Goal: Task Accomplishment & Management: Manage account settings

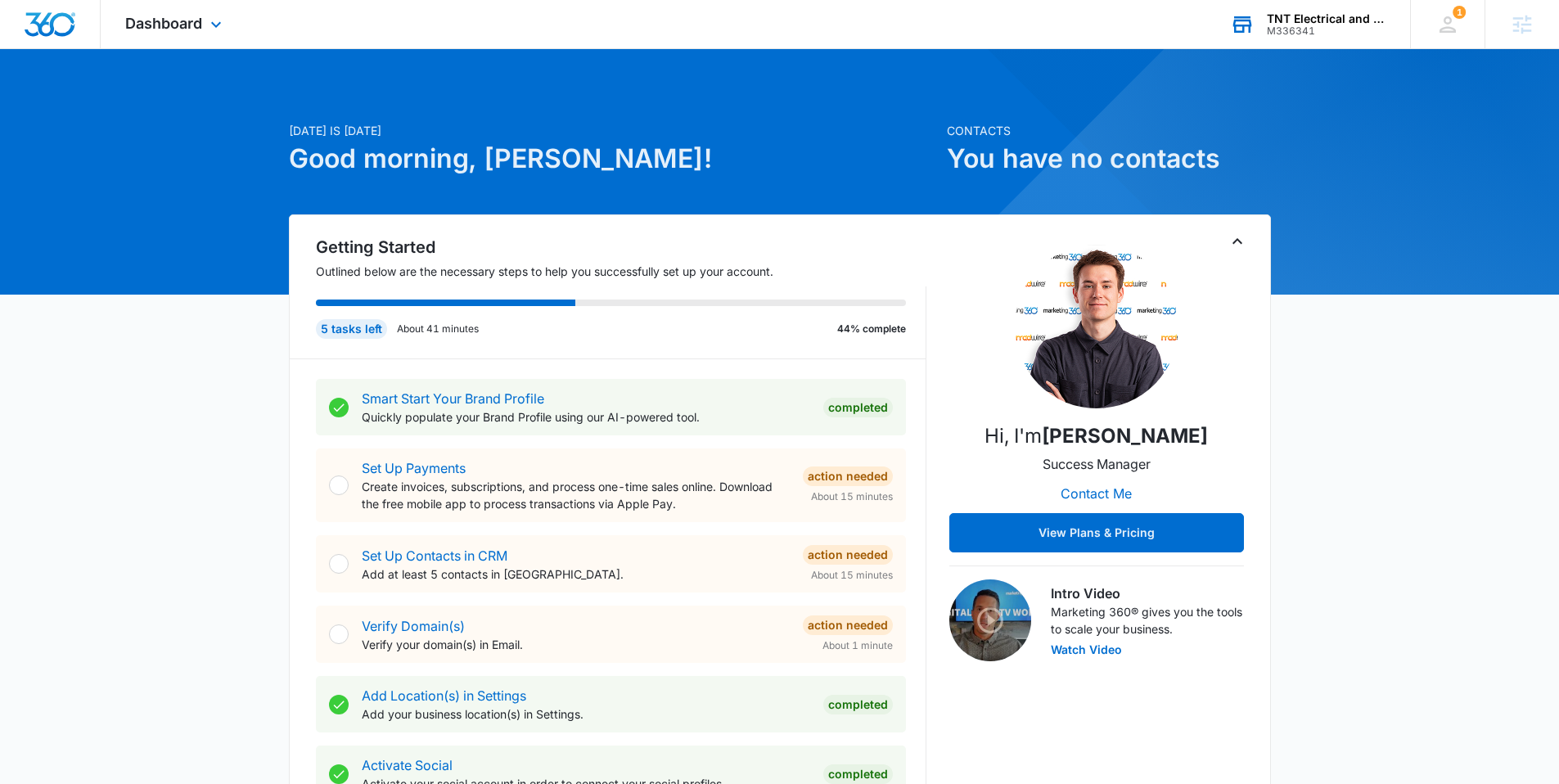
click at [1173, 29] on div "M336341" at bounding box center [1327, 31] width 120 height 12
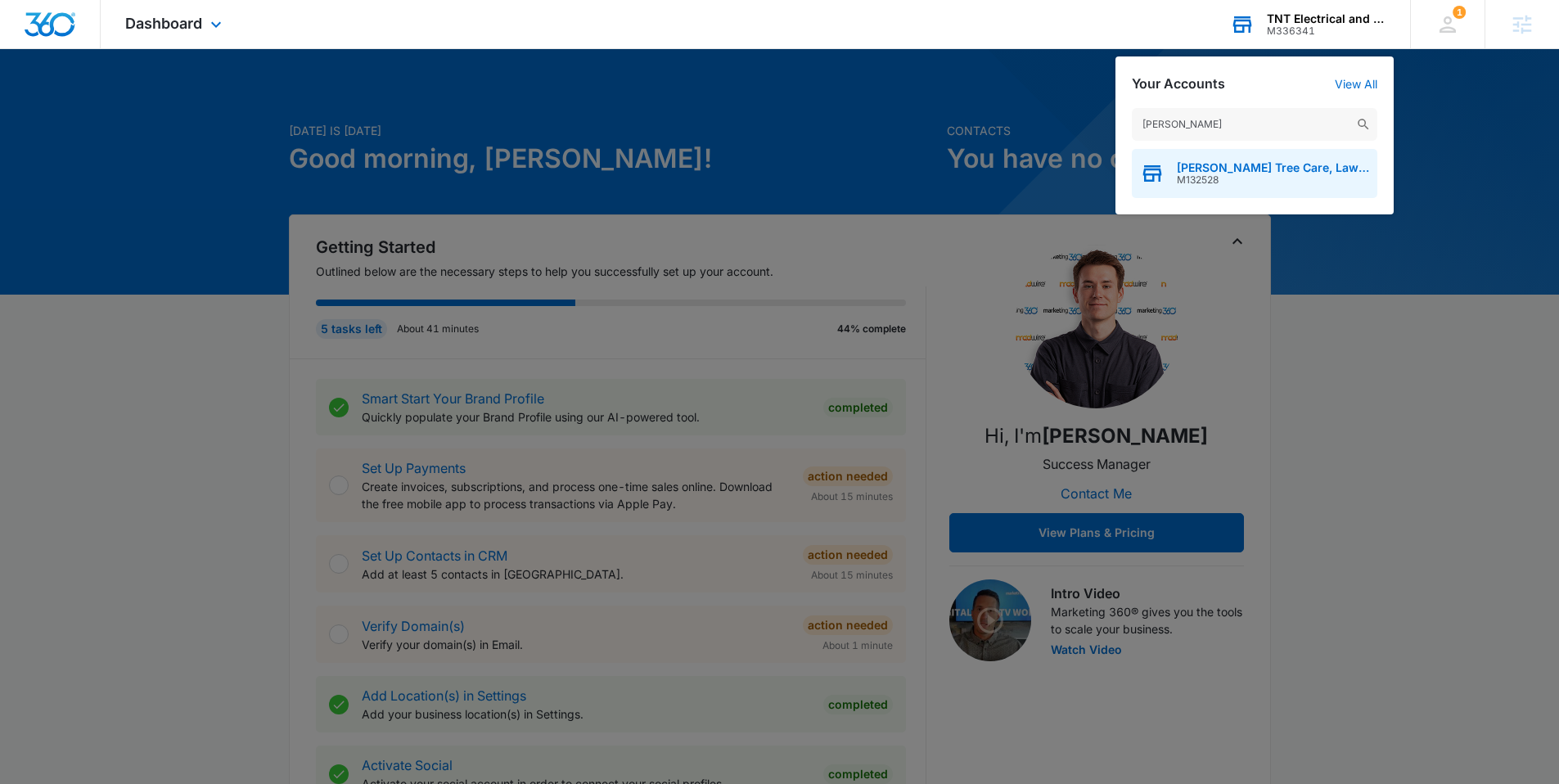
type input "giampa"
click at [1173, 161] on span "[PERSON_NAME] Tree Care, Lawns & Landscape" at bounding box center [1273, 168] width 192 height 14
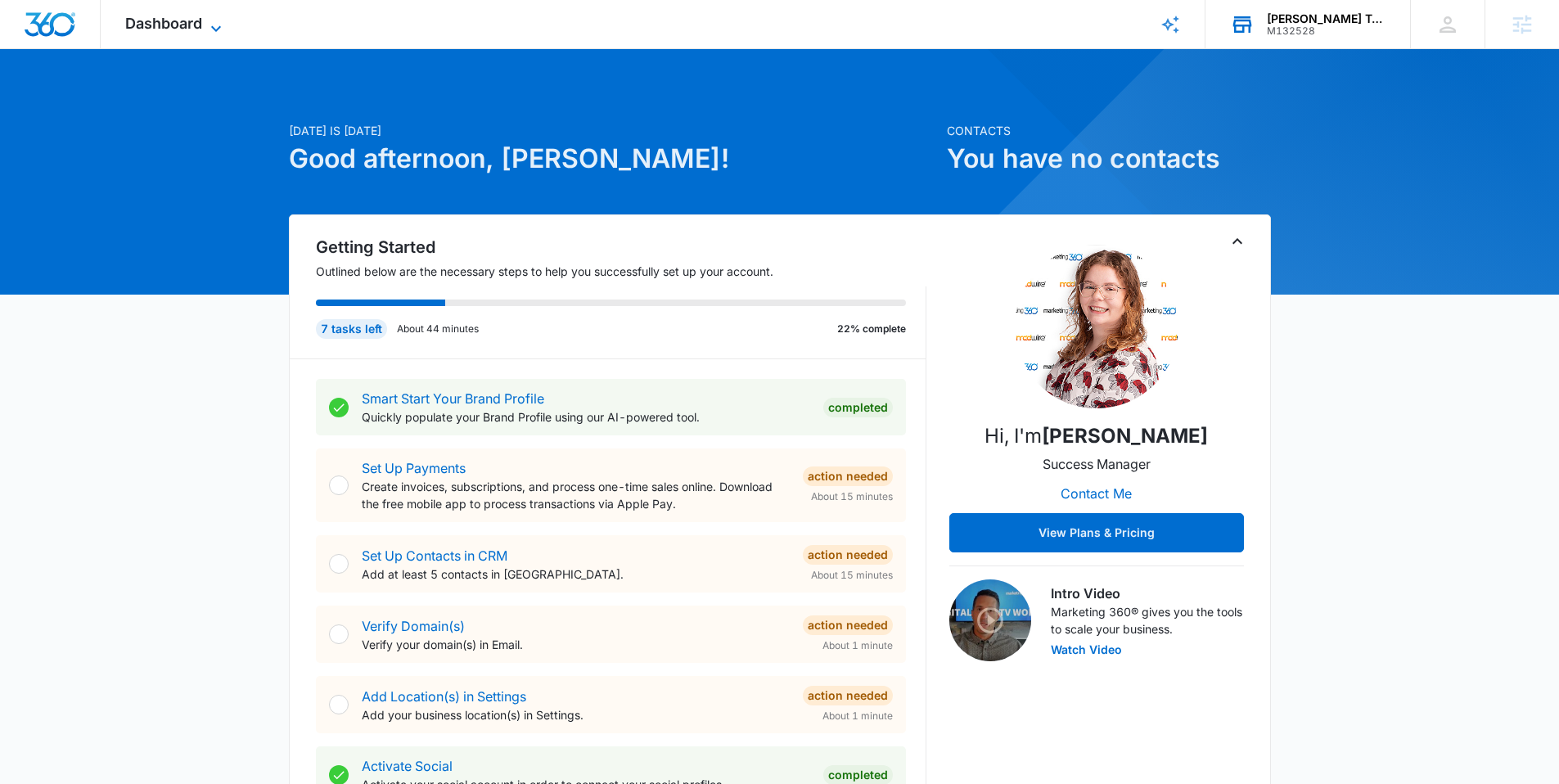
click at [200, 20] on span "Dashboard" at bounding box center [163, 23] width 77 height 17
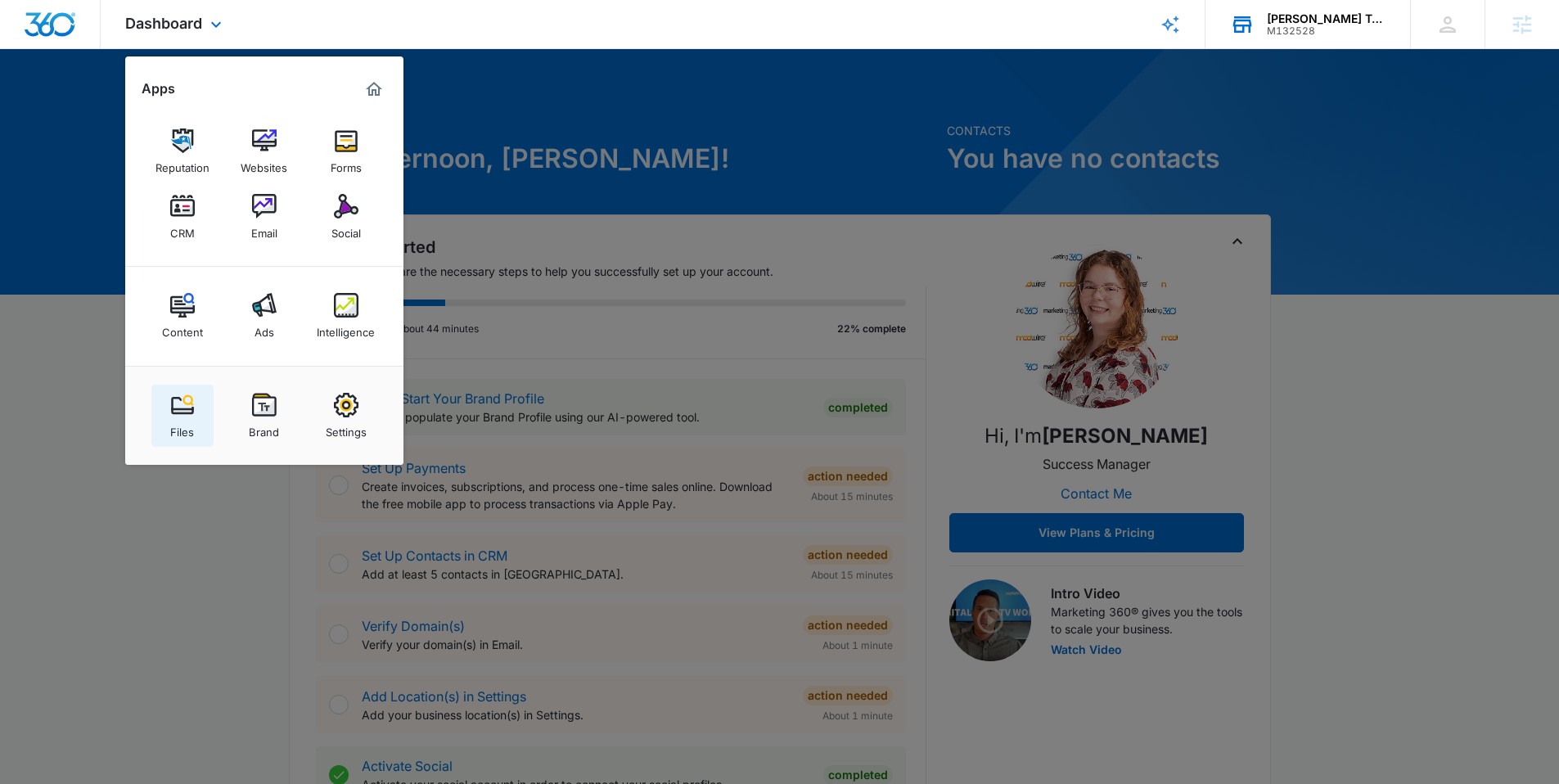
click at [175, 397] on img at bounding box center [182, 404] width 24 height 24
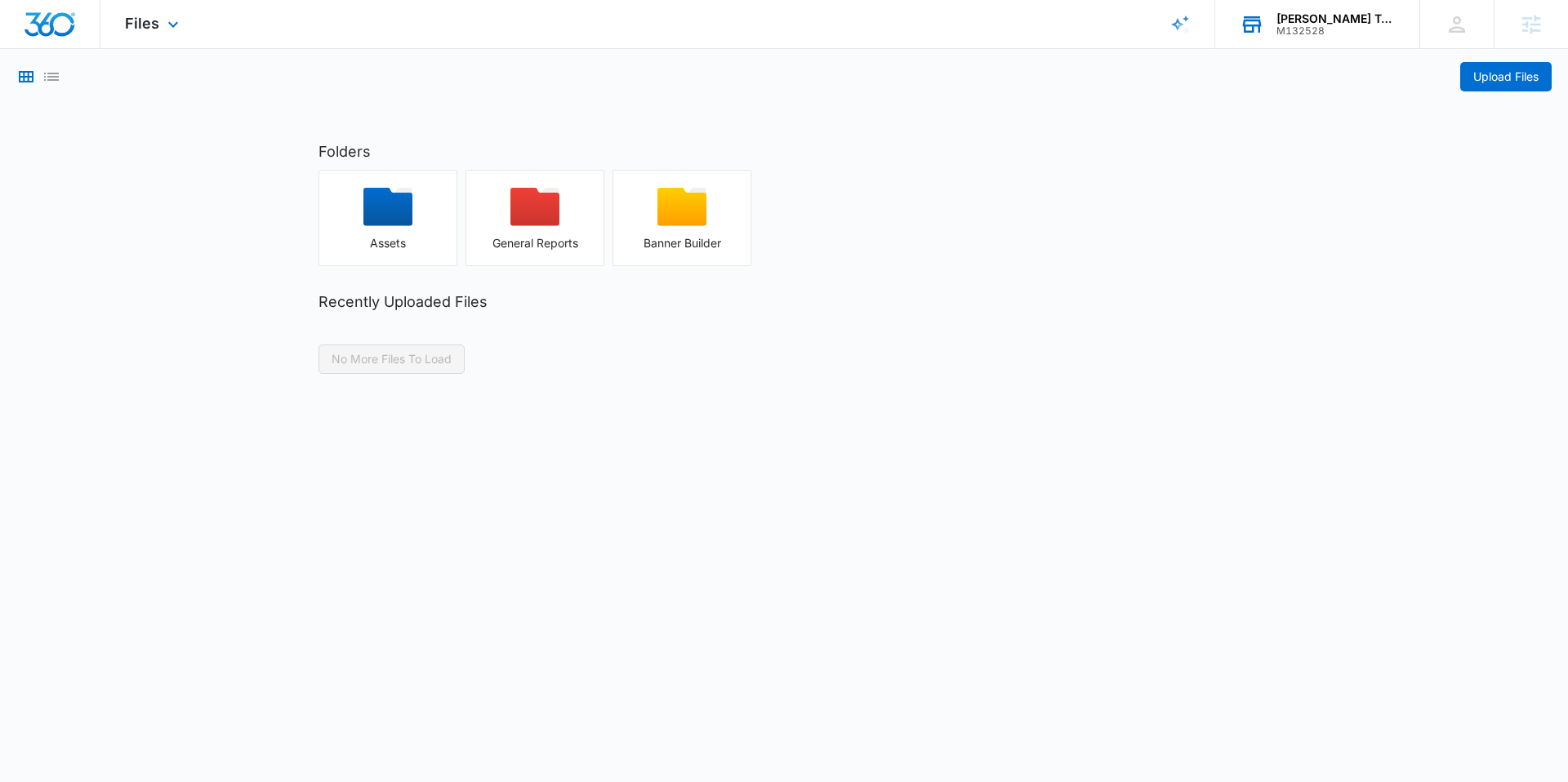
drag, startPoint x: 179, startPoint y: 18, endPoint x: 194, endPoint y: 22, distance: 15.5
click at [179, 18] on icon at bounding box center [173, 24] width 19 height 19
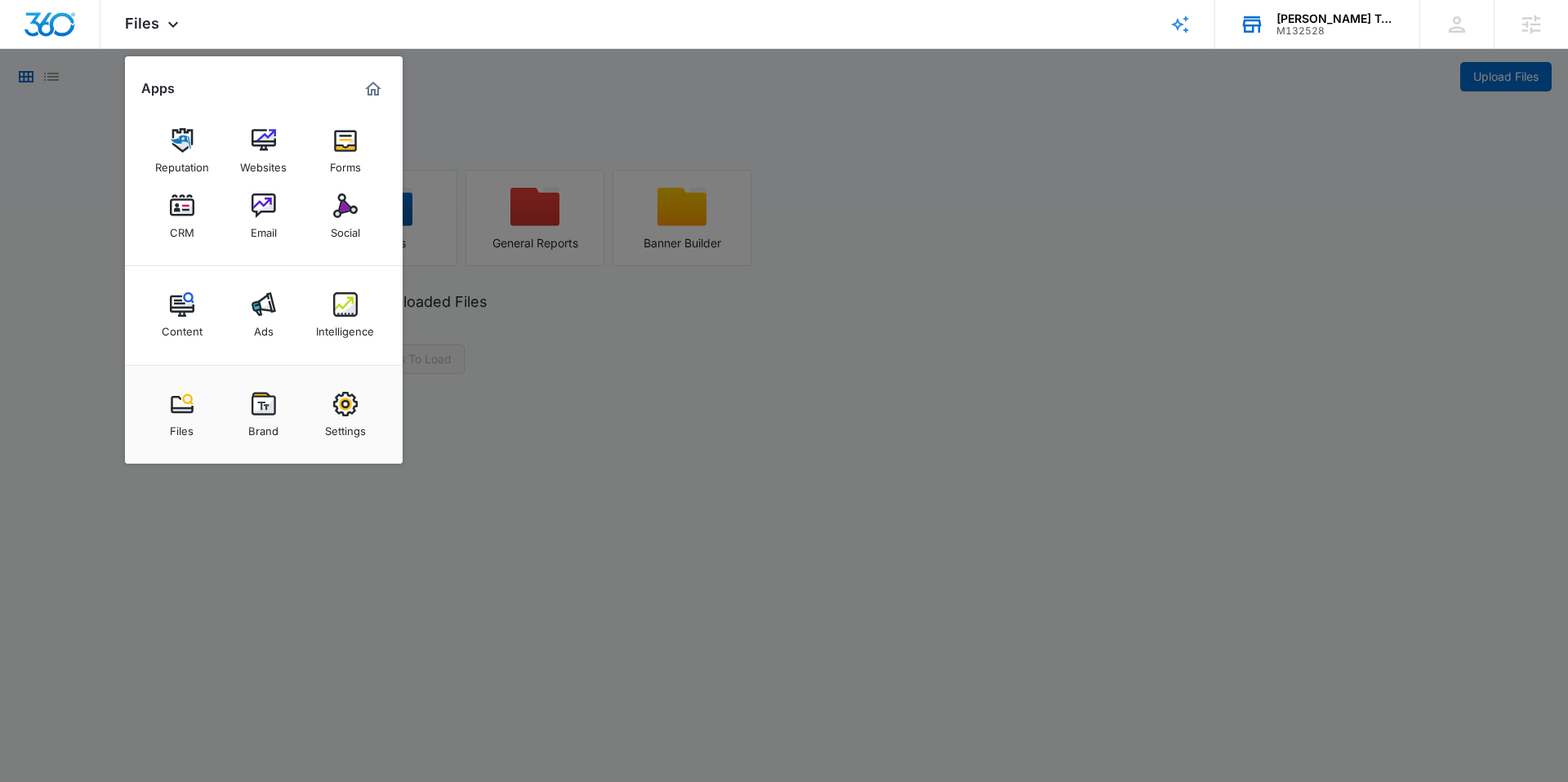
click at [343, 144] on img at bounding box center [345, 140] width 24 height 24
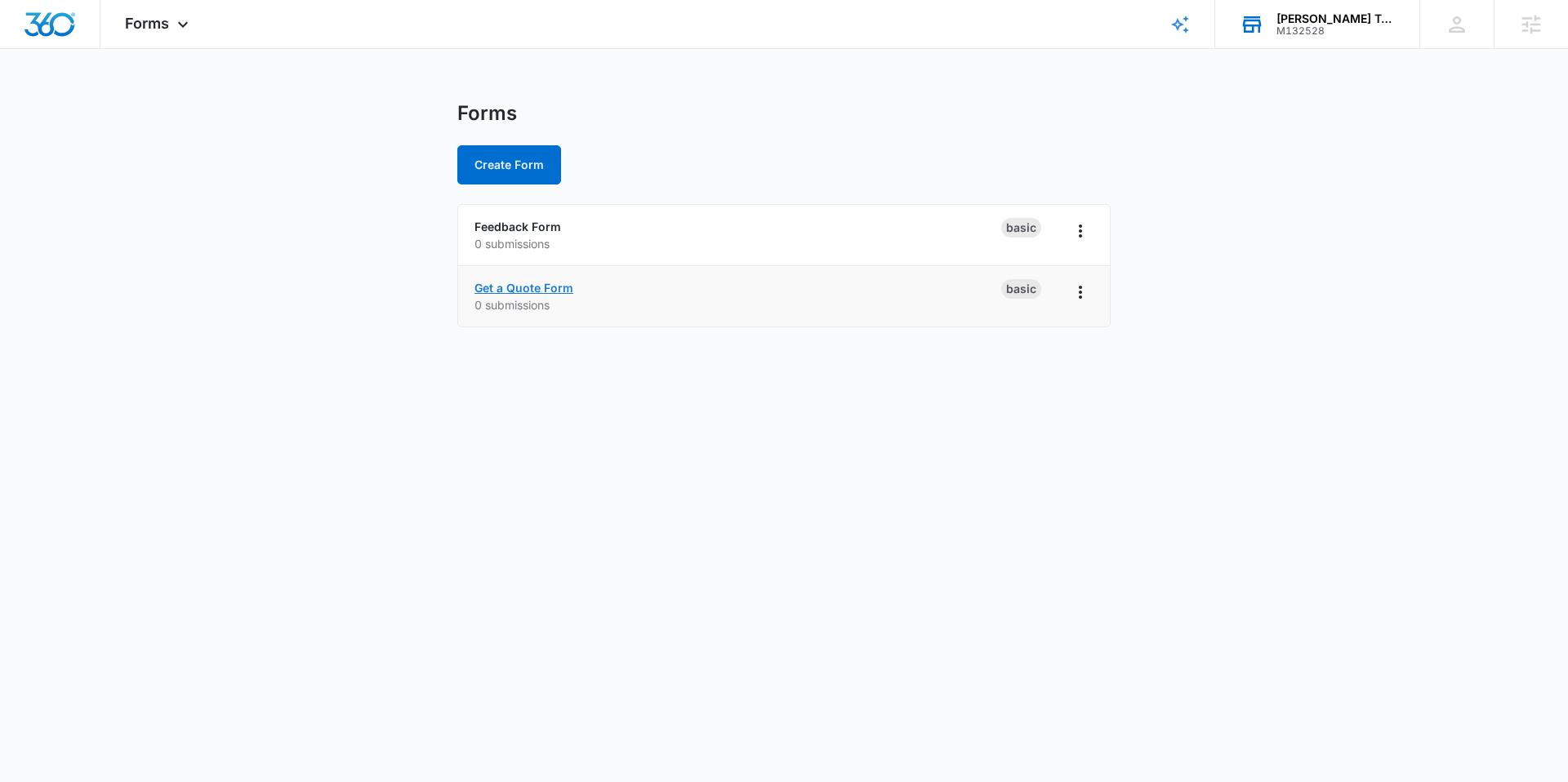
click at [531, 285] on link "Get a Quote Form" at bounding box center [523, 288] width 99 height 13
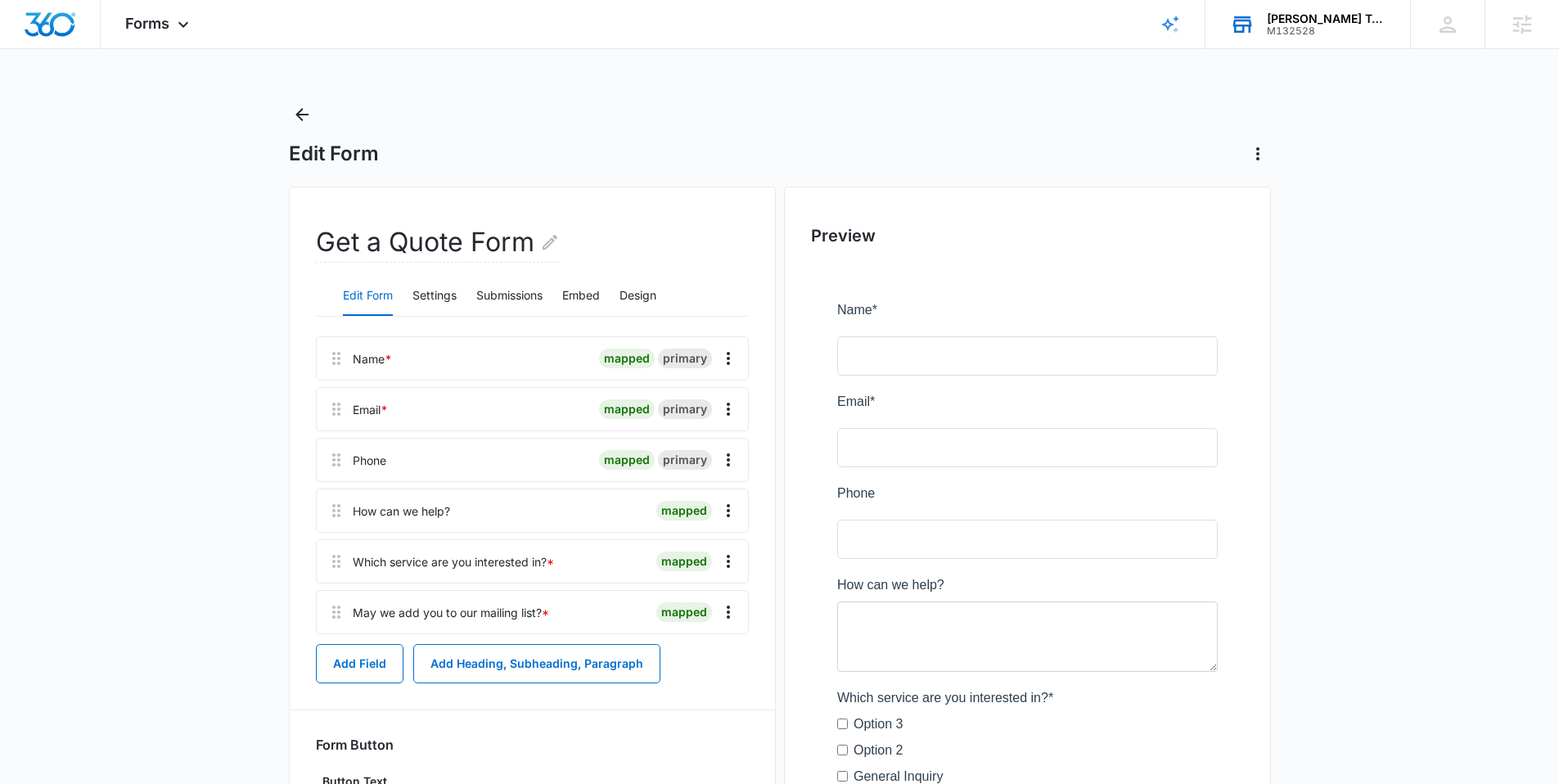
scroll to position [116, 0]
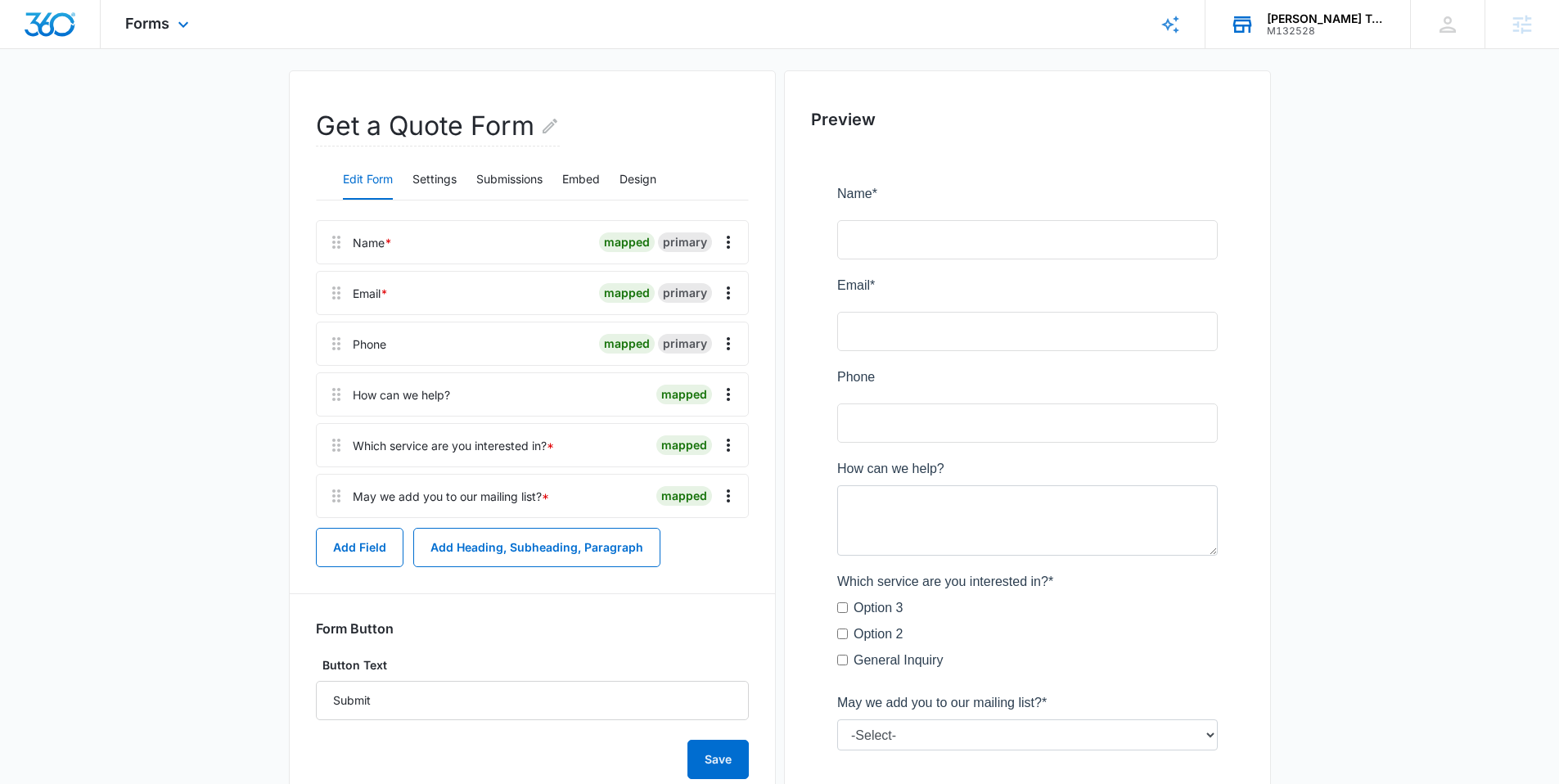
click at [154, 11] on div "Forms Apps Reputation Websites Forms CRM Email Social Content Ads Intelligence …" at bounding box center [159, 24] width 117 height 48
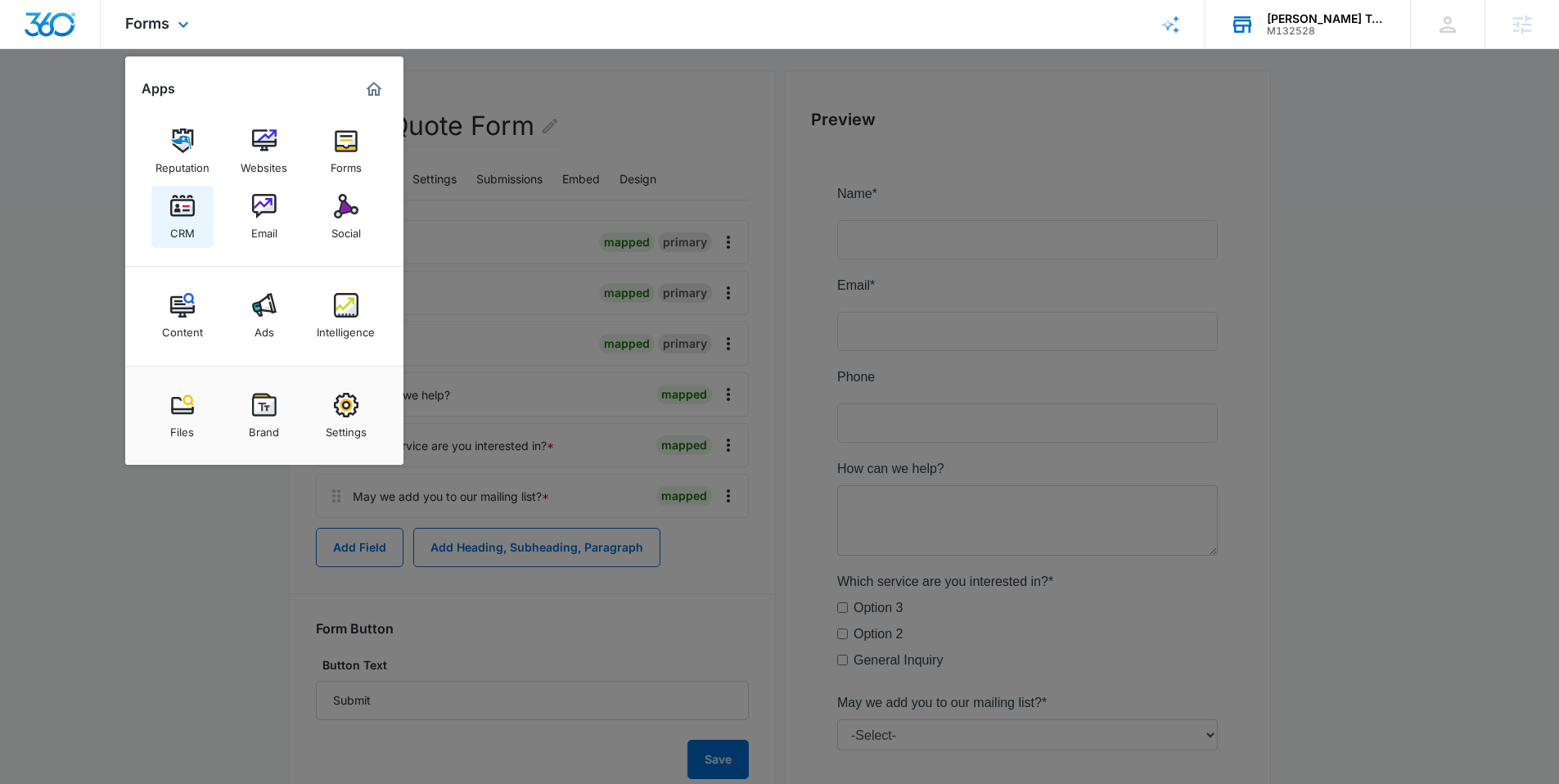
click at [169, 223] on link "CRM" at bounding box center [182, 217] width 62 height 62
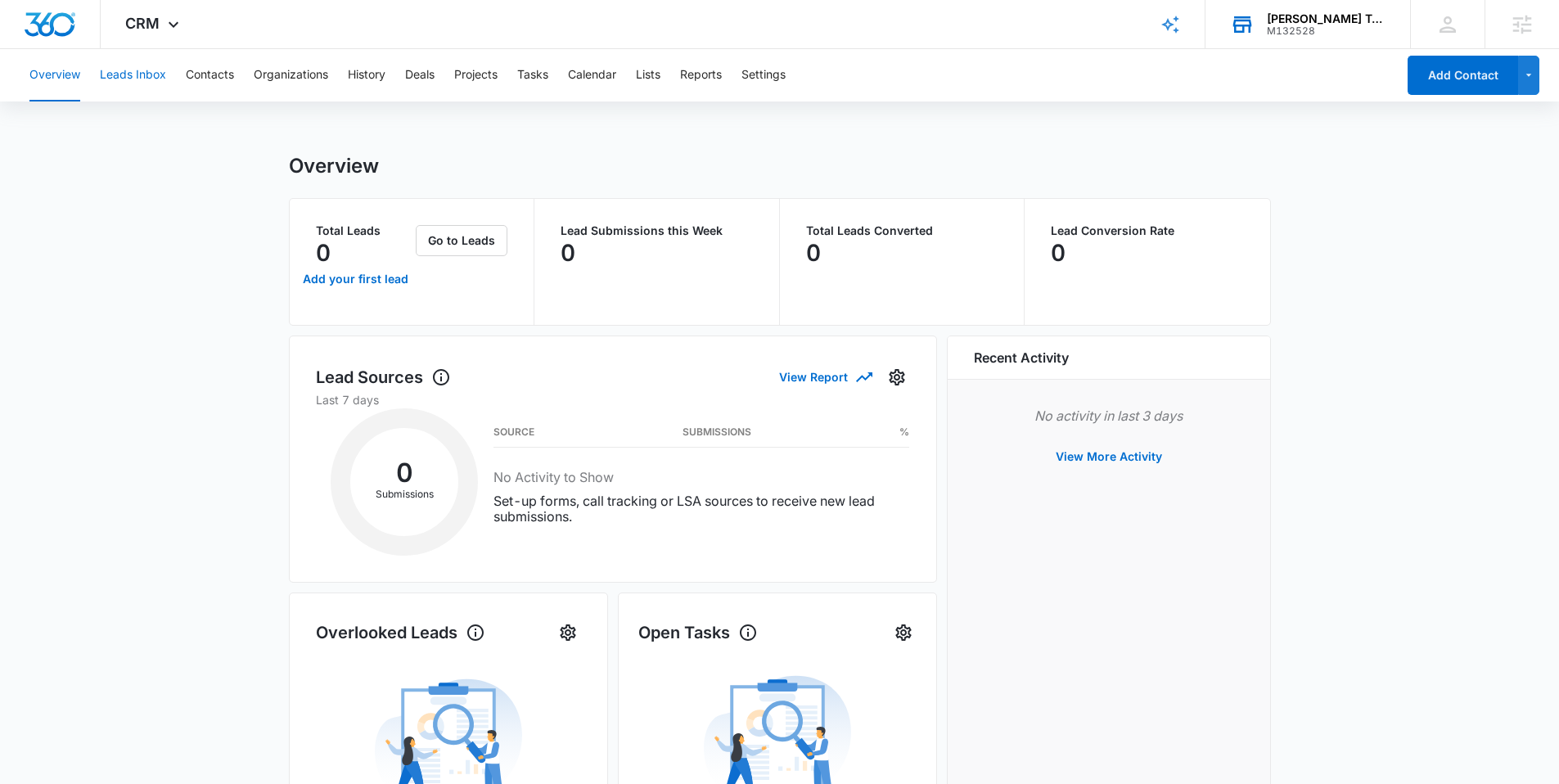
click at [110, 70] on button "Leads Inbox" at bounding box center [133, 75] width 67 height 52
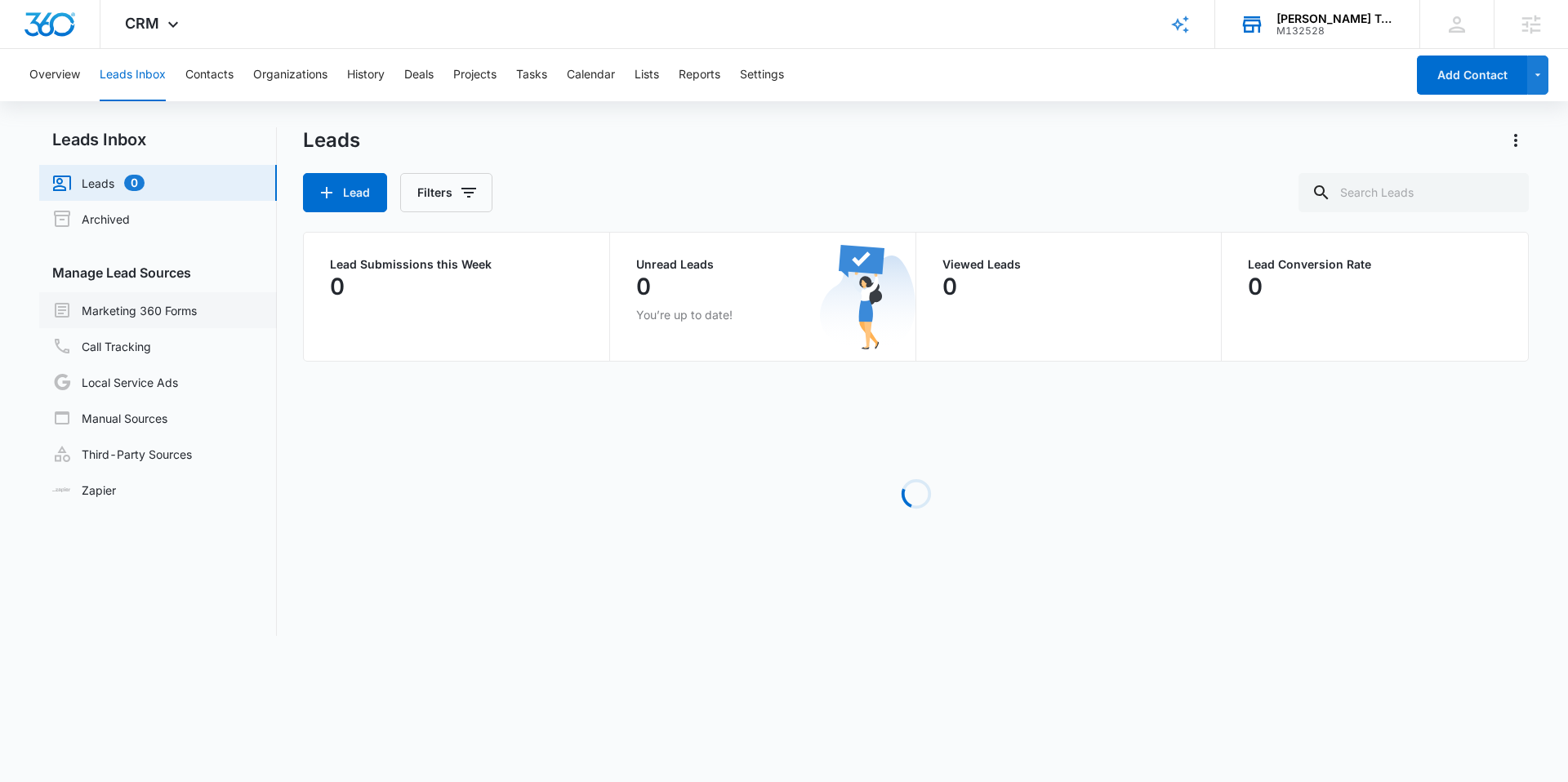
click at [142, 312] on link "Marketing 360 Forms" at bounding box center [125, 310] width 145 height 19
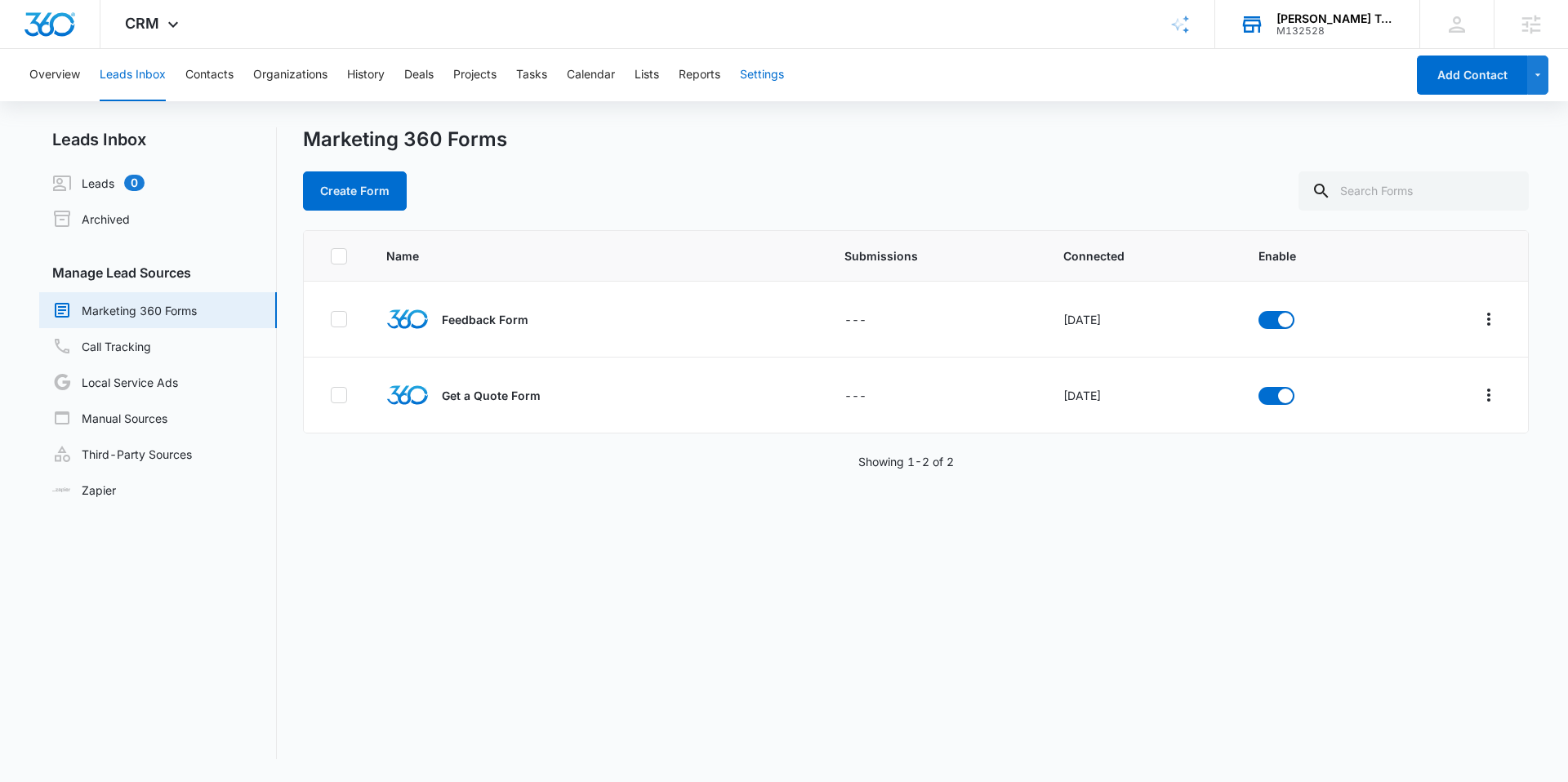
click at [771, 70] on button "Settings" at bounding box center [761, 75] width 44 height 52
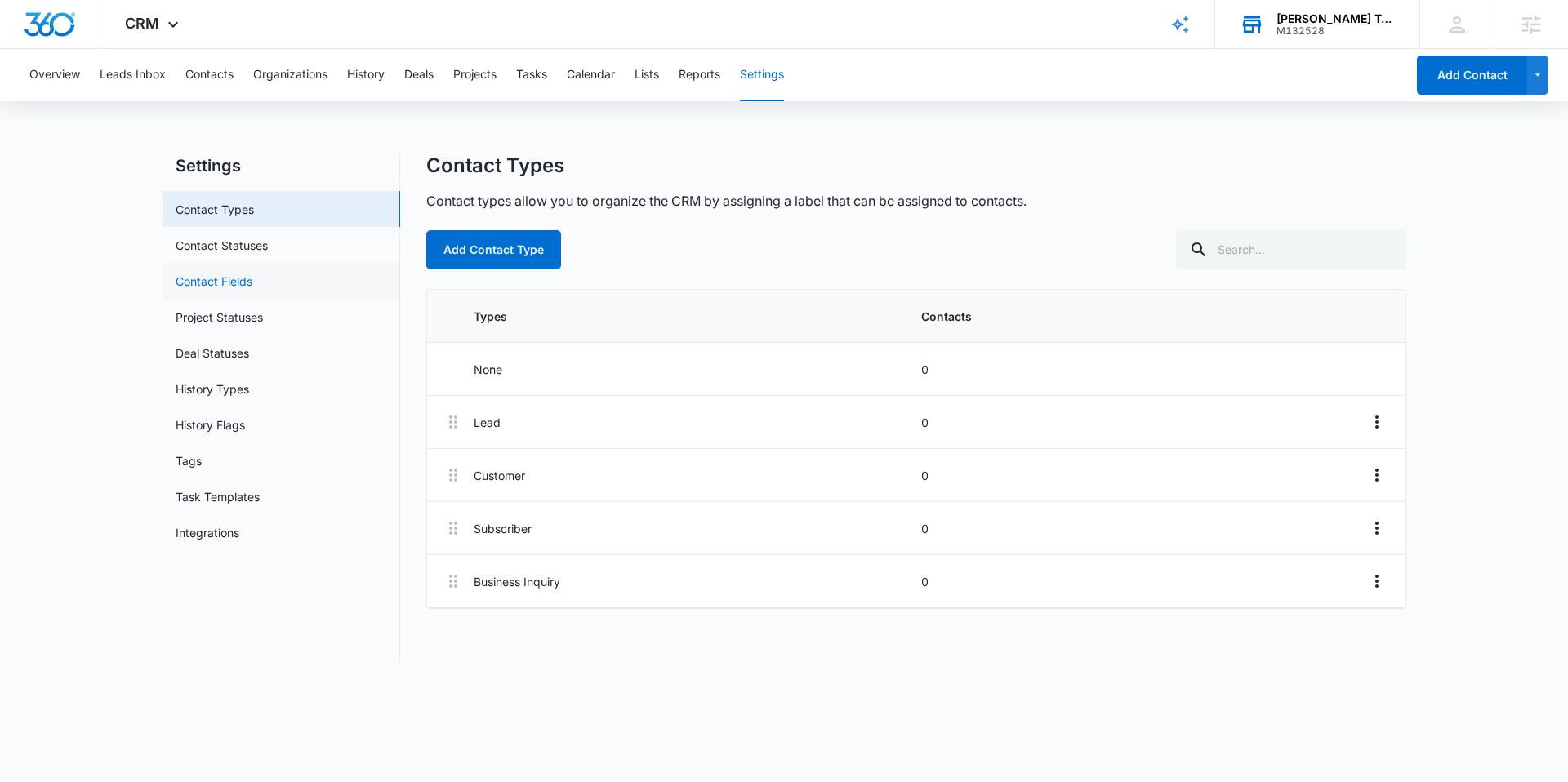
click at [231, 273] on link "Contact Fields" at bounding box center [213, 281] width 77 height 17
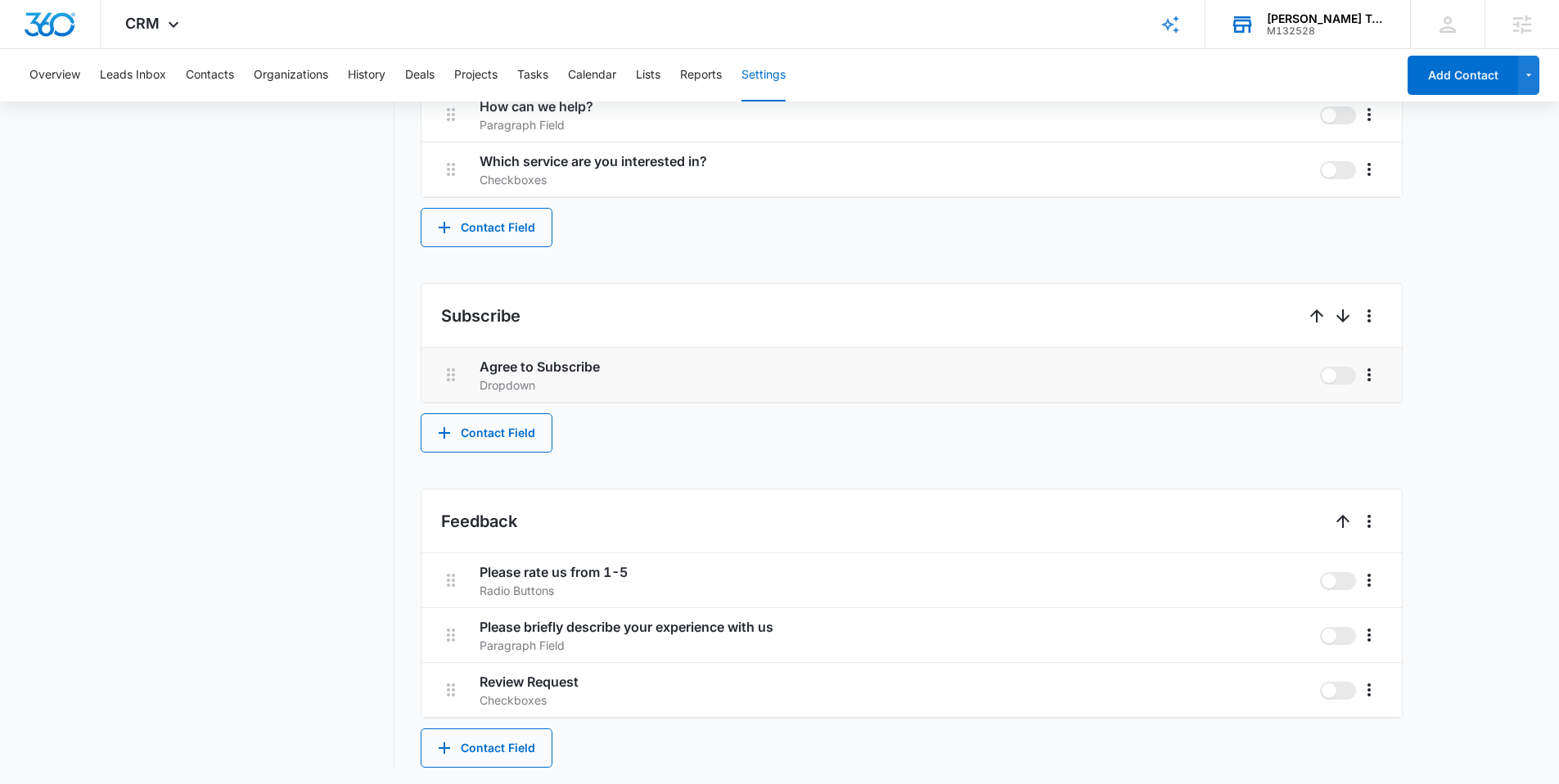
scroll to position [1070, 0]
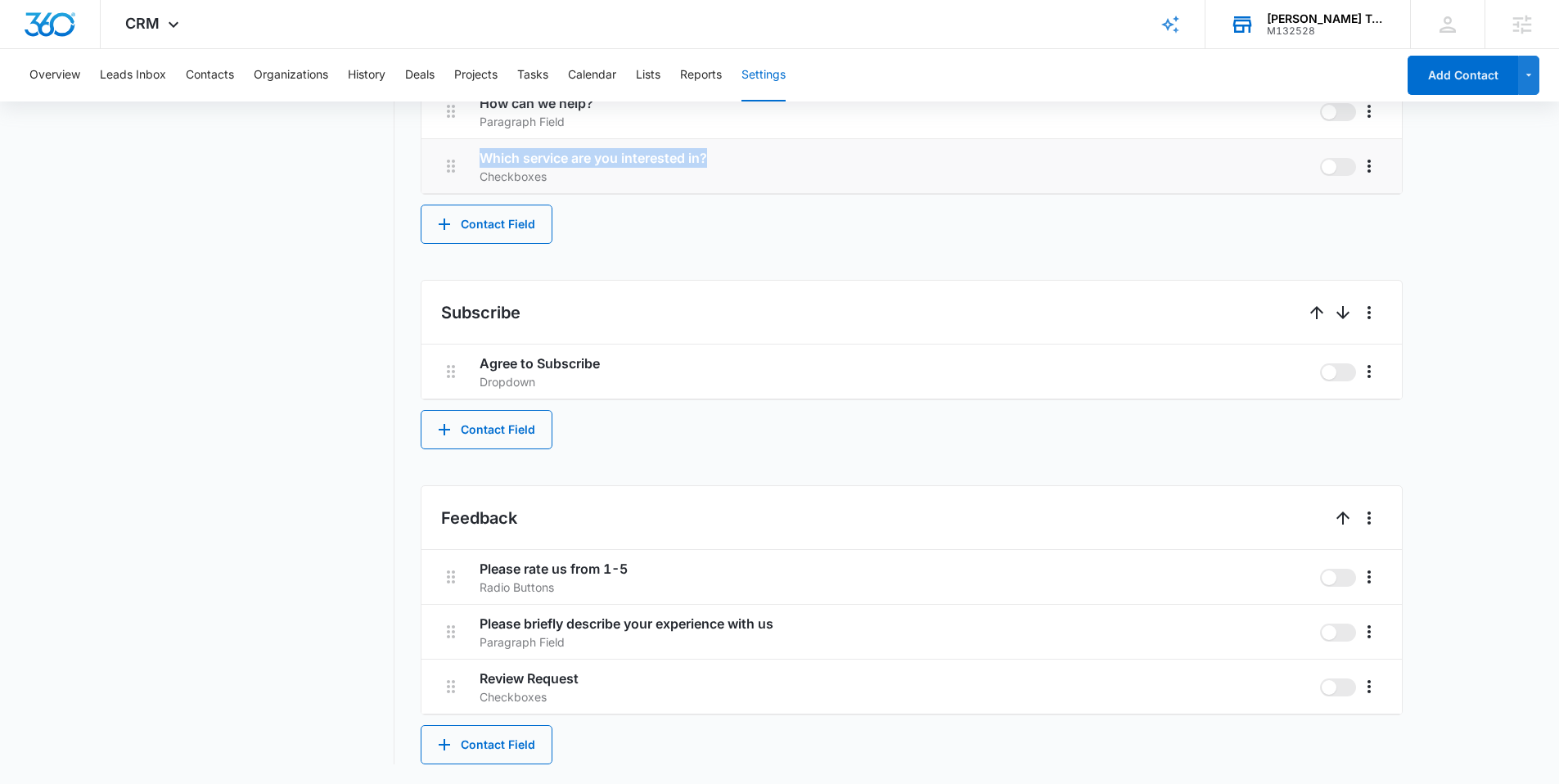
drag, startPoint x: 719, startPoint y: 154, endPoint x: 460, endPoint y: 157, distance: 259.0
click at [460, 157] on li "Which service are you interested in? Checkboxes" at bounding box center [912, 166] width 981 height 55
copy h3 "Which service are you interested in?"
click at [1173, 164] on icon "More" at bounding box center [1368, 165] width 19 height 19
click at [1173, 241] on div "Delete" at bounding box center [1394, 236] width 35 height 12
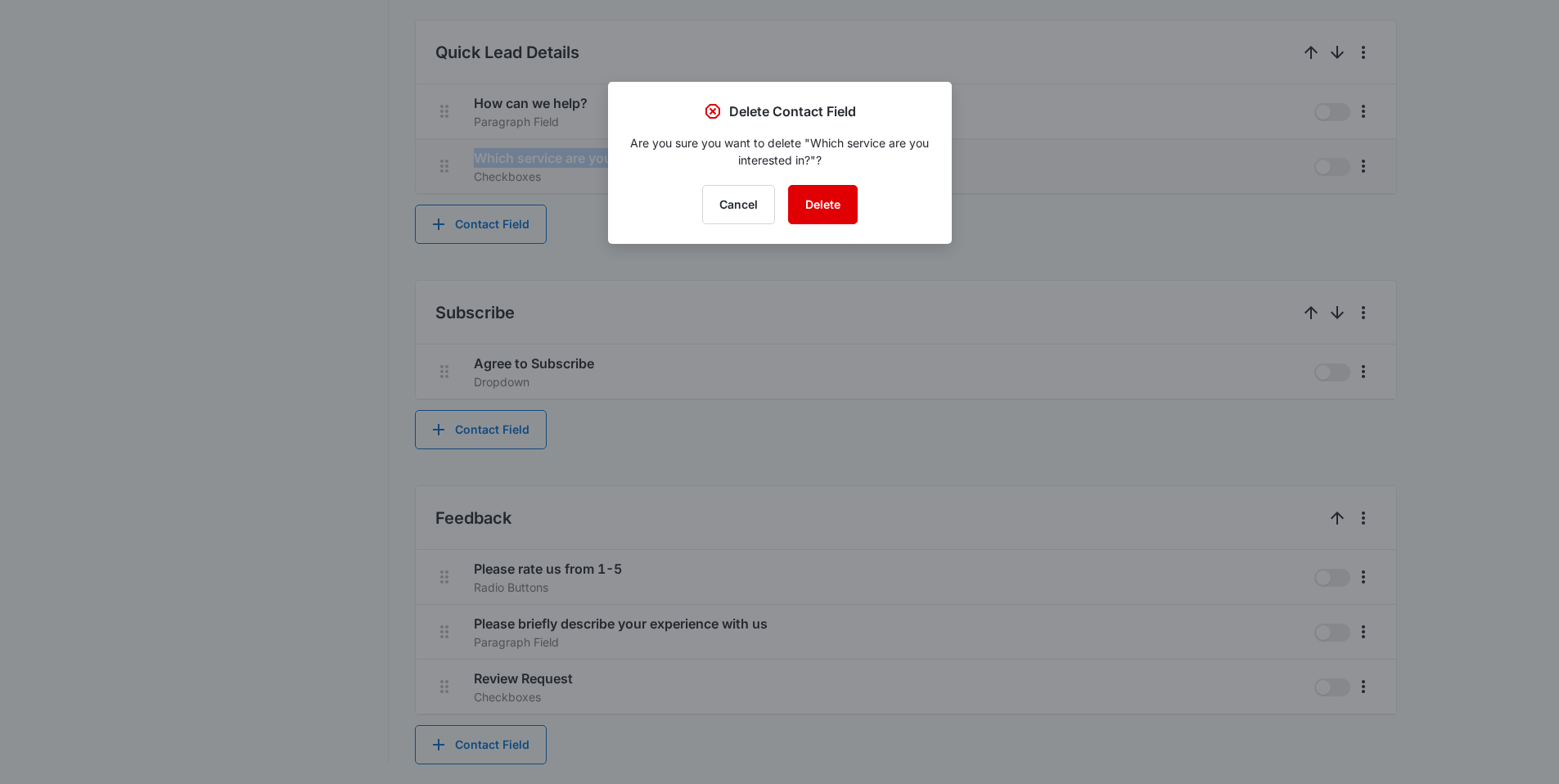
click at [842, 202] on button "Delete" at bounding box center [823, 204] width 69 height 40
click at [514, 230] on div at bounding box center [779, 392] width 1559 height 784
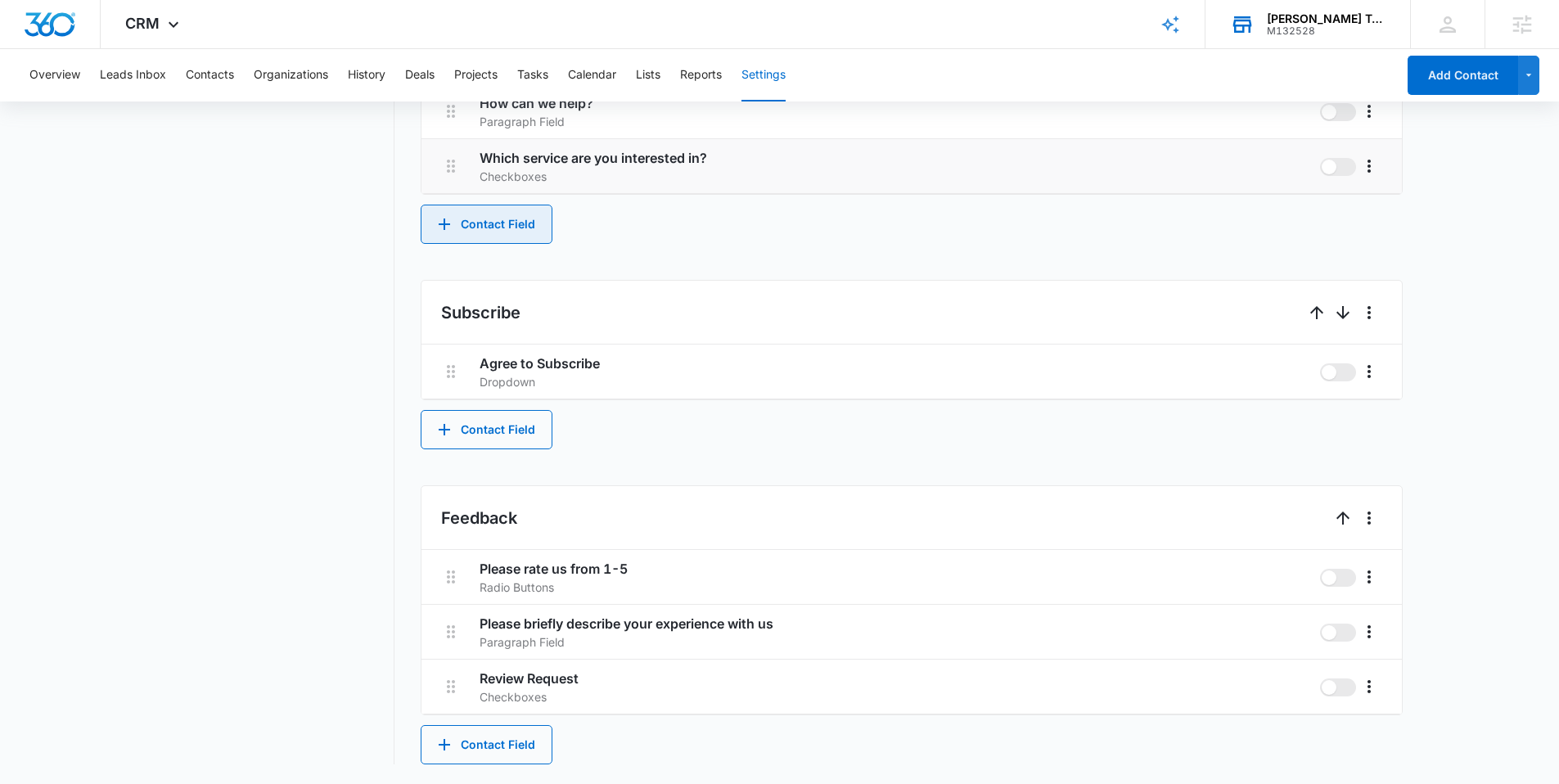
click at [512, 224] on button "Contact Field" at bounding box center [486, 224] width 132 height 40
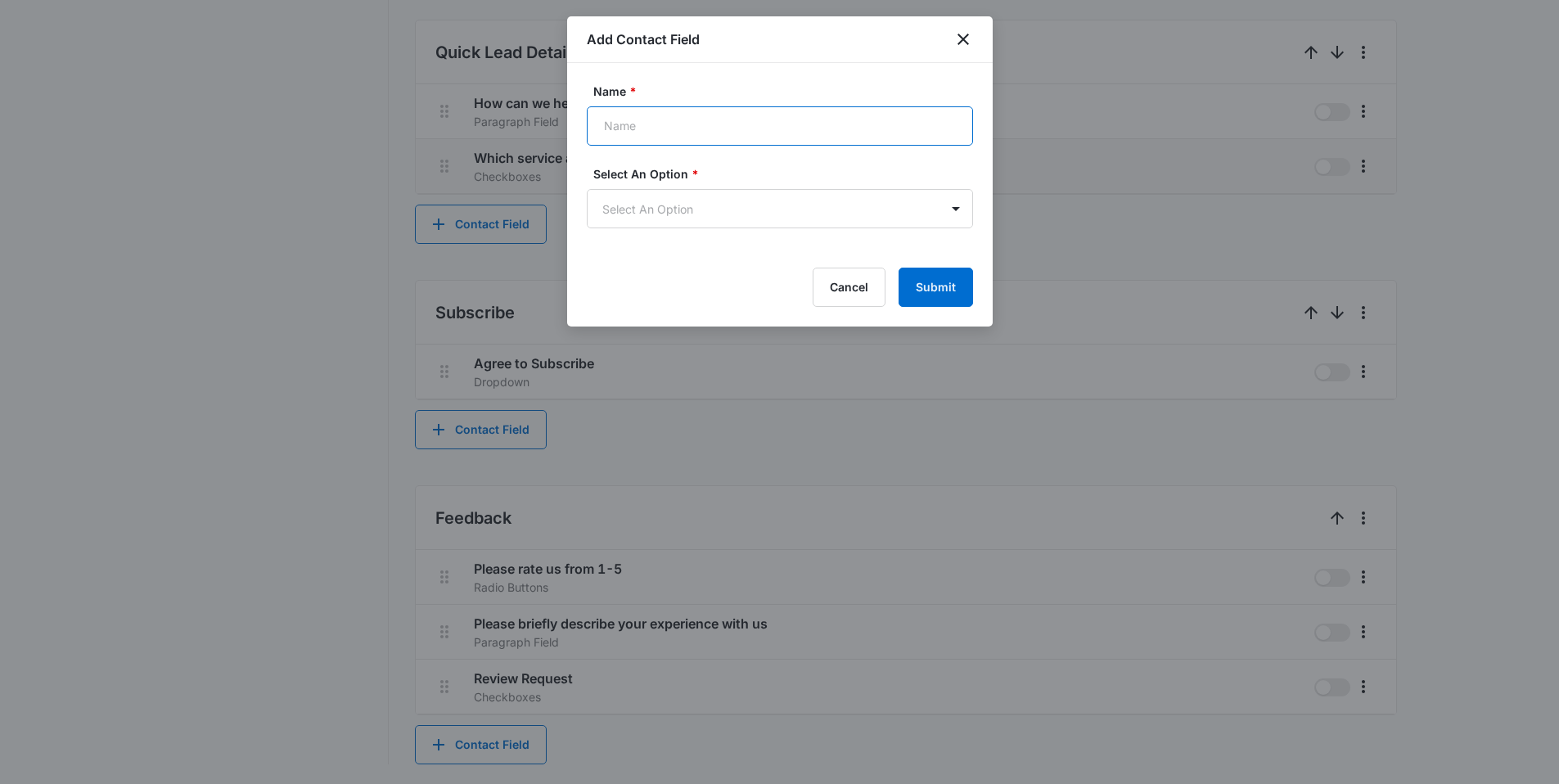
click at [672, 132] on input "Name *" at bounding box center [780, 126] width 387 height 40
paste input "Which service are you interested in?"
type input "Which service are you interested in?"
click at [673, 186] on div "Select An Option * Select An Option" at bounding box center [780, 197] width 387 height 63
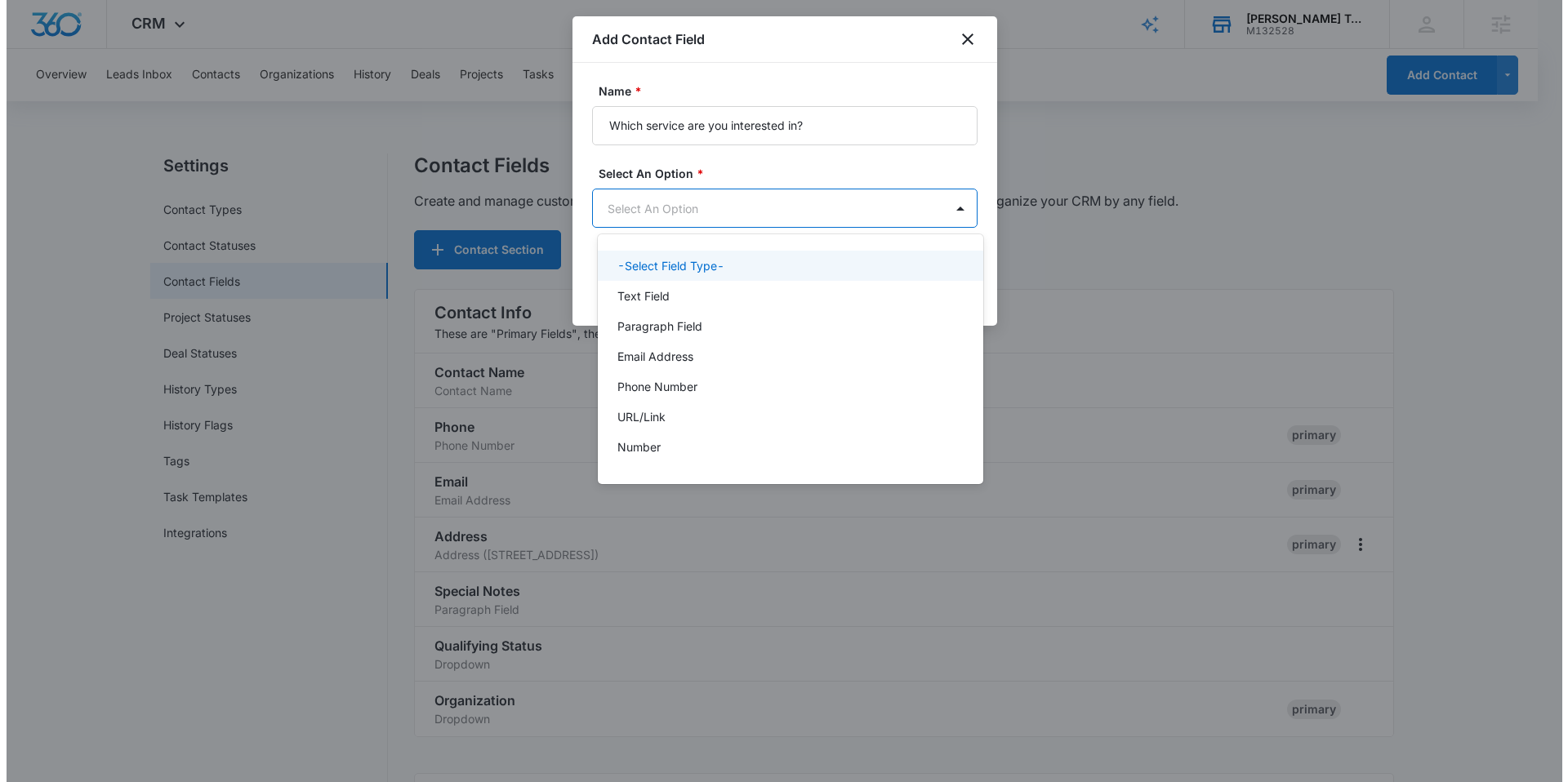
scroll to position [0, 0]
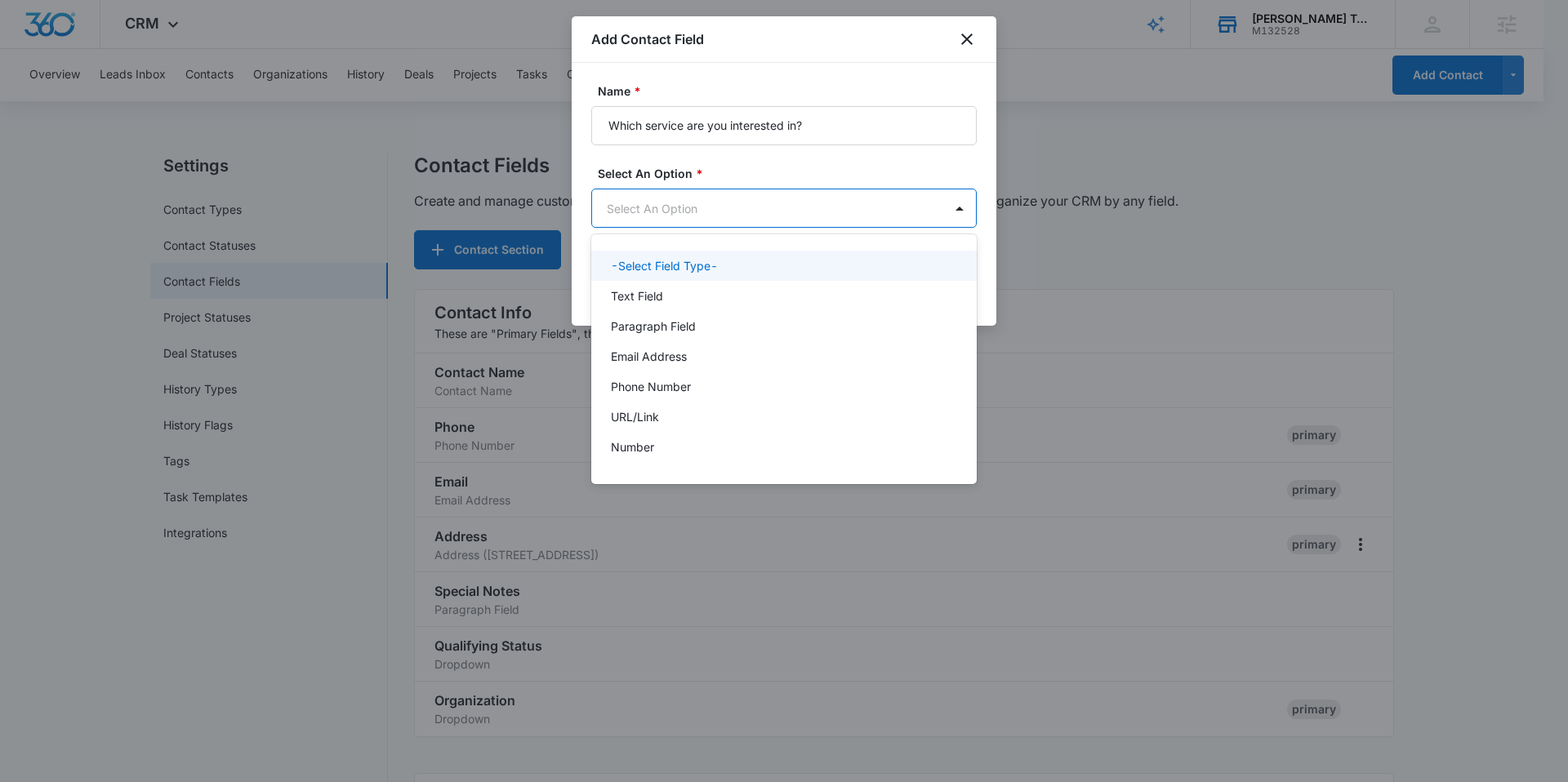
click at [669, 191] on body "CRM Apps Reputation Websites Forms CRM Email Social Content Ads Intelligence Fi…" at bounding box center [784, 391] width 1568 height 782
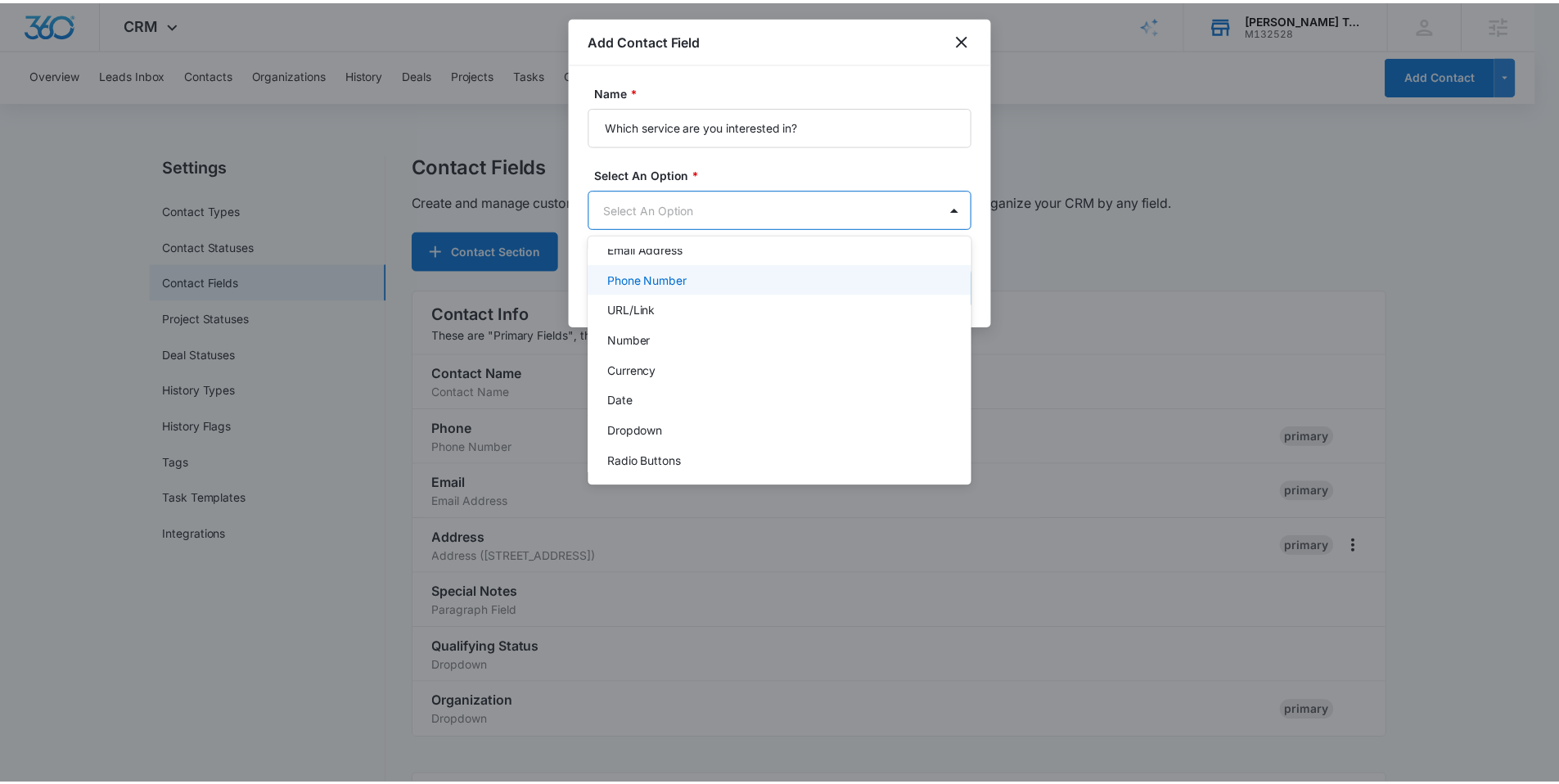
scroll to position [165, 0]
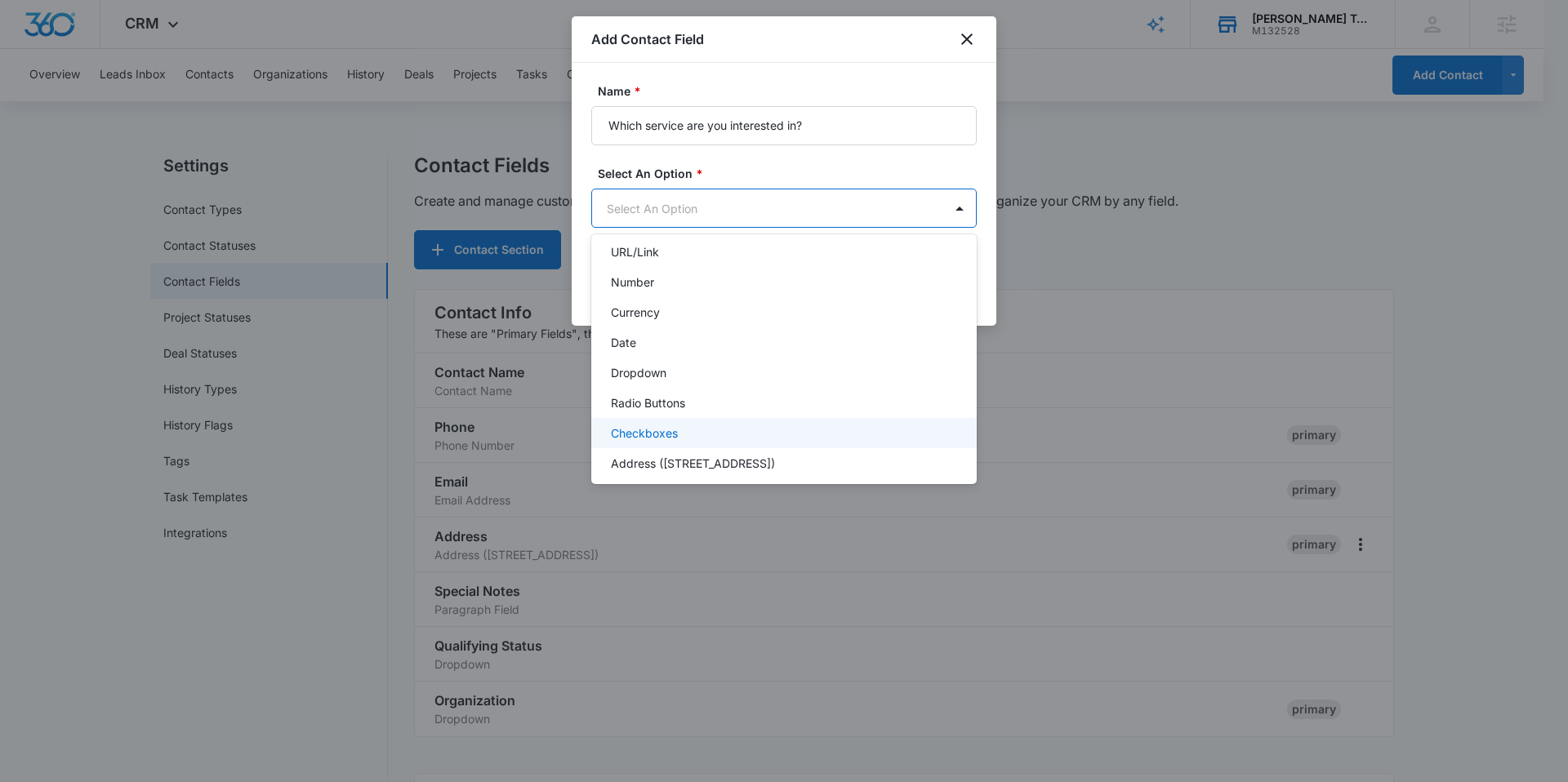
click at [664, 424] on p "Checkboxes" at bounding box center [644, 433] width 67 height 17
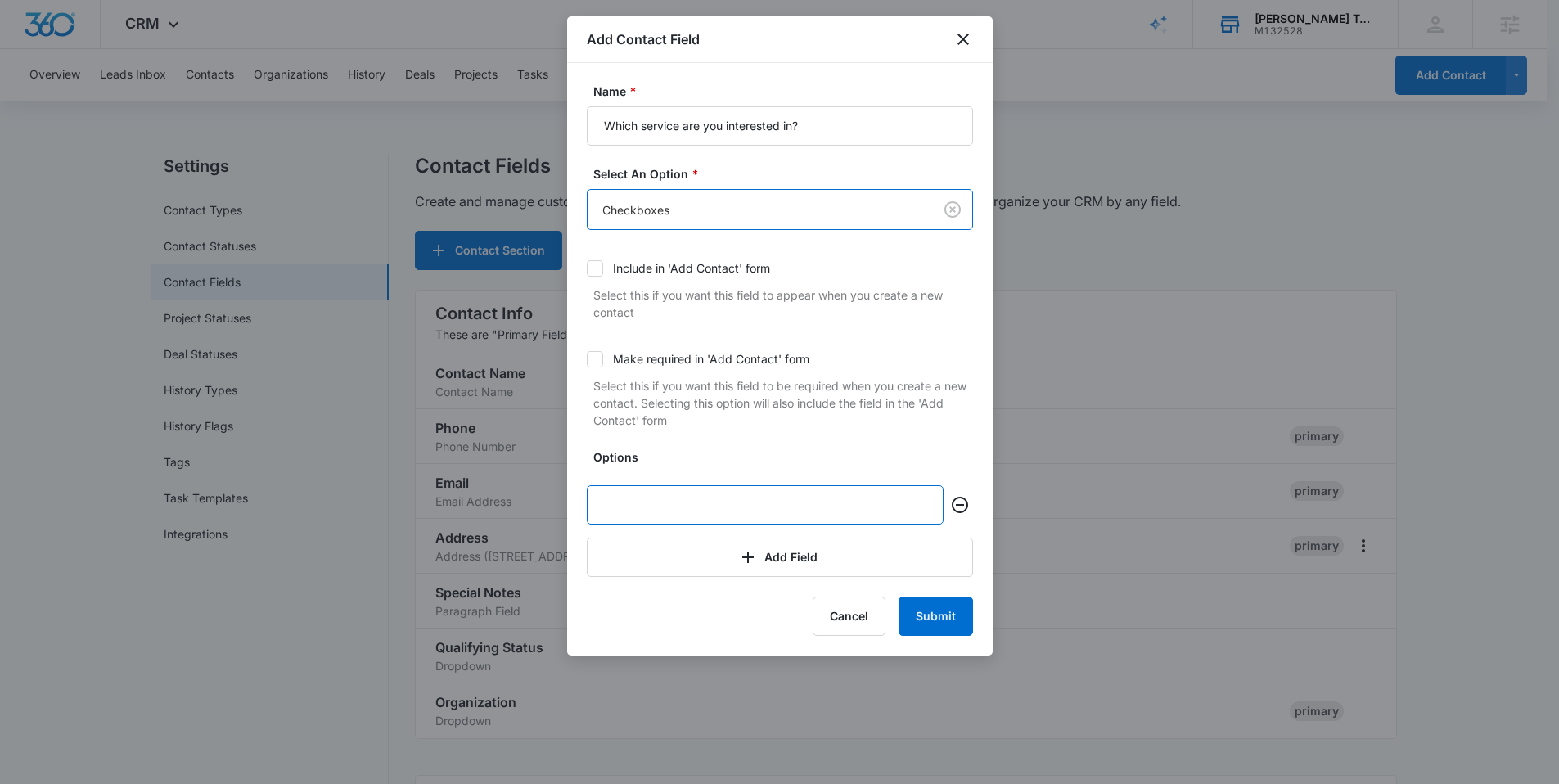
click at [663, 494] on input "text" at bounding box center [765, 505] width 357 height 40
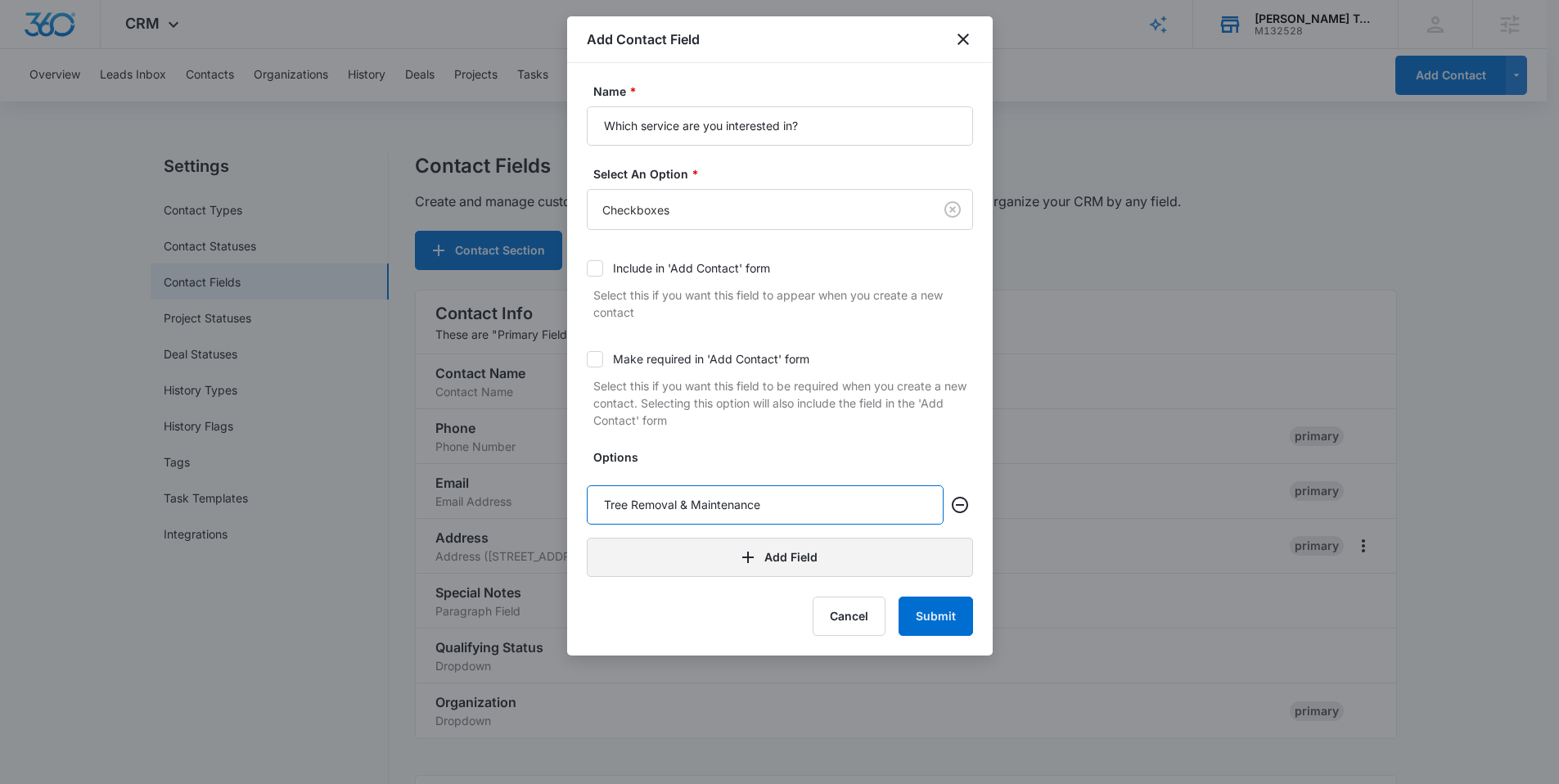
type input "Tree Removal & Maintenance"
click at [811, 565] on button "Add Field" at bounding box center [780, 557] width 387 height 40
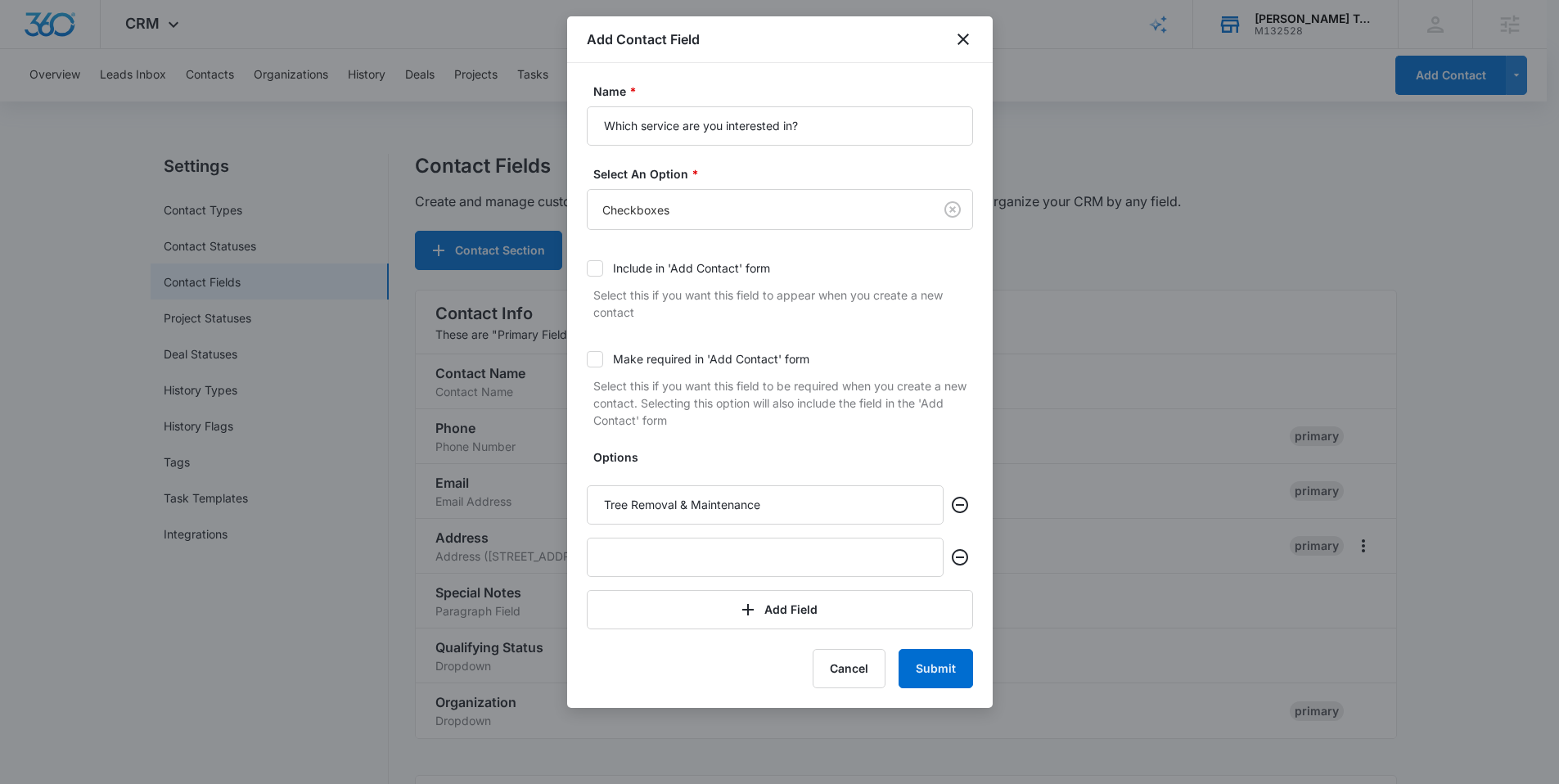
click at [695, 580] on div "Options Tree Removal & Maintenance Add Field" at bounding box center [780, 538] width 387 height 181
click at [665, 544] on input "text" at bounding box center [765, 557] width 357 height 40
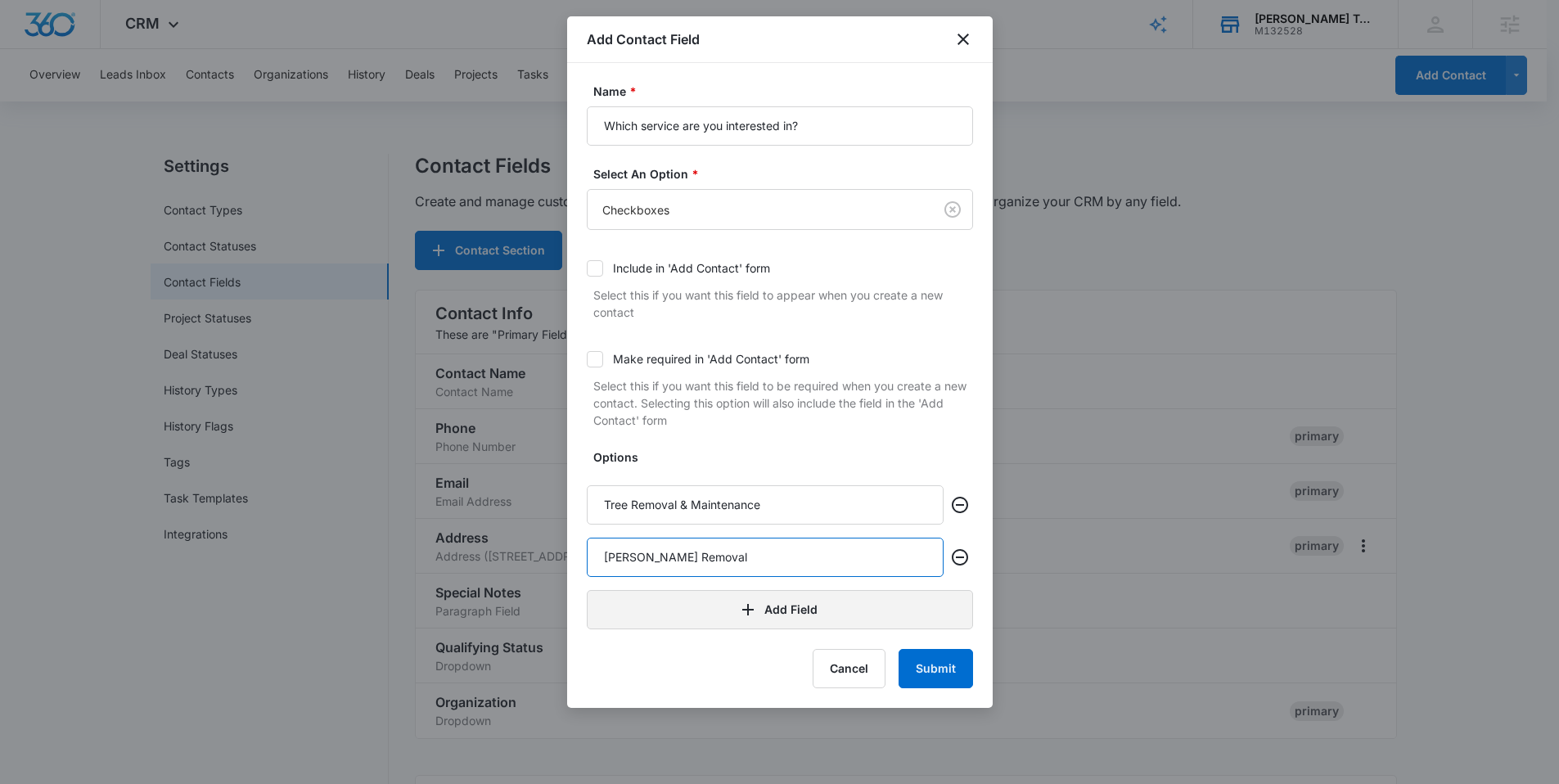
type input "[PERSON_NAME] Removal"
click at [728, 587] on button "Add Field" at bounding box center [780, 609] width 387 height 40
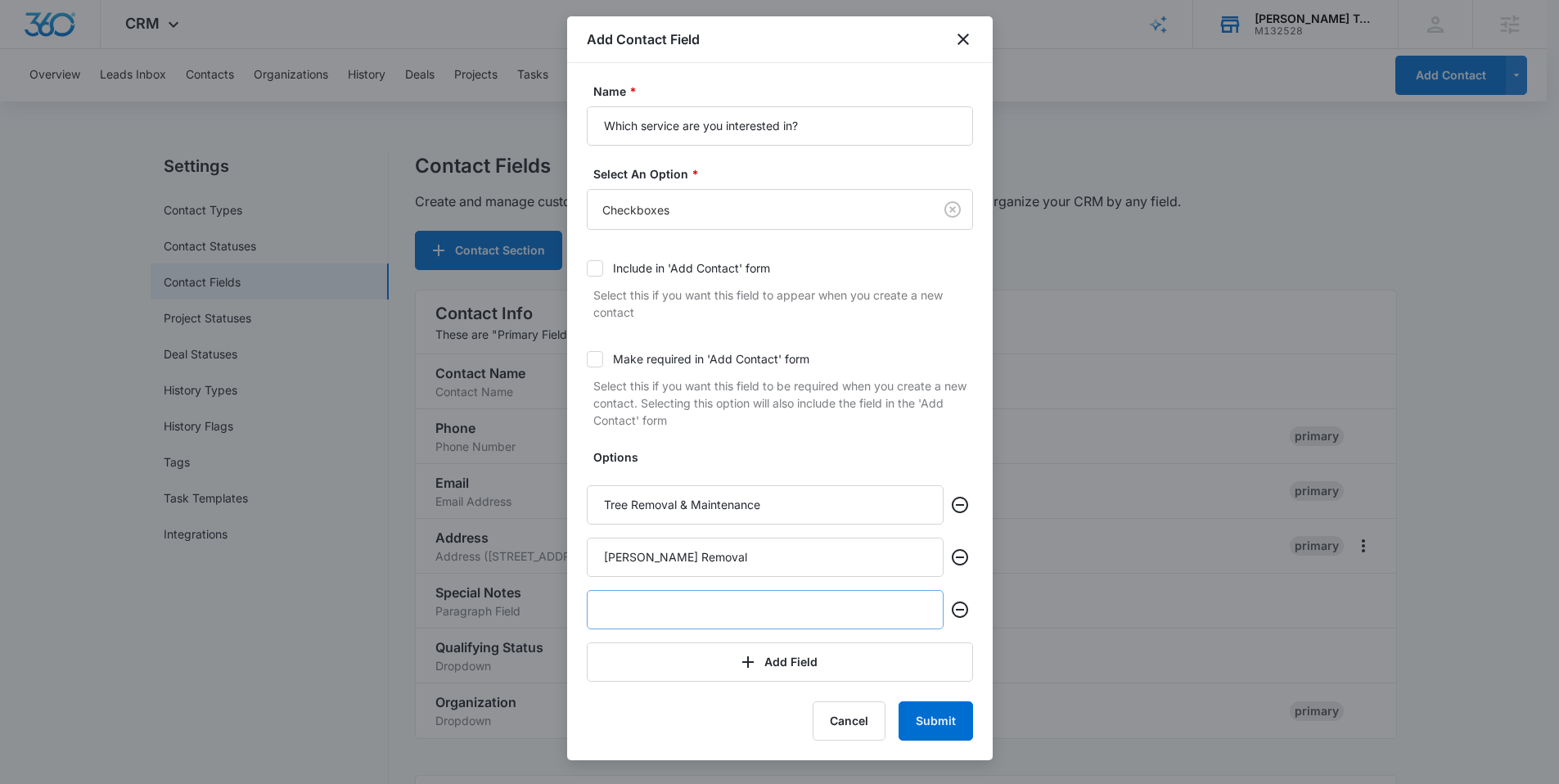
click at [717, 587] on input "text" at bounding box center [765, 609] width 357 height 40
click at [748, 587] on input "text" at bounding box center [765, 609] width 357 height 40
type input "Land Clearing"
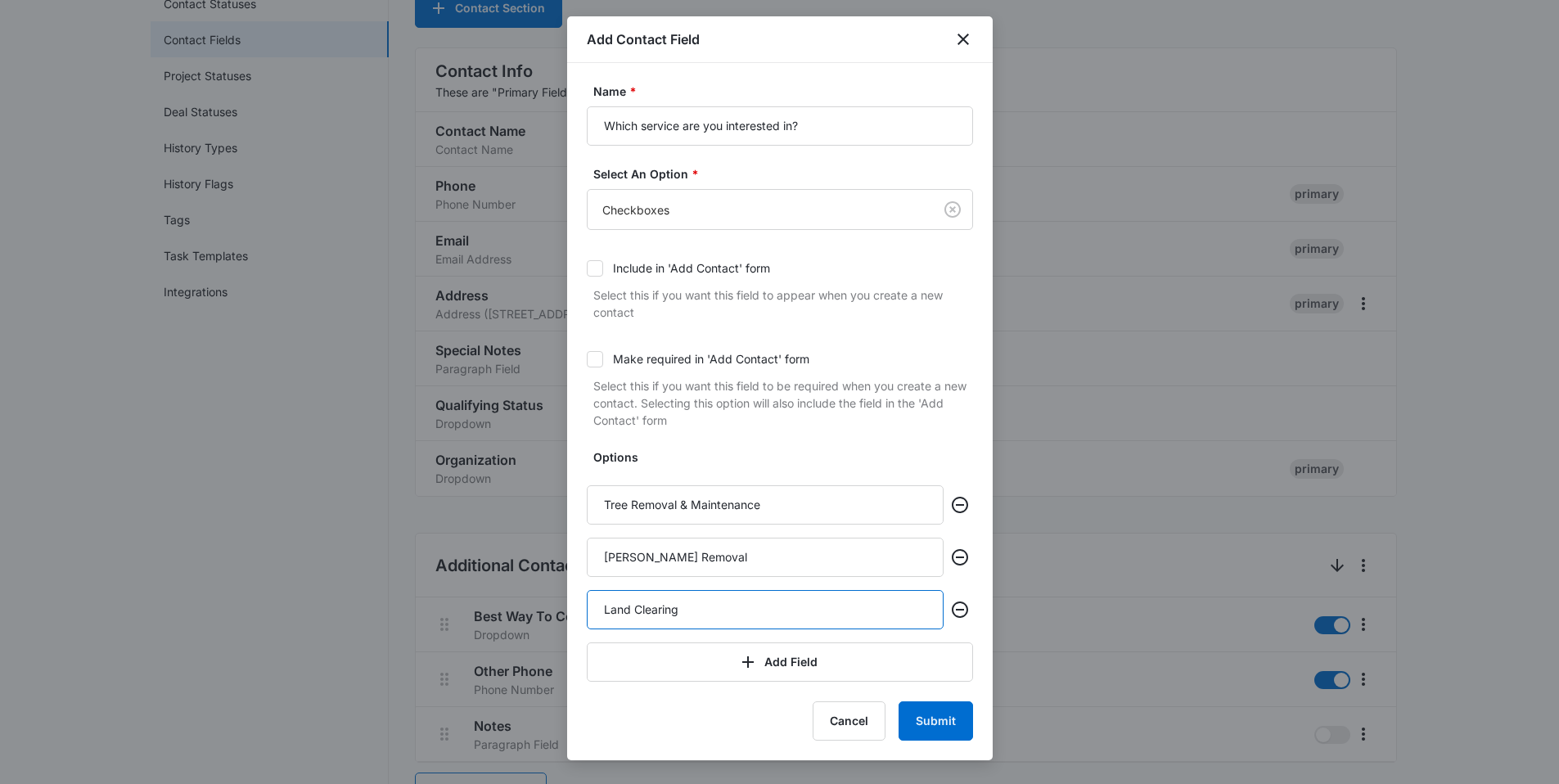
scroll to position [230, 0]
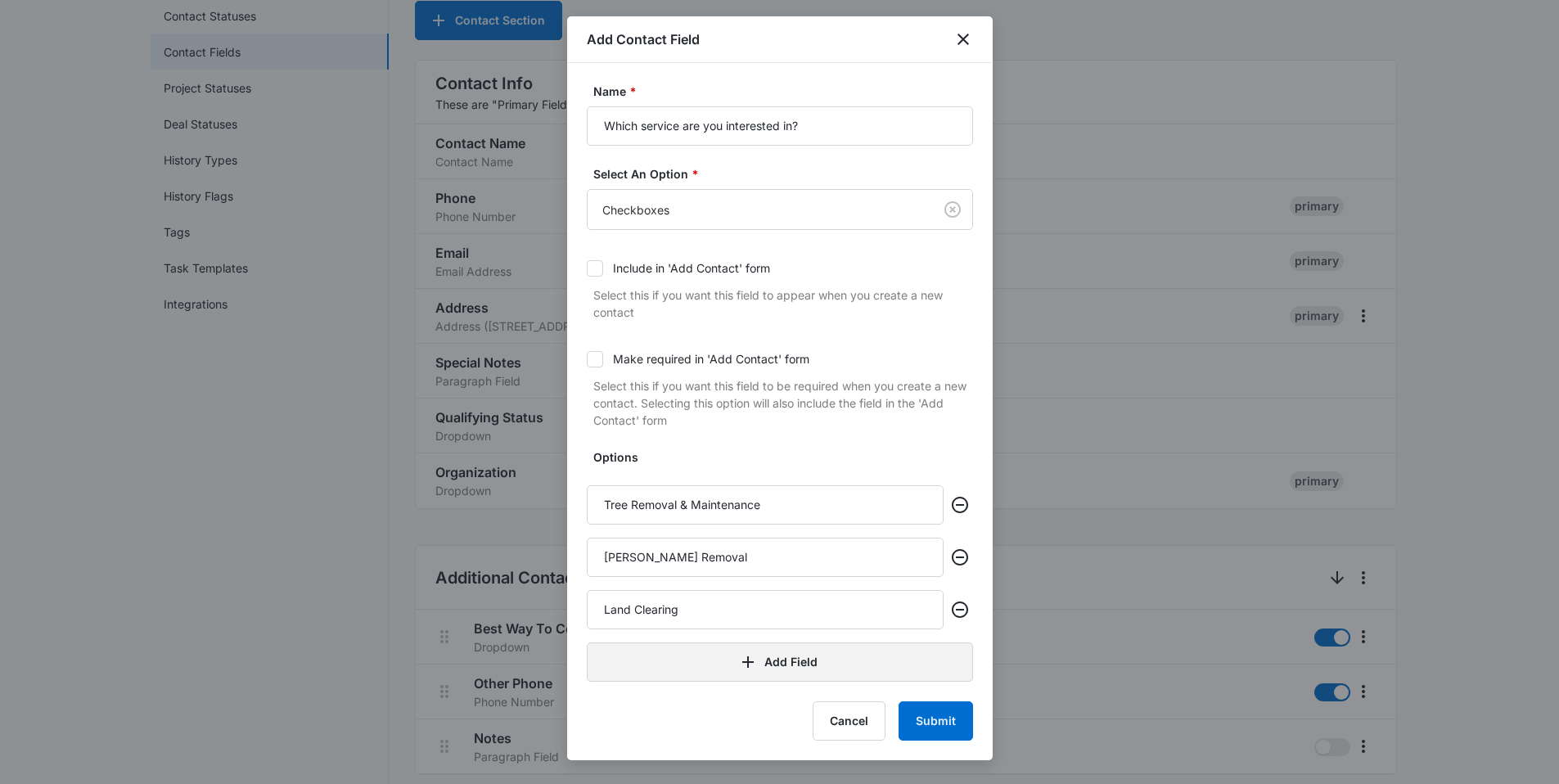
click at [801, 587] on button "Add Field" at bounding box center [780, 662] width 387 height 40
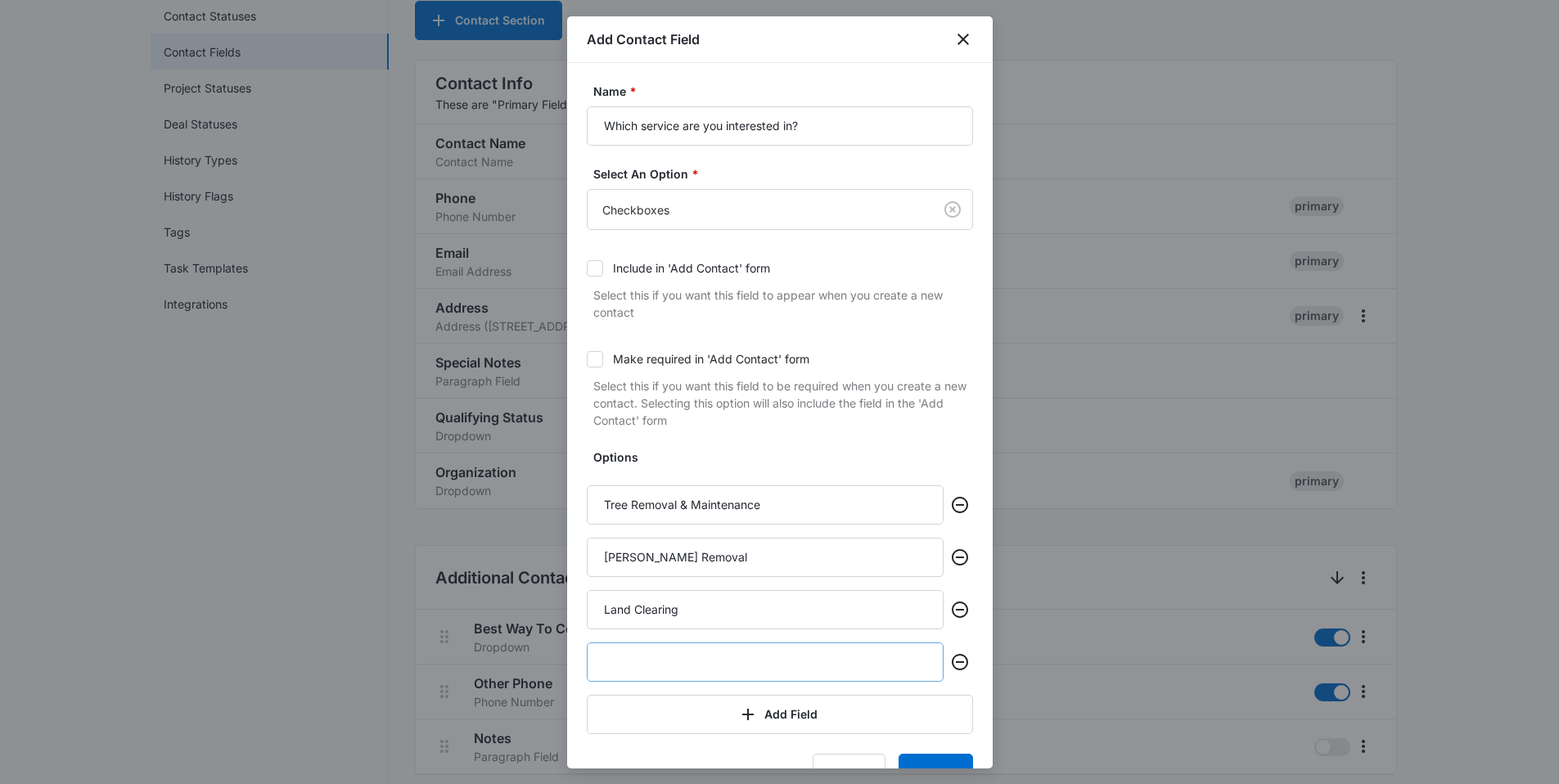
click at [710, 587] on input "text" at bounding box center [765, 662] width 357 height 40
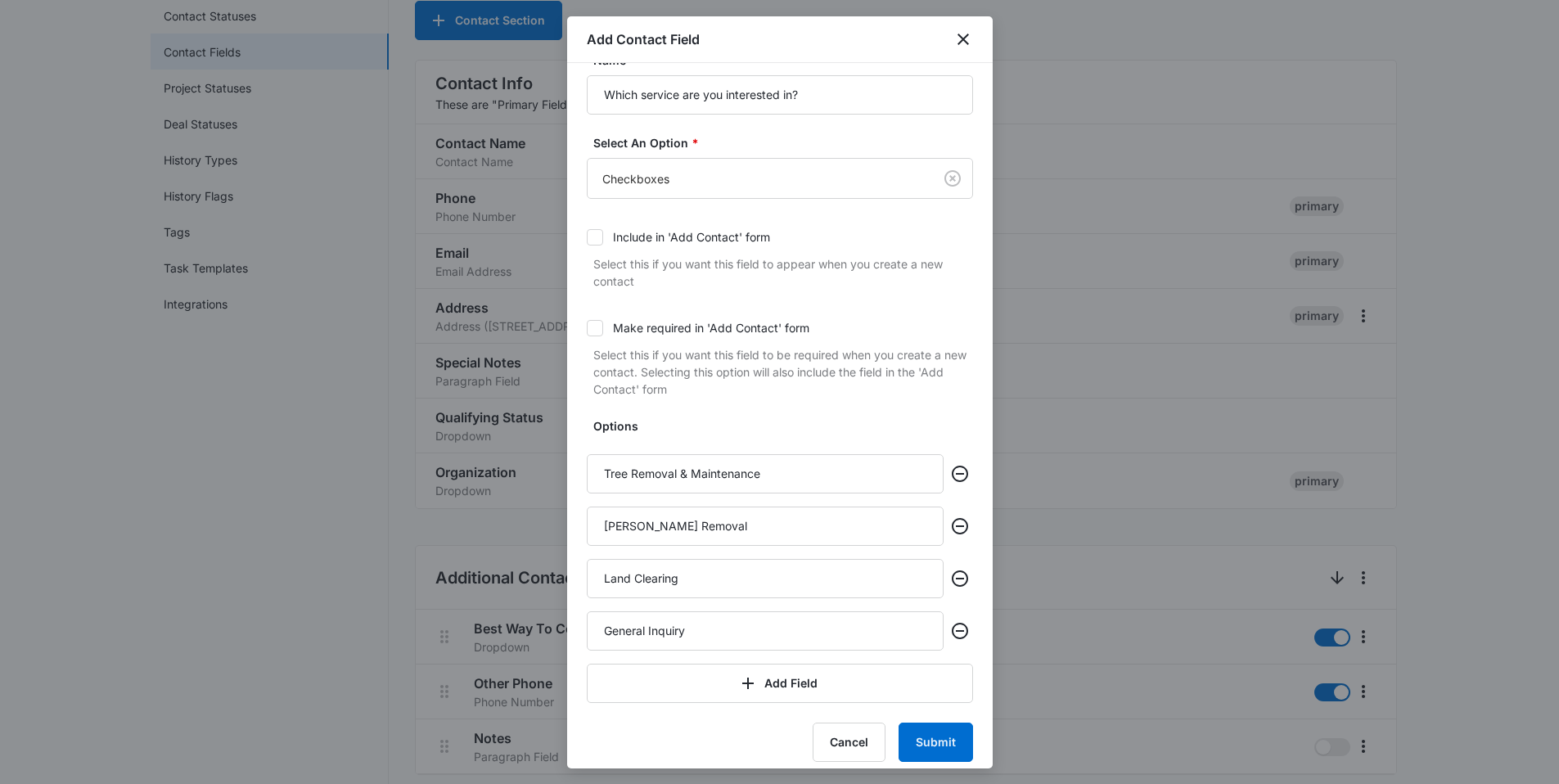
scroll to position [44, 0]
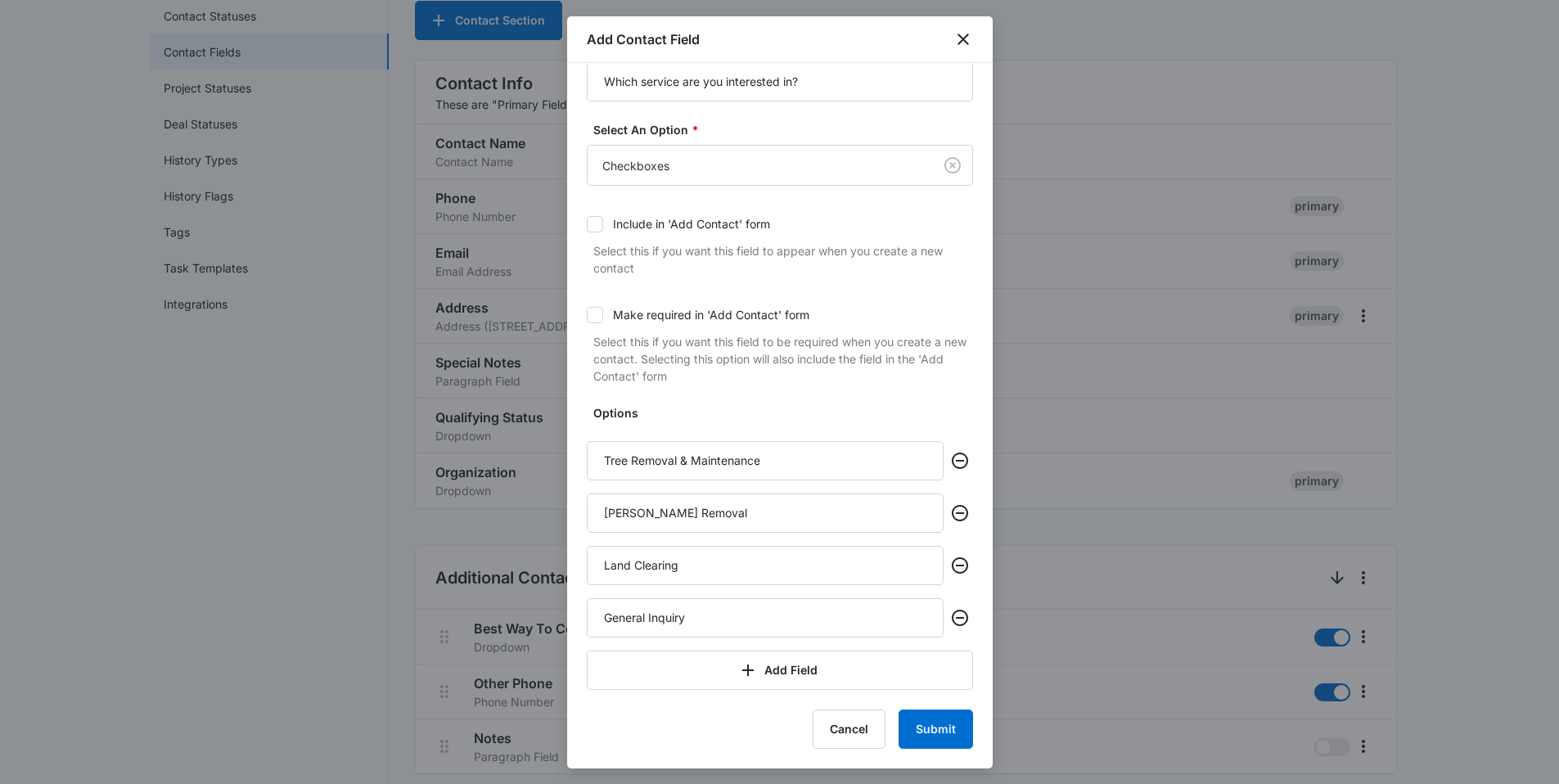
type input "General Inquiry"
click at [944, 587] on button "Submit" at bounding box center [936, 729] width 74 height 40
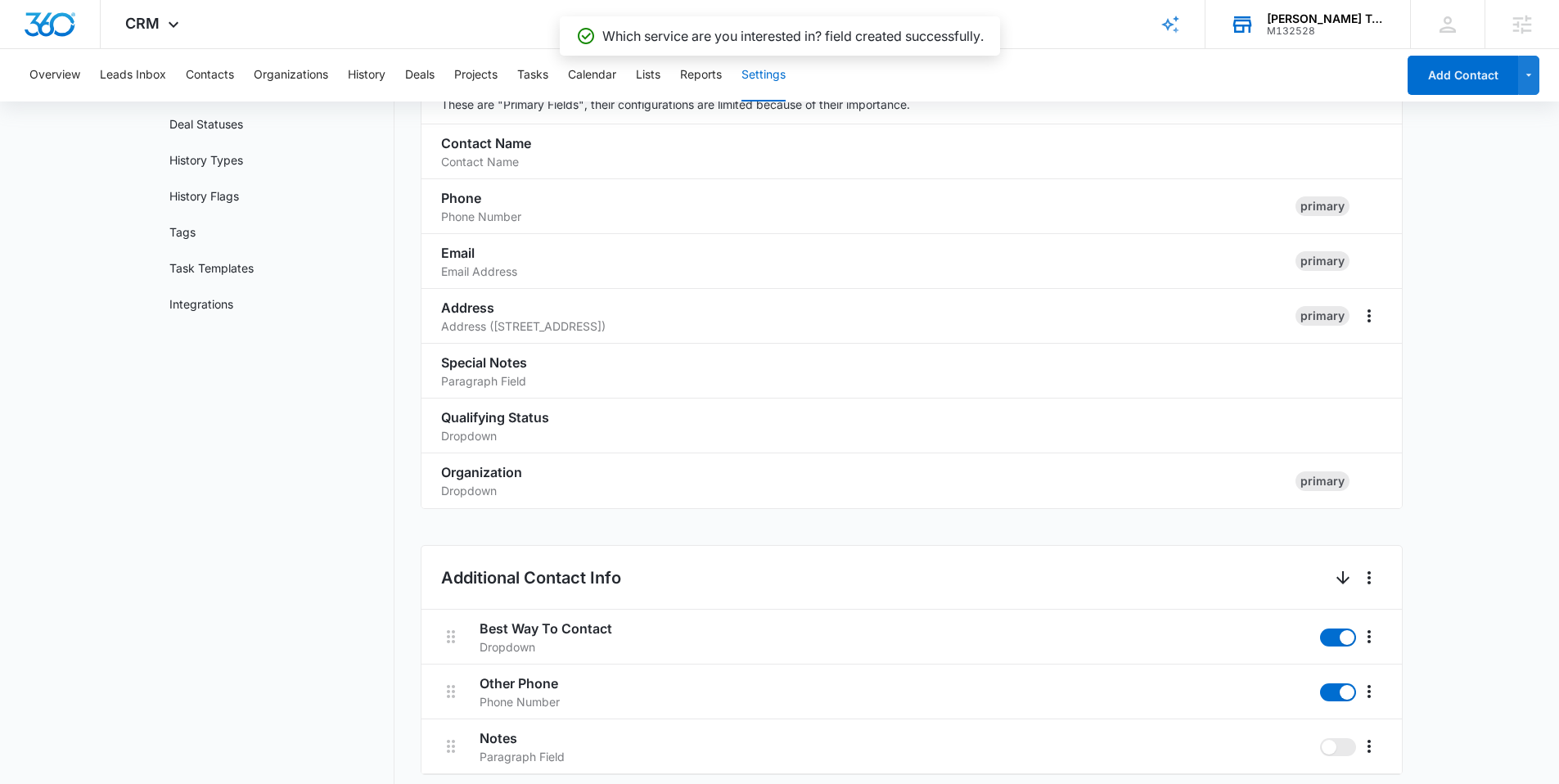
scroll to position [902, 0]
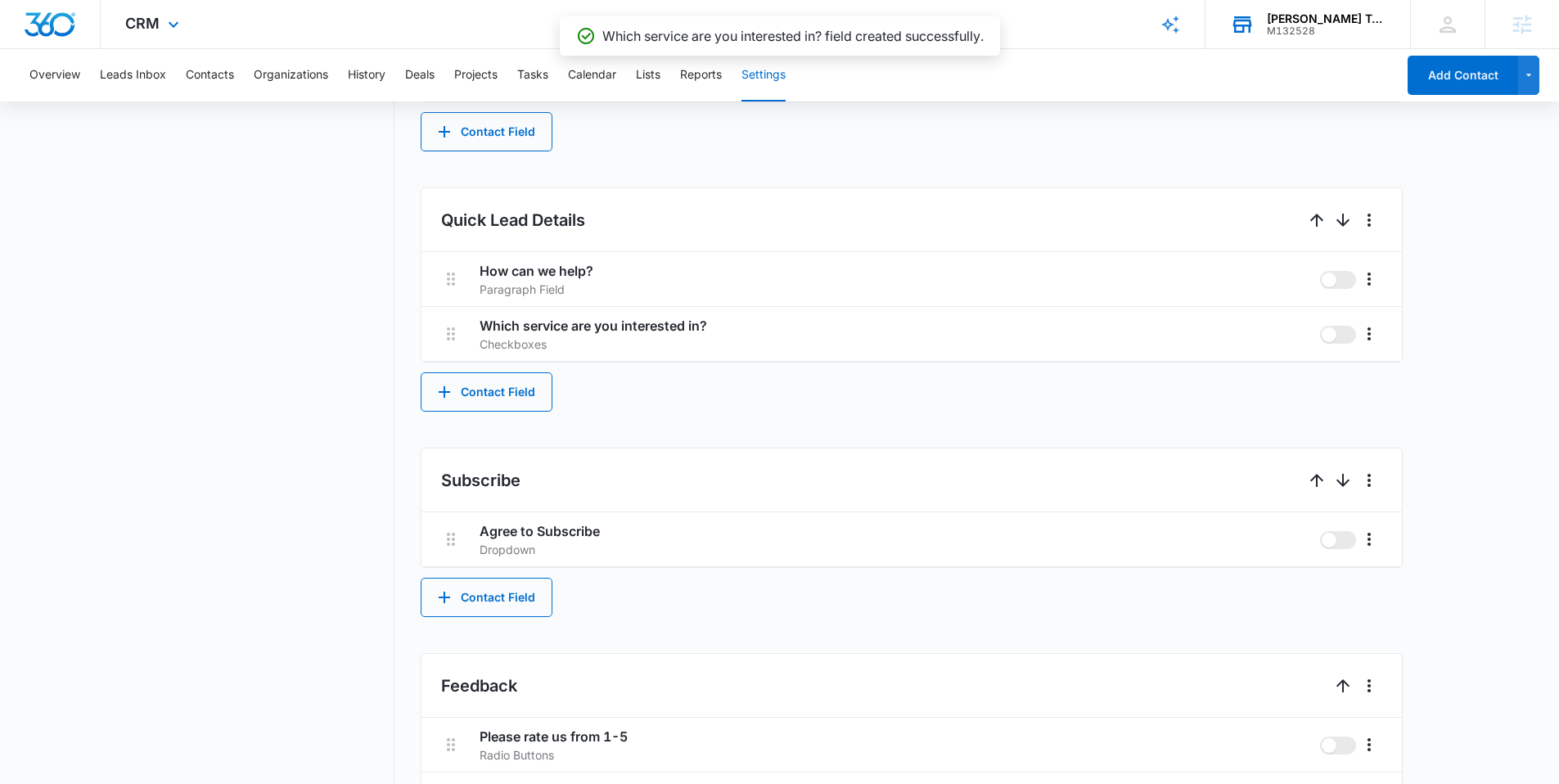
click at [129, 9] on div "CRM Apps Reputation Websites Forms CRM Email Social Content Ads Intelligence Fi…" at bounding box center [154, 24] width 107 height 48
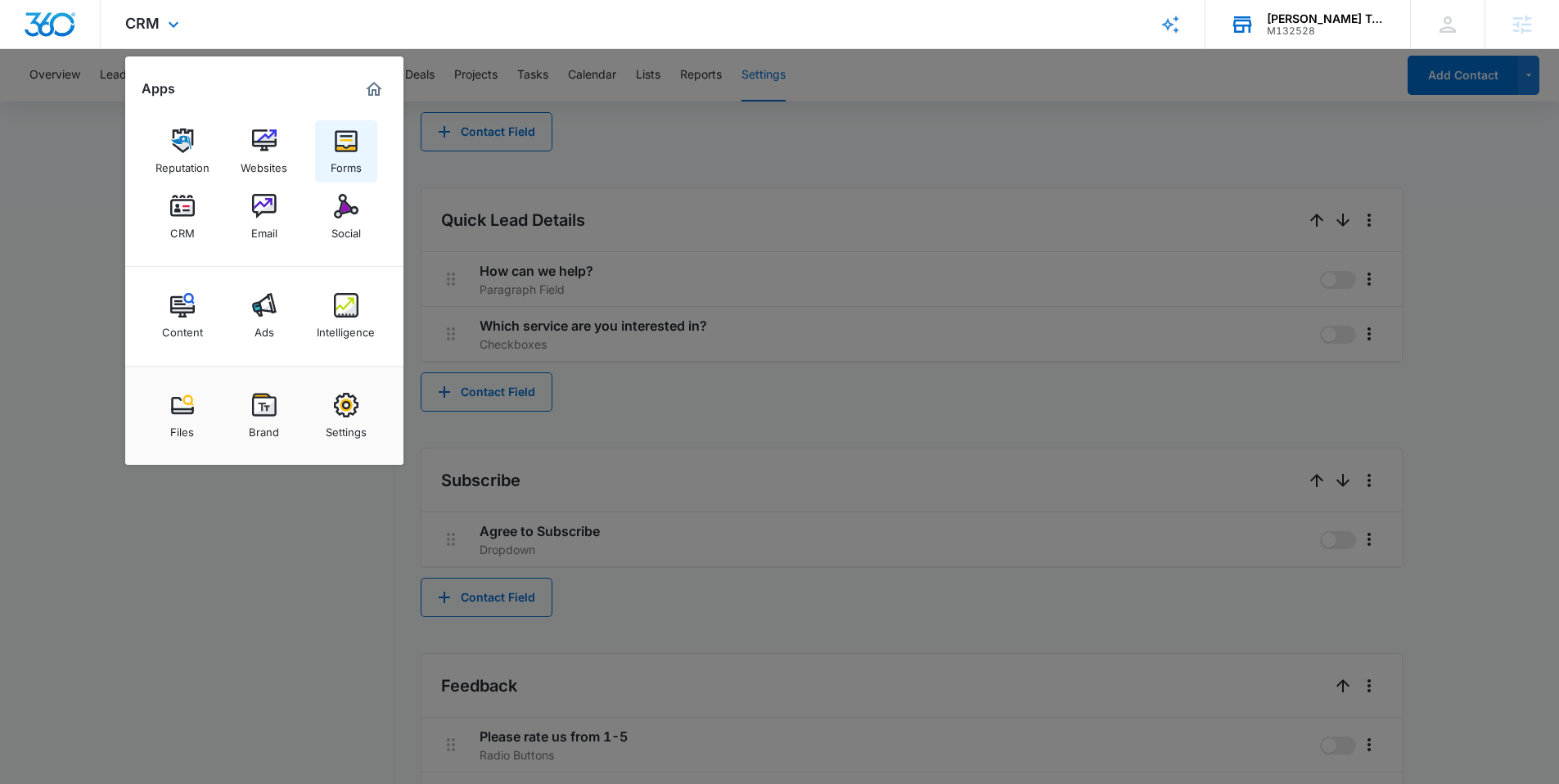
click at [349, 160] on div "Forms" at bounding box center [346, 163] width 31 height 21
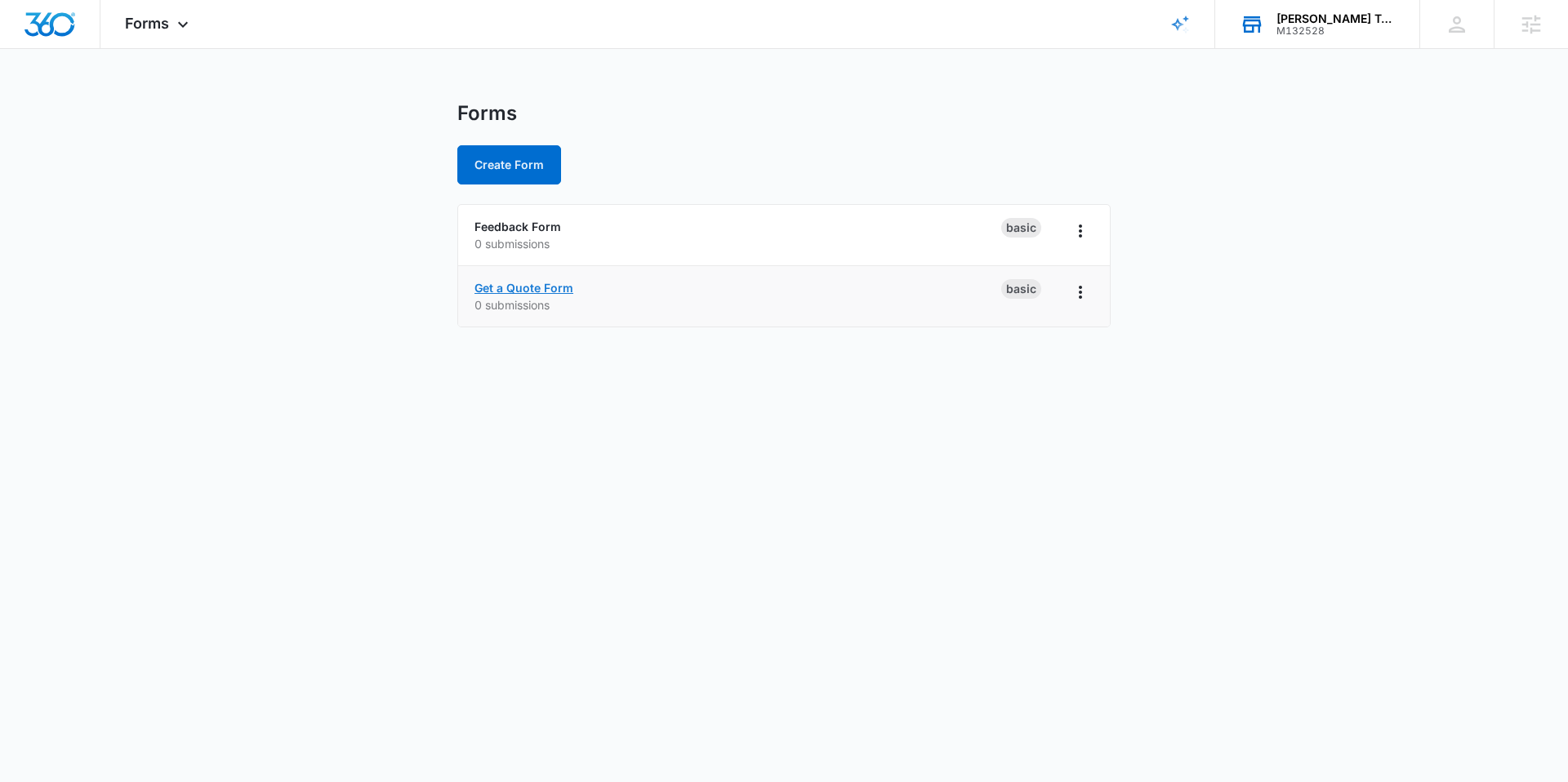
click at [557, 285] on link "Get a Quote Form" at bounding box center [523, 288] width 99 height 13
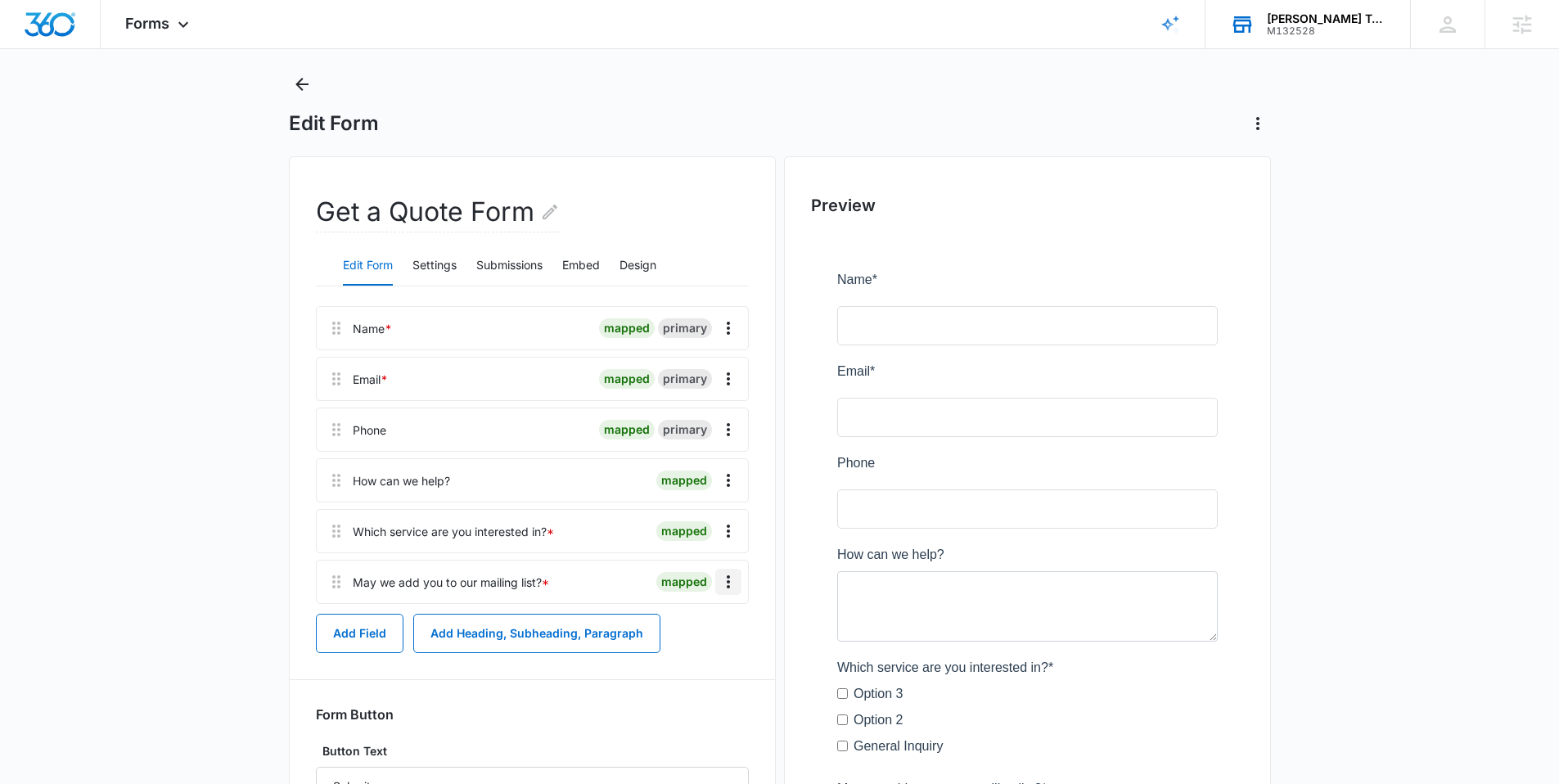
scroll to position [46, 0]
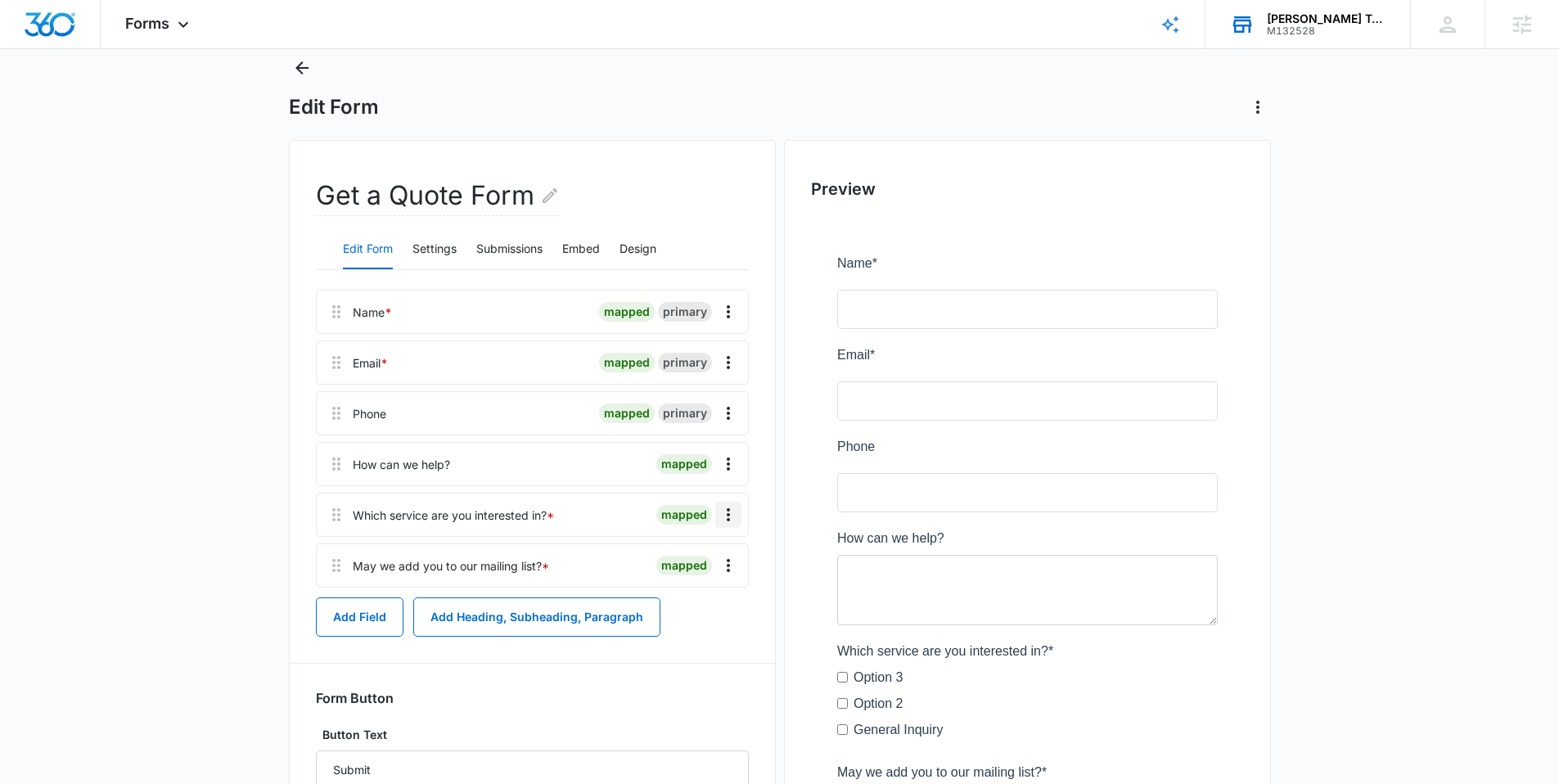
click at [733, 510] on icon "Overflow Menu" at bounding box center [728, 514] width 19 height 19
click at [695, 582] on div "Delete" at bounding box center [684, 585] width 35 height 12
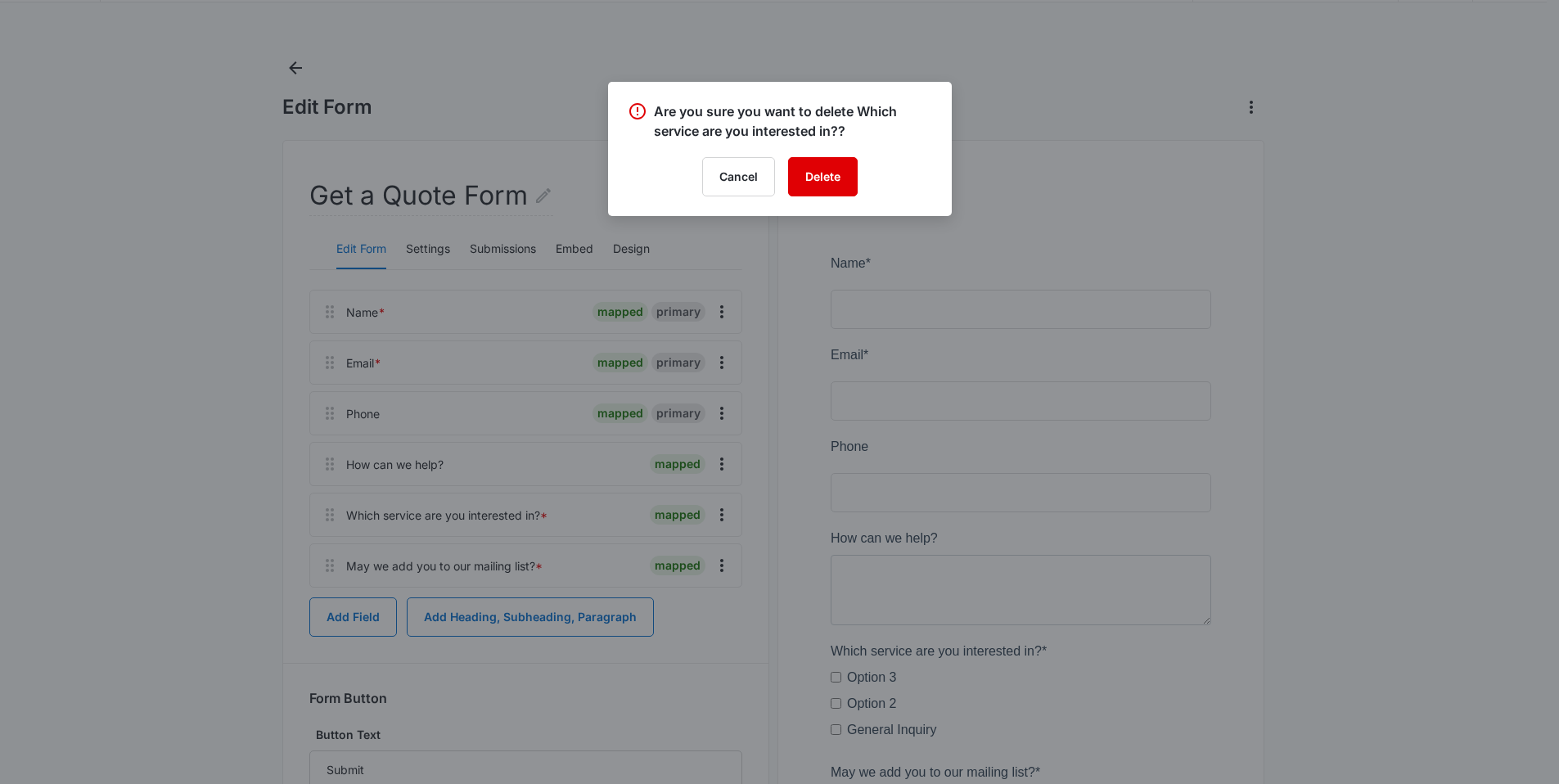
click at [820, 185] on button "Delete" at bounding box center [823, 176] width 69 height 40
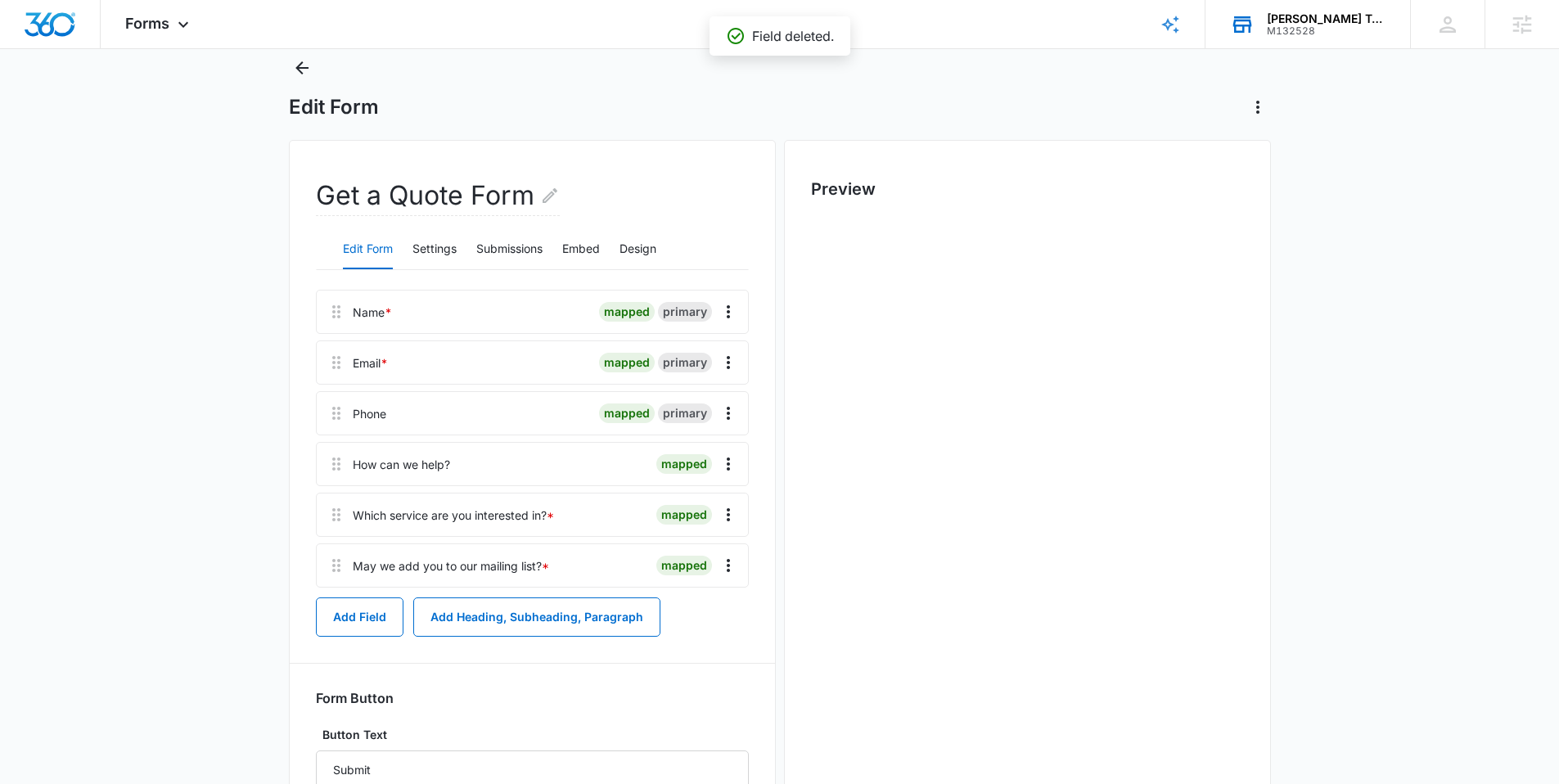
scroll to position [0, 0]
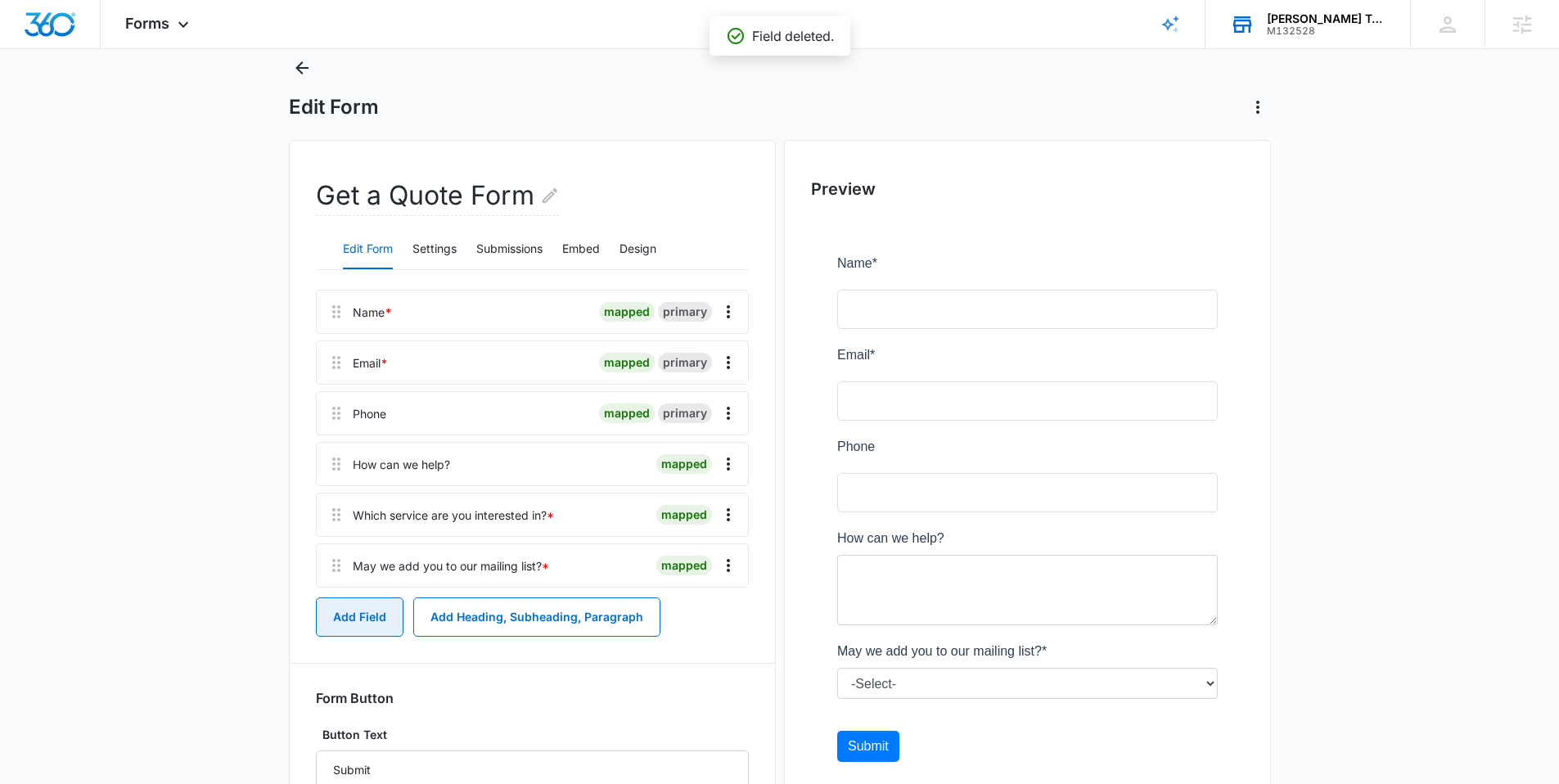
click at [355, 587] on button "Add Field" at bounding box center [360, 617] width 88 height 40
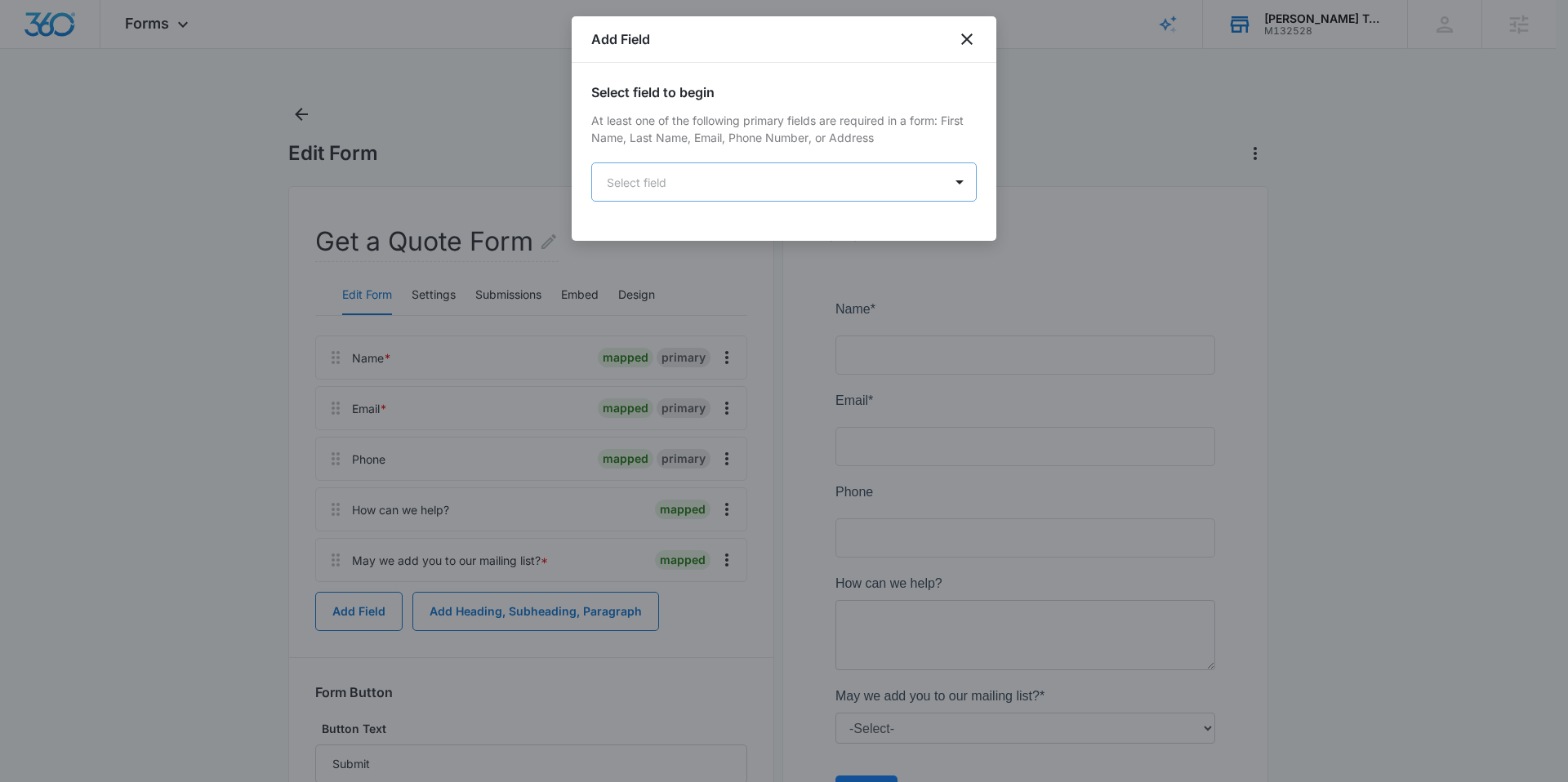
click at [659, 189] on body "Forms Apps Reputation Websites Forms CRM Email Social Content Ads Intelligence …" at bounding box center [784, 458] width 1568 height 917
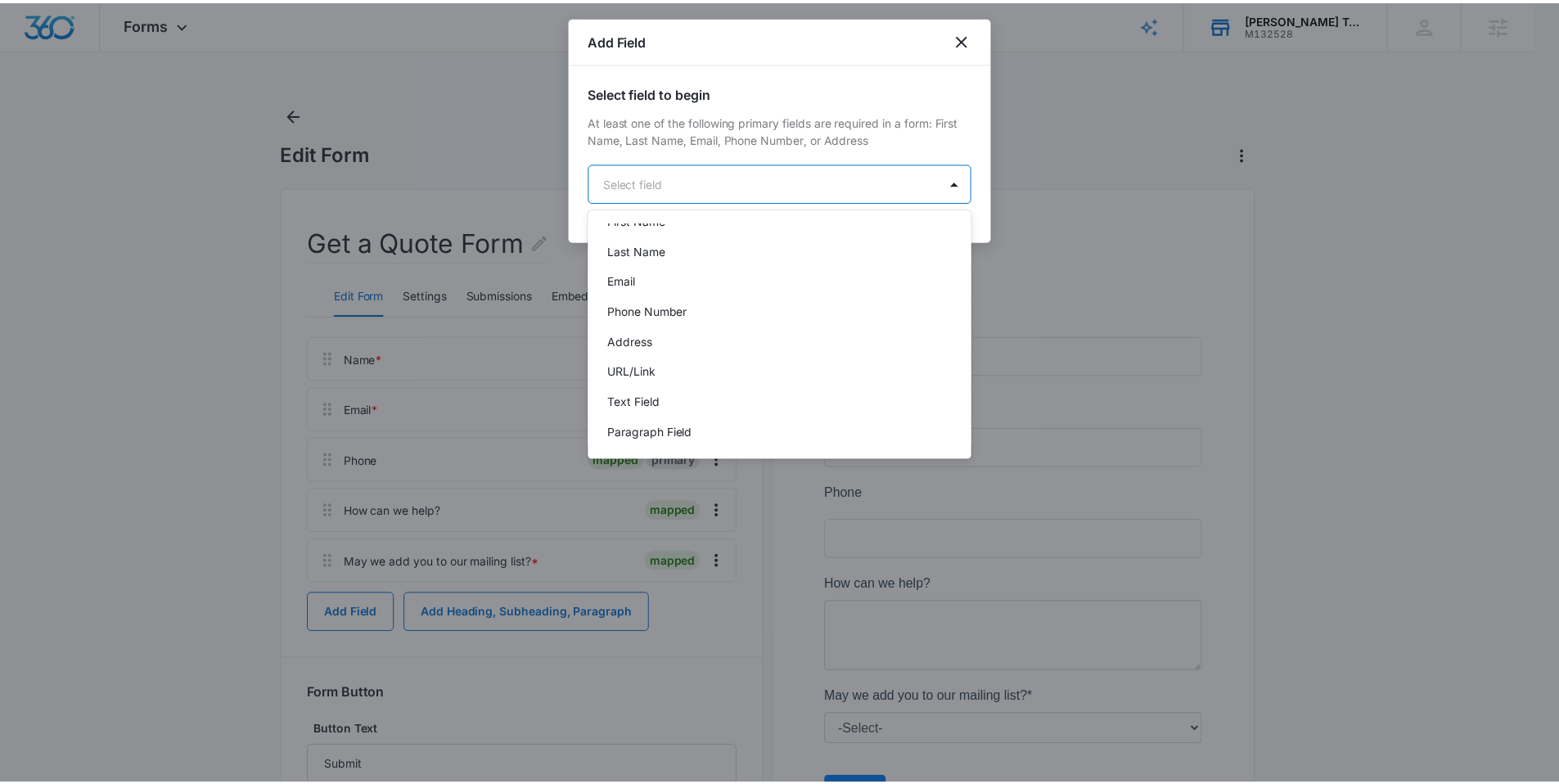
scroll to position [414, 0]
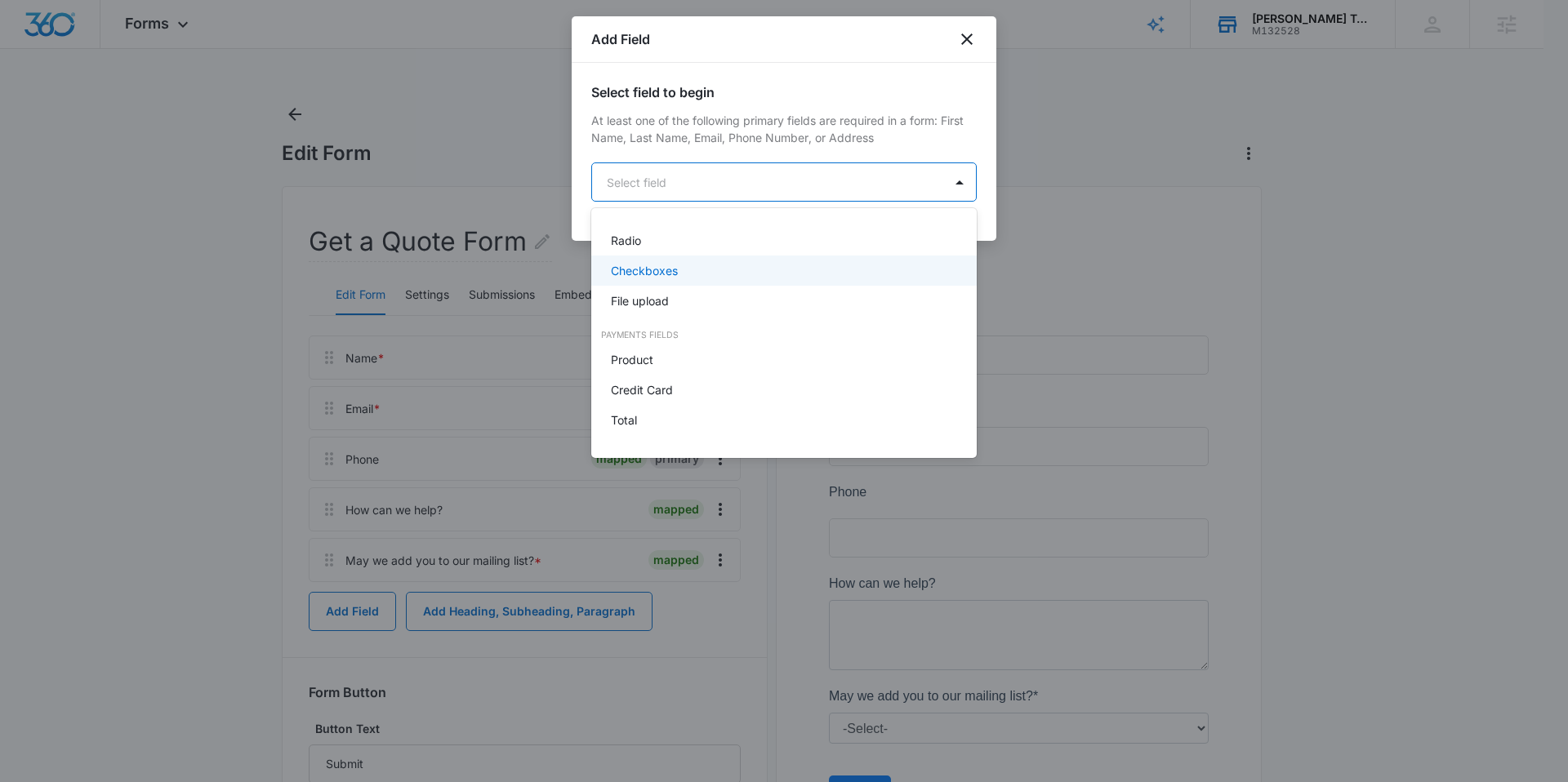
click at [661, 275] on p "Checkboxes" at bounding box center [644, 270] width 67 height 17
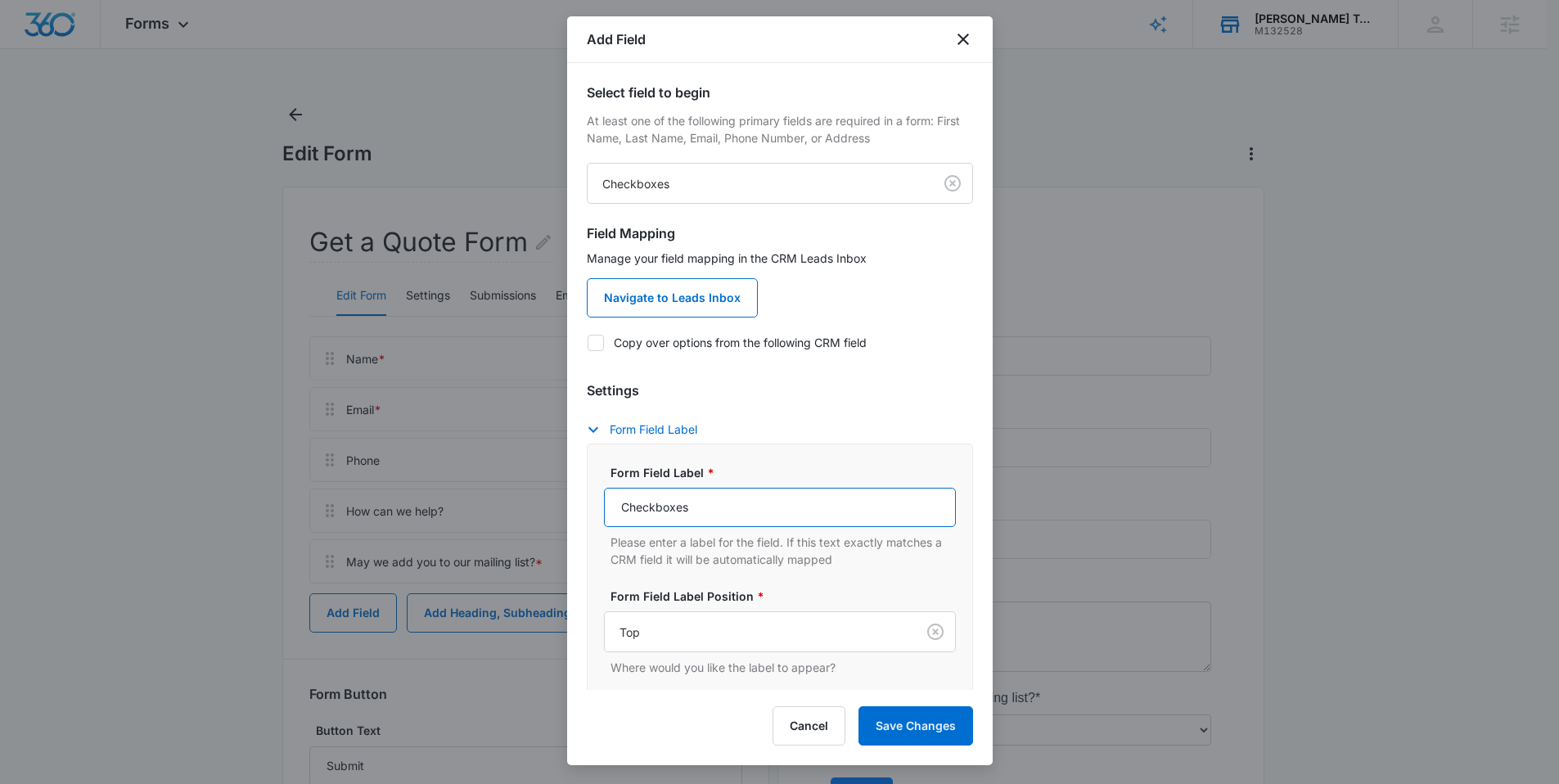
drag, startPoint x: 661, startPoint y: 644, endPoint x: 601, endPoint y: 618, distance: 65.4
click at [598, 587] on div "Form Field Label * Checkboxes Please enter a label for the field. If this text …" at bounding box center [780, 606] width 387 height 327
drag, startPoint x: 698, startPoint y: 506, endPoint x: 604, endPoint y: 508, distance: 94.0
click at [604, 508] on input "Checkboxes" at bounding box center [780, 507] width 352 height 40
type input "What services are you interested in?"
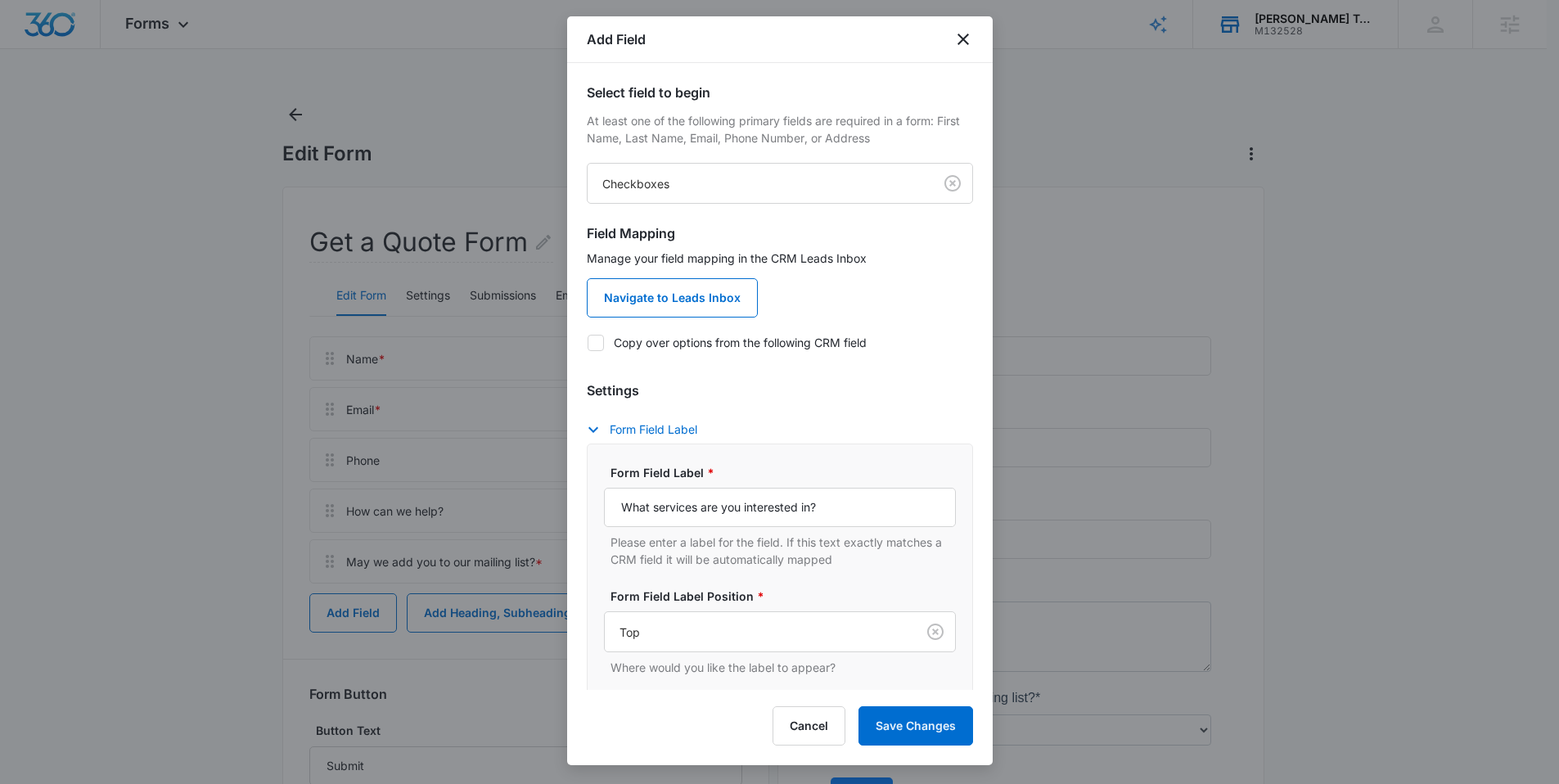
click at [666, 343] on label "Copy over options from the following CRM field" at bounding box center [780, 343] width 387 height 17
click at [587, 343] on input "Copy over options from the following CRM field" at bounding box center [587, 342] width 1 height 1
checkbox input "true"
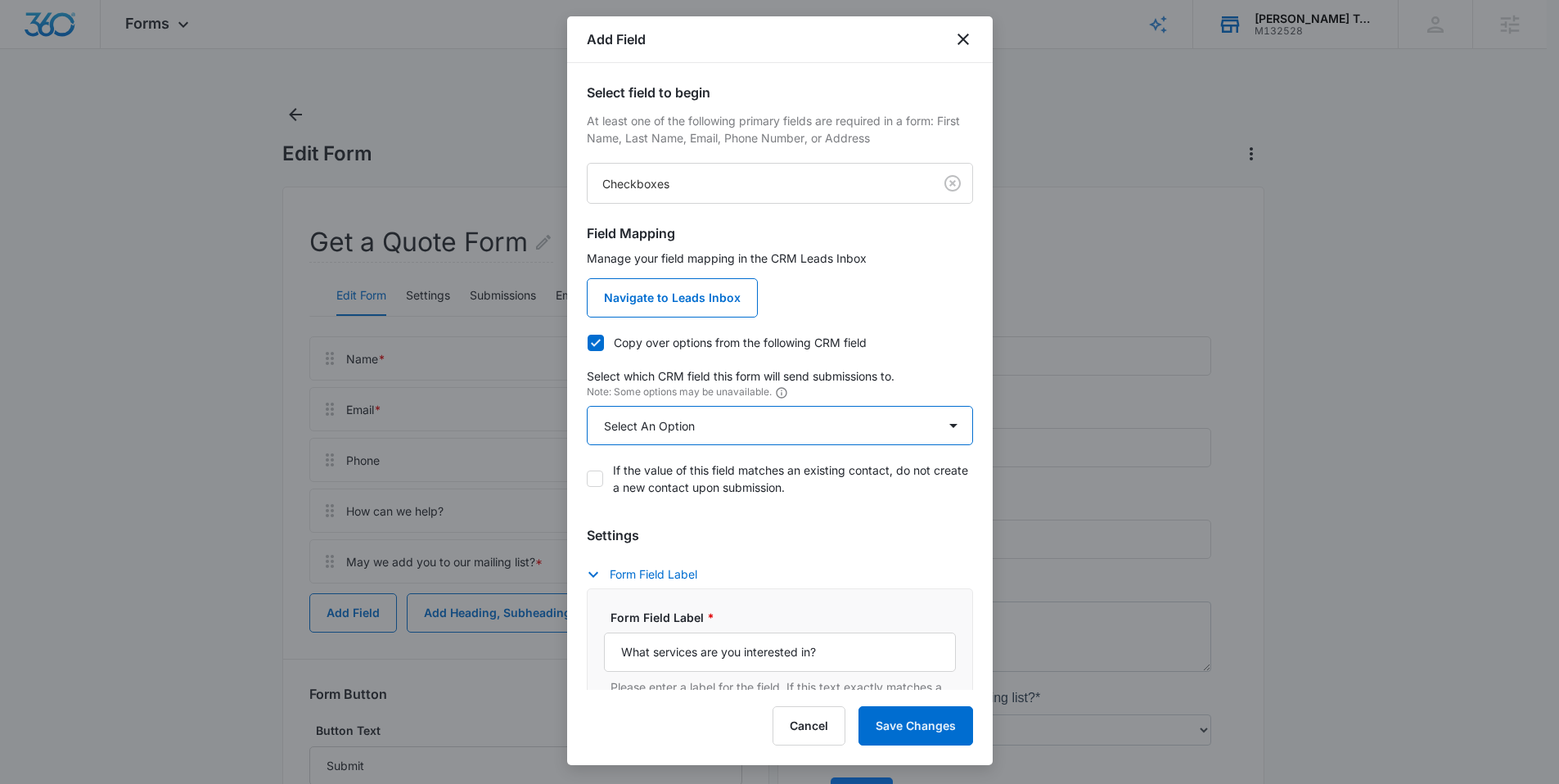
click at [680, 431] on select "Select An Option Select An Option Review Request Which service are you interest…" at bounding box center [780, 425] width 387 height 40
select select "363"
click at [587, 406] on select "Select An Option Select An Option Review Request Which service are you interest…" at bounding box center [780, 425] width 387 height 40
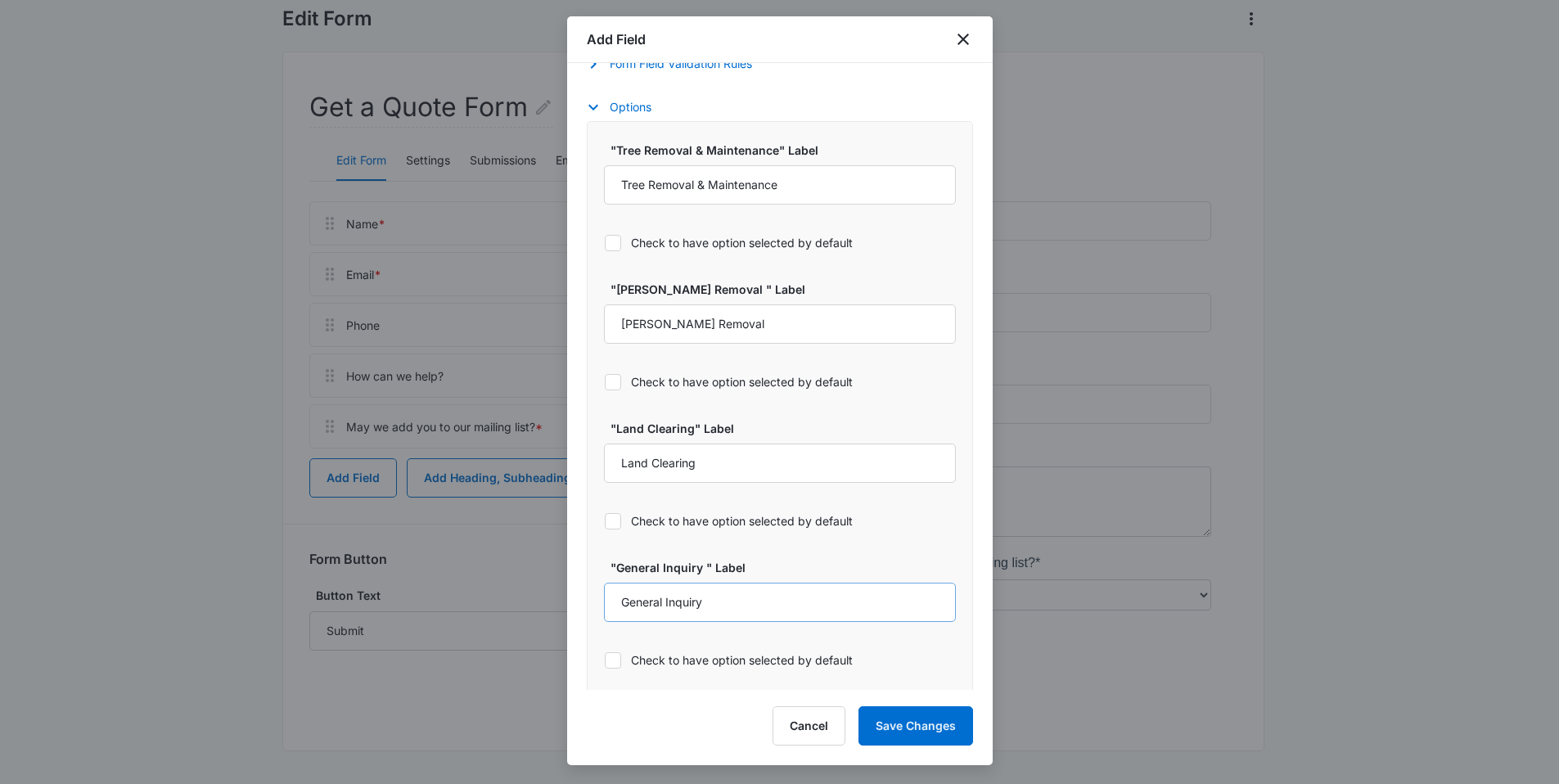
scroll to position [934, 0]
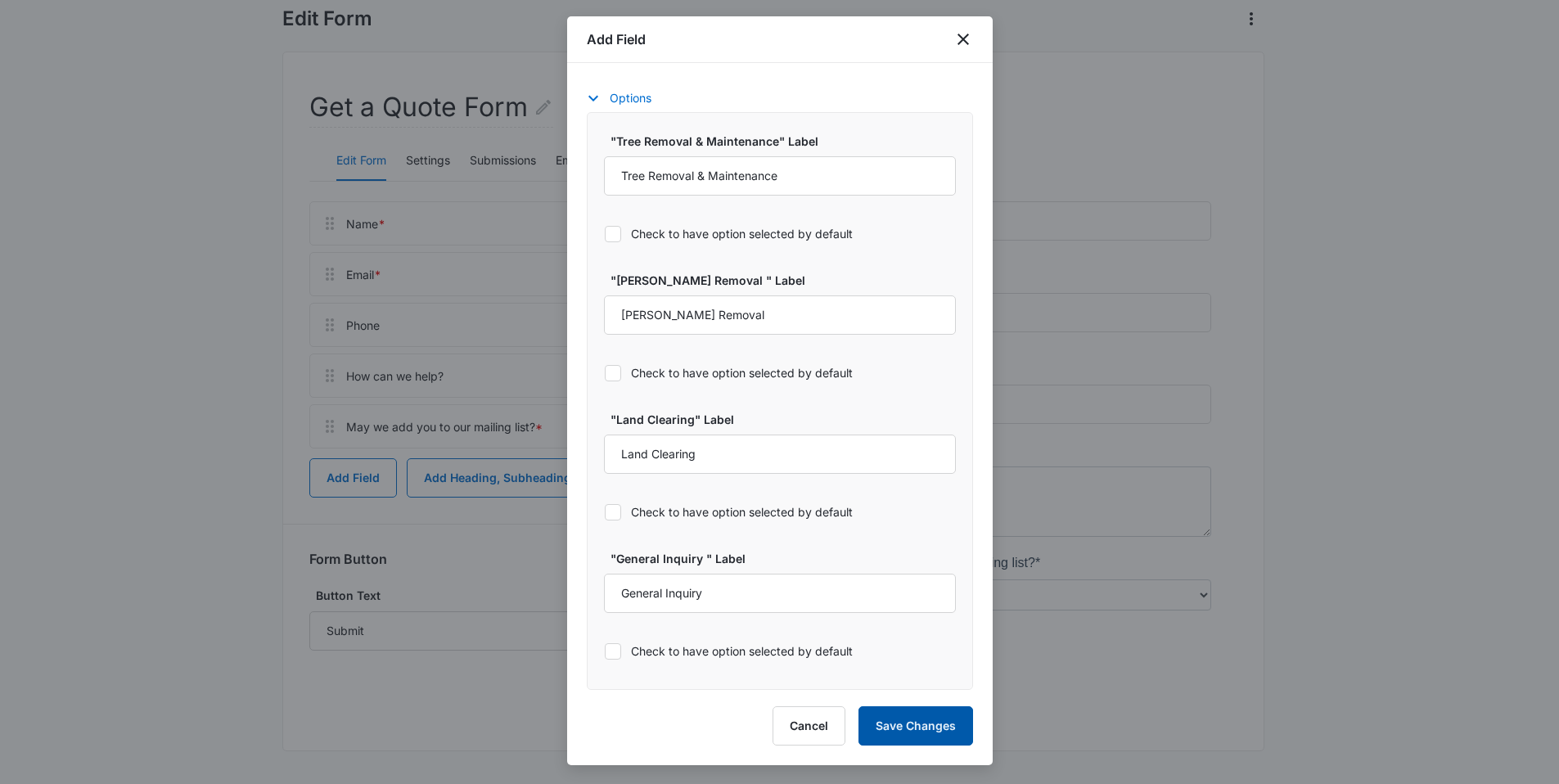
click at [914, 587] on button "Save Changes" at bounding box center [916, 726] width 115 height 40
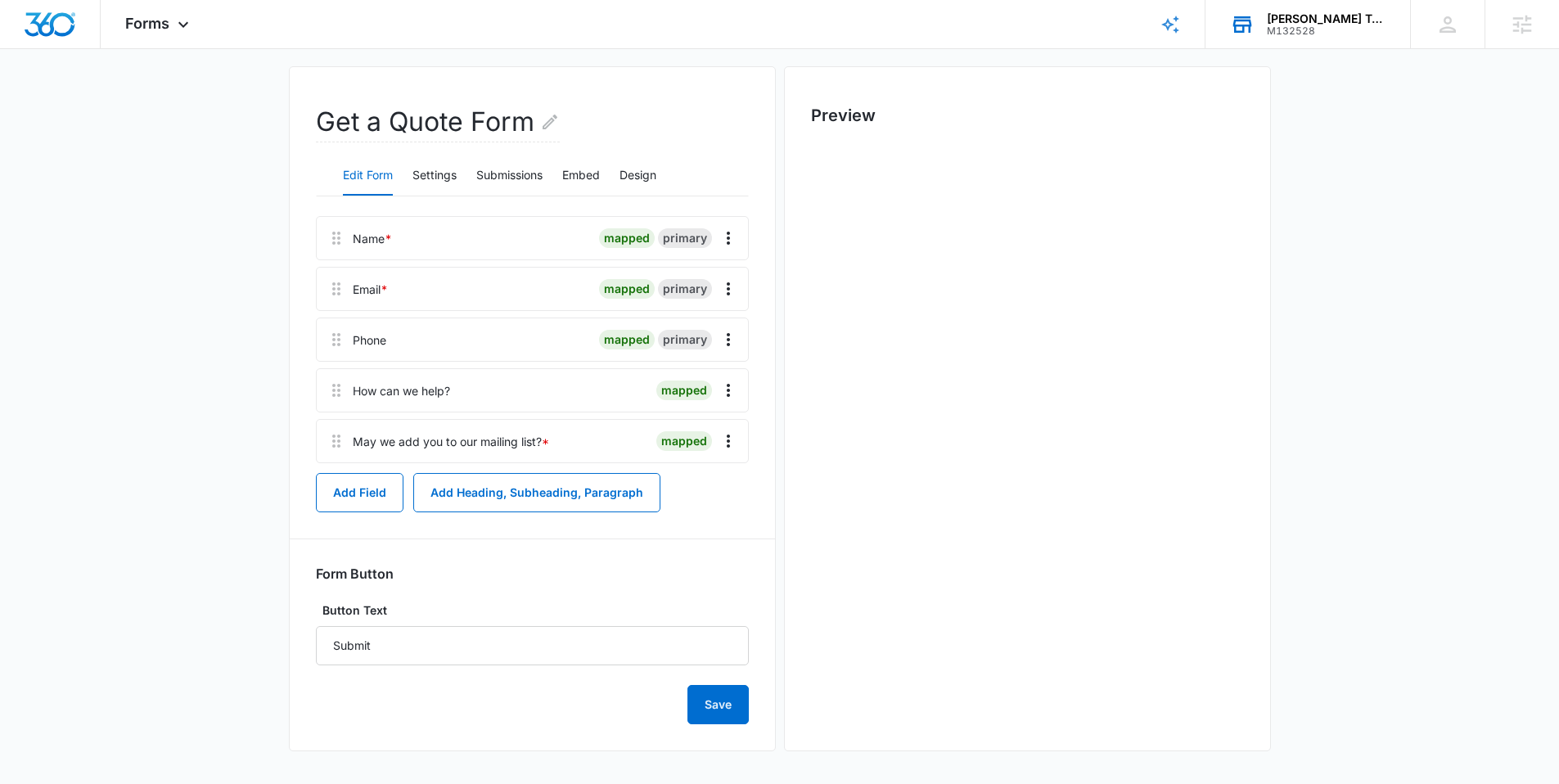
scroll to position [0, 0]
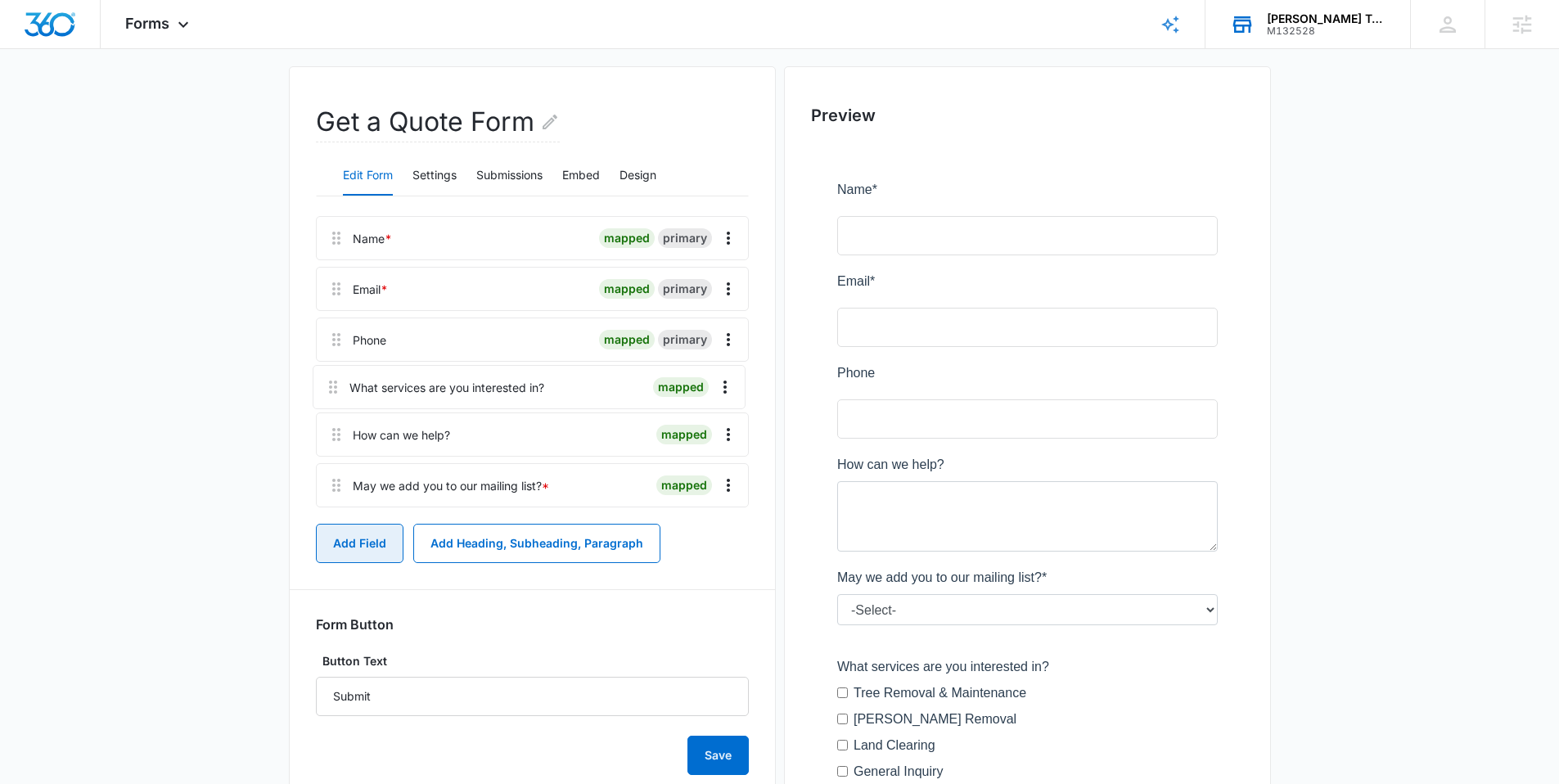
drag, startPoint x: 331, startPoint y: 457, endPoint x: 329, endPoint y: 371, distance: 86.0
click at [329, 371] on div "Name * mapped primary Email * mapped primary Phone mapped primary How can we he…" at bounding box center [532, 365] width 433 height 298
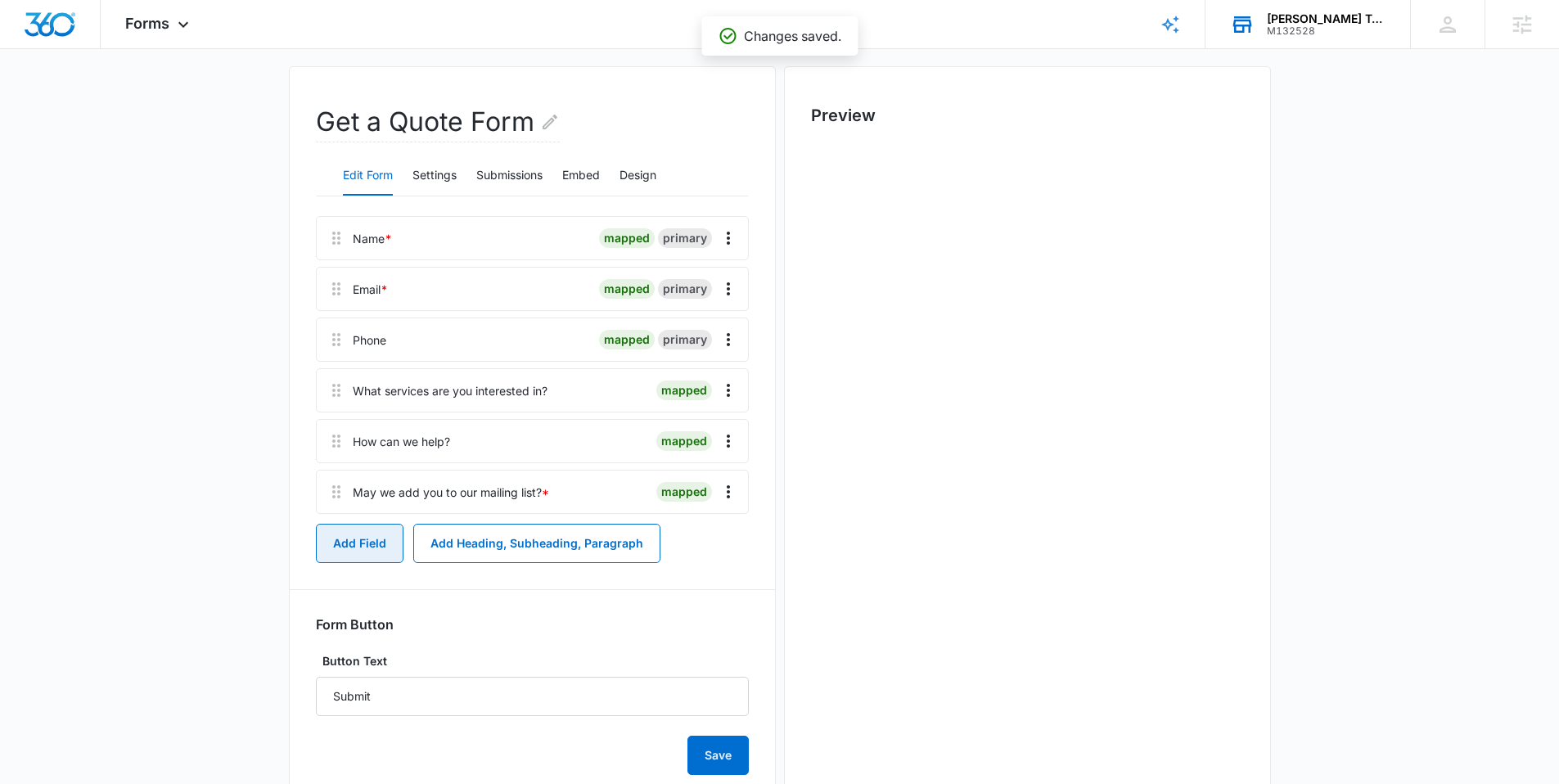
click at [372, 539] on button "Add Field" at bounding box center [360, 543] width 88 height 40
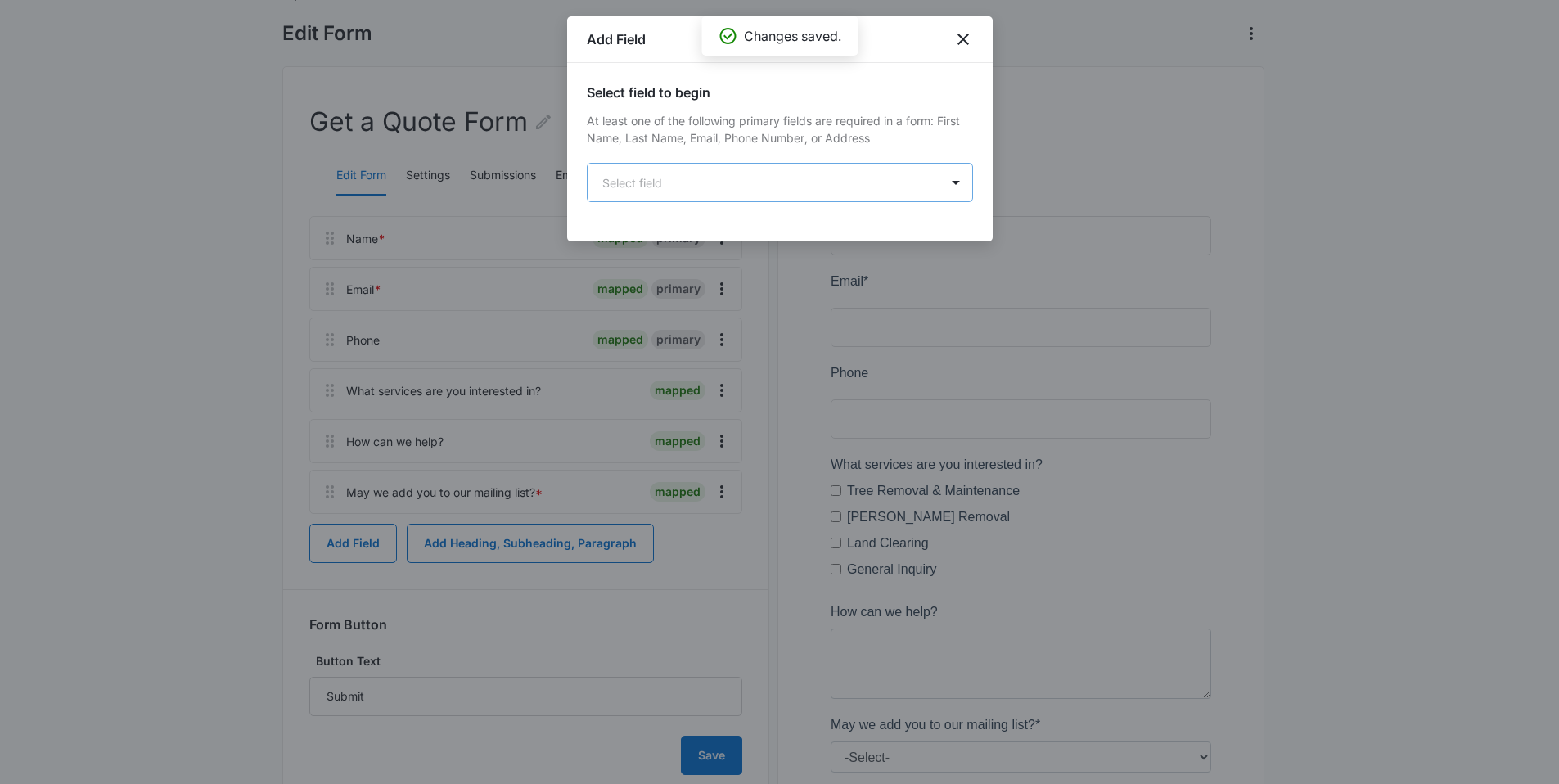
click at [877, 170] on body "Forms Apps Reputation Websites Forms CRM Email Social Content Ads Intelligence …" at bounding box center [779, 412] width 1559 height 1066
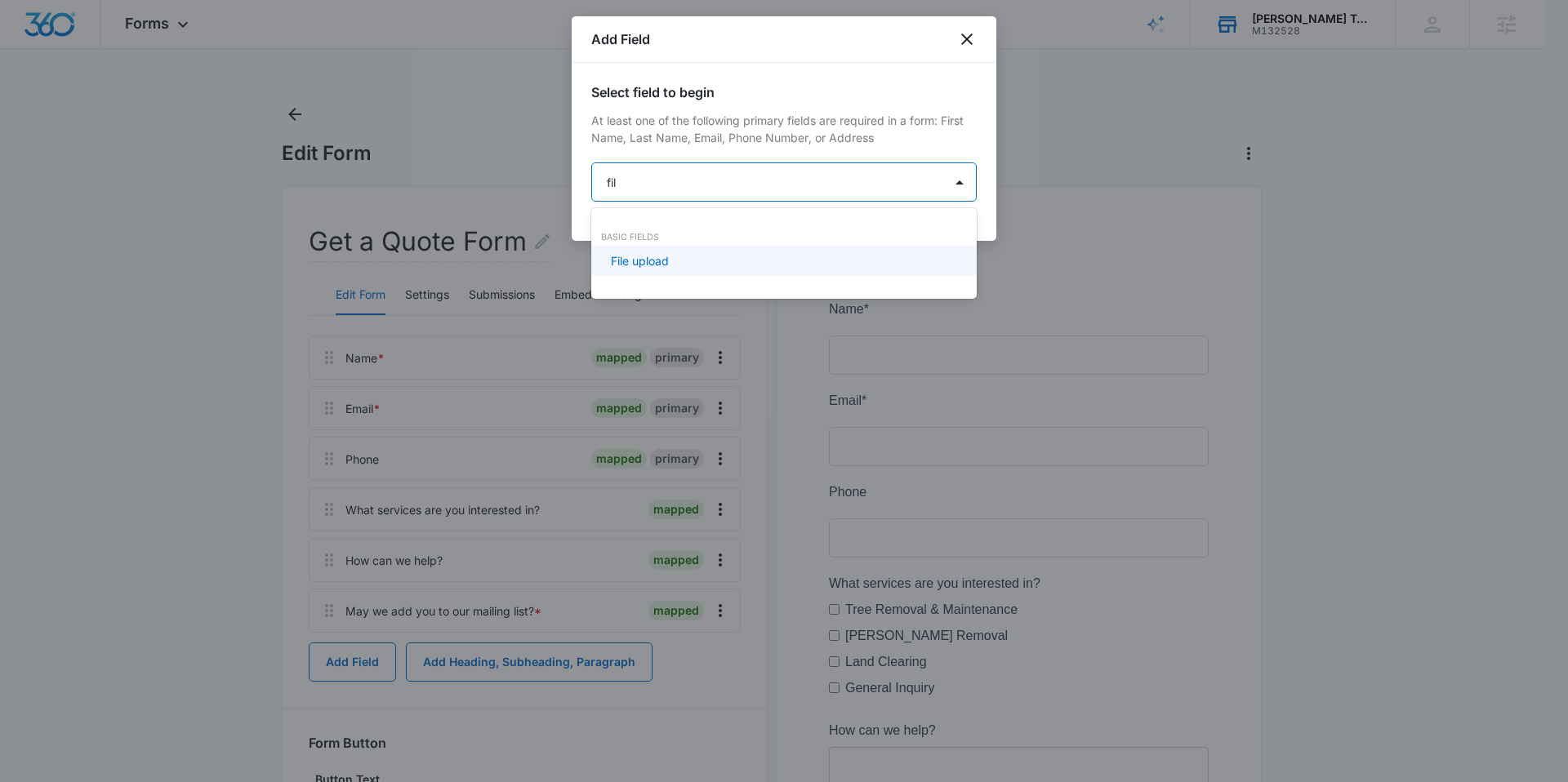
type input "file"
click at [661, 269] on p "File upload" at bounding box center [639, 261] width 58 height 17
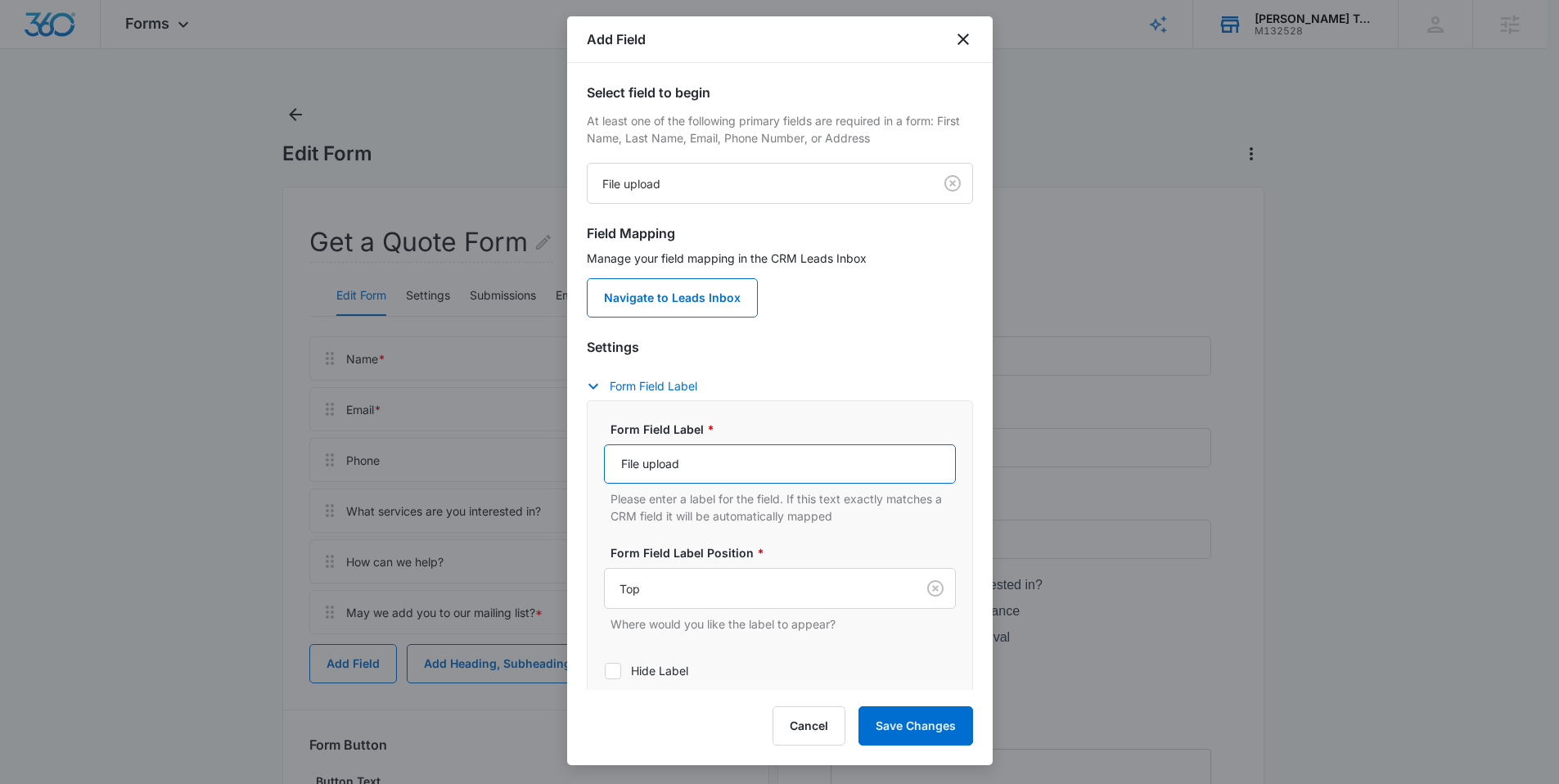
drag, startPoint x: 702, startPoint y: 465, endPoint x: 601, endPoint y: 466, distance: 101.0
click at [601, 466] on div "Form Field Label * File upload Please enter a label for the field. If this text…" at bounding box center [780, 563] width 387 height 327
type input "Send us a picture of your job"
click at [901, 587] on button "Save Changes" at bounding box center [916, 726] width 115 height 40
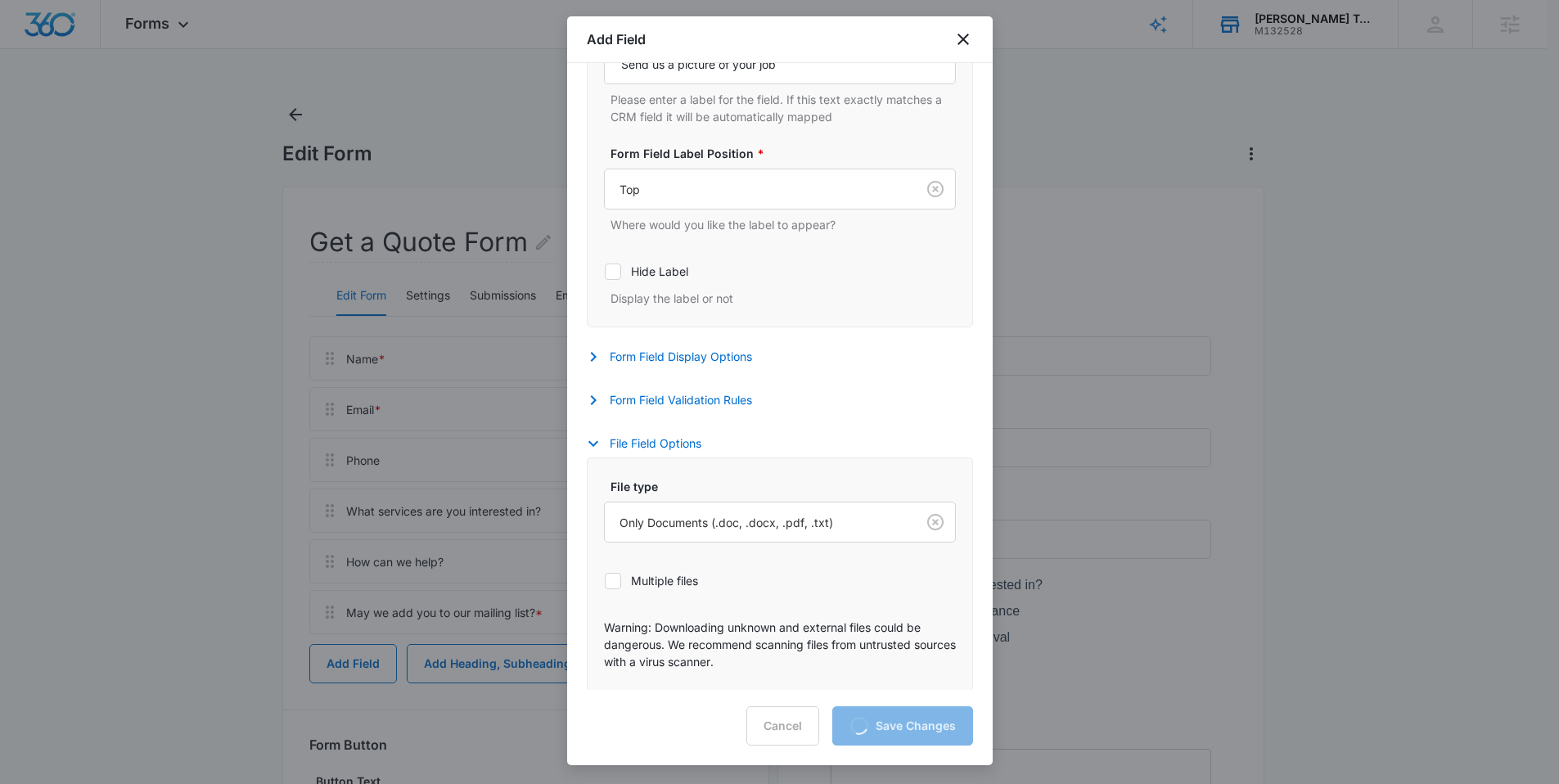
scroll to position [402, 0]
click at [609, 581] on icon at bounding box center [613, 580] width 10 height 8
click at [604, 580] on input "Multiple files" at bounding box center [604, 579] width 1 height 1
checkbox input "true"
click at [761, 520] on div at bounding box center [757, 522] width 275 height 20
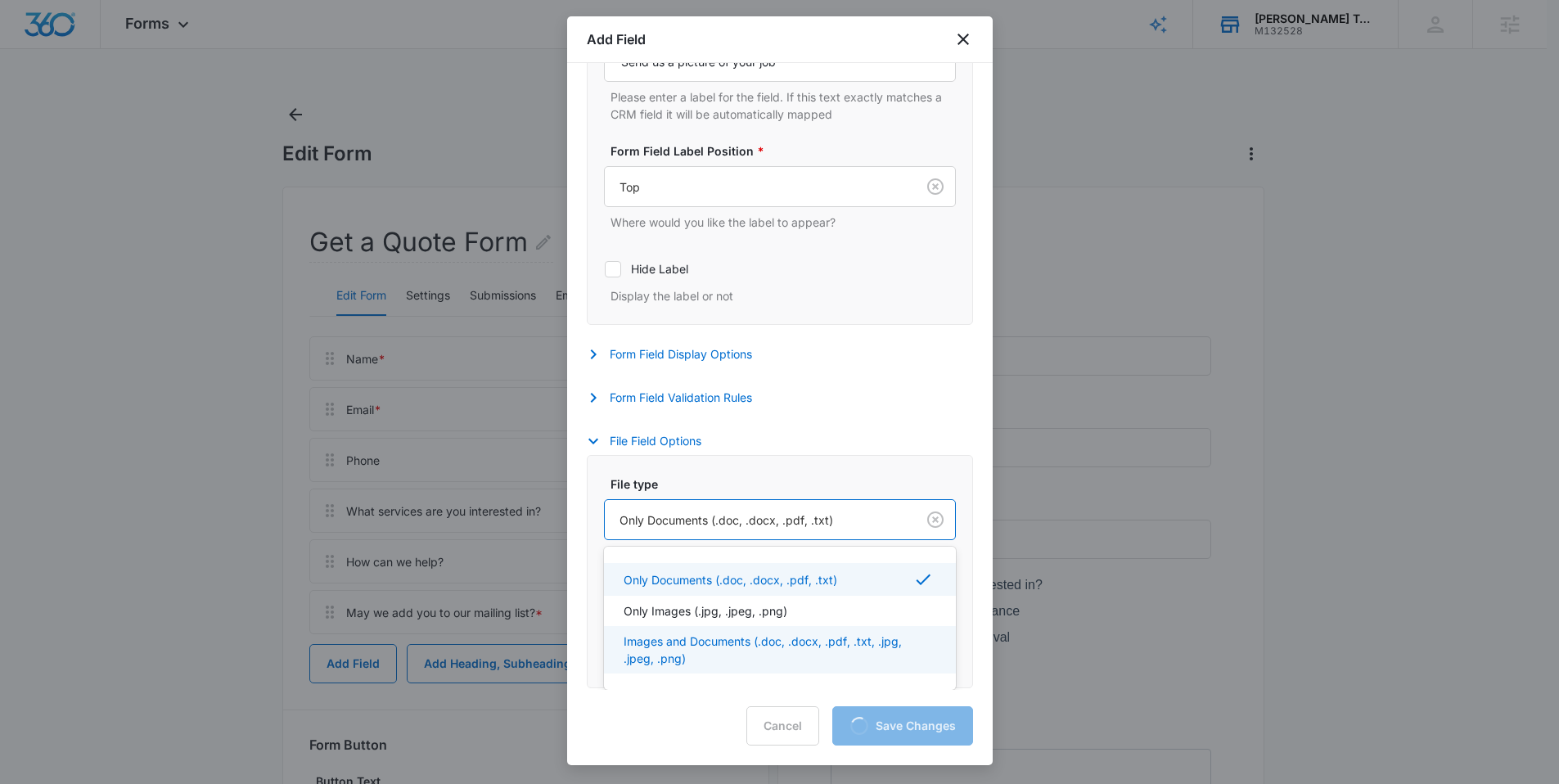
click at [691, 587] on p "Images and Documents (.doc, .docx, .pdf, .txt, .jpg, .jpeg, .png)" at bounding box center [778, 649] width 309 height 35
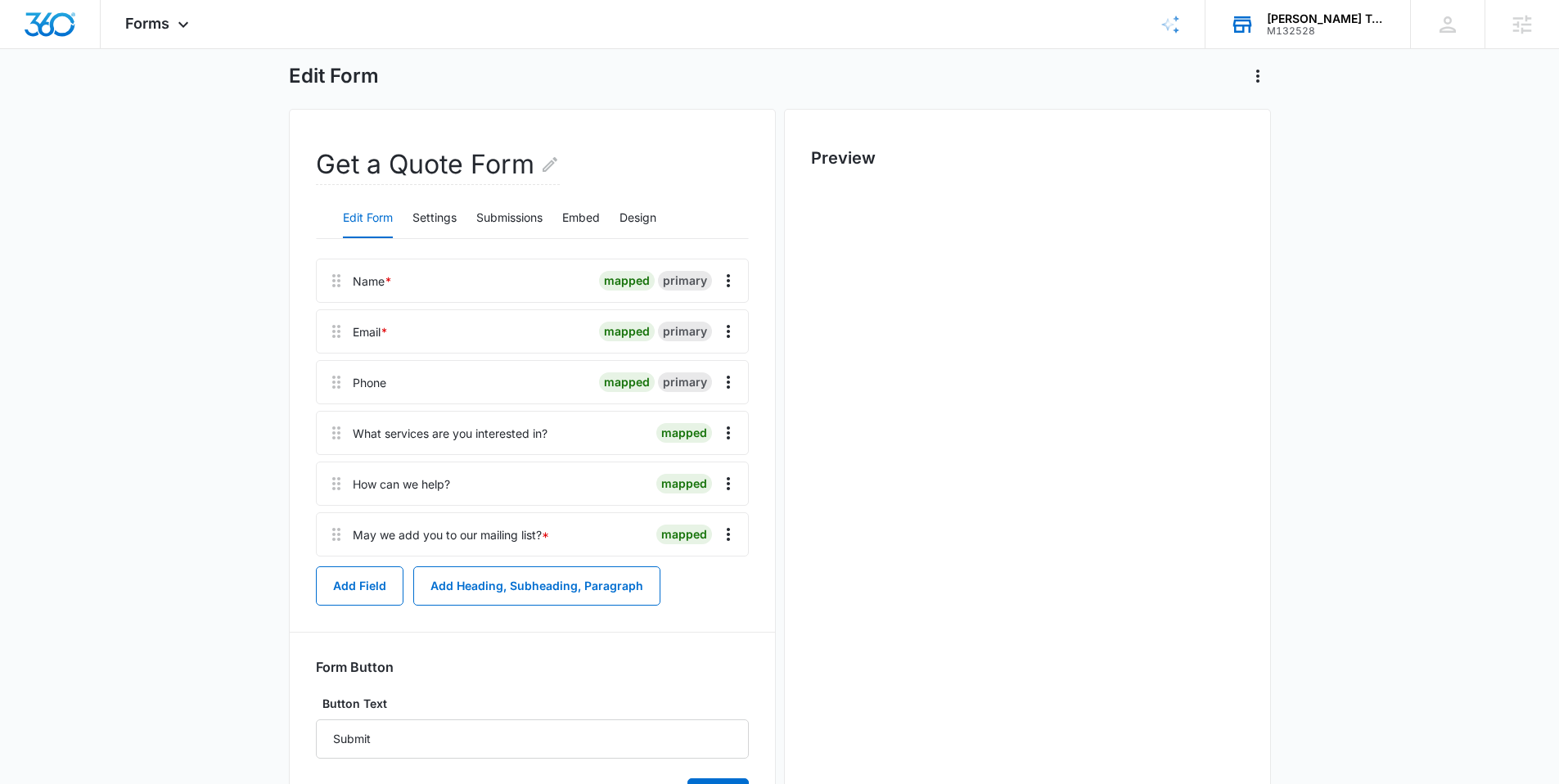
scroll to position [0, 0]
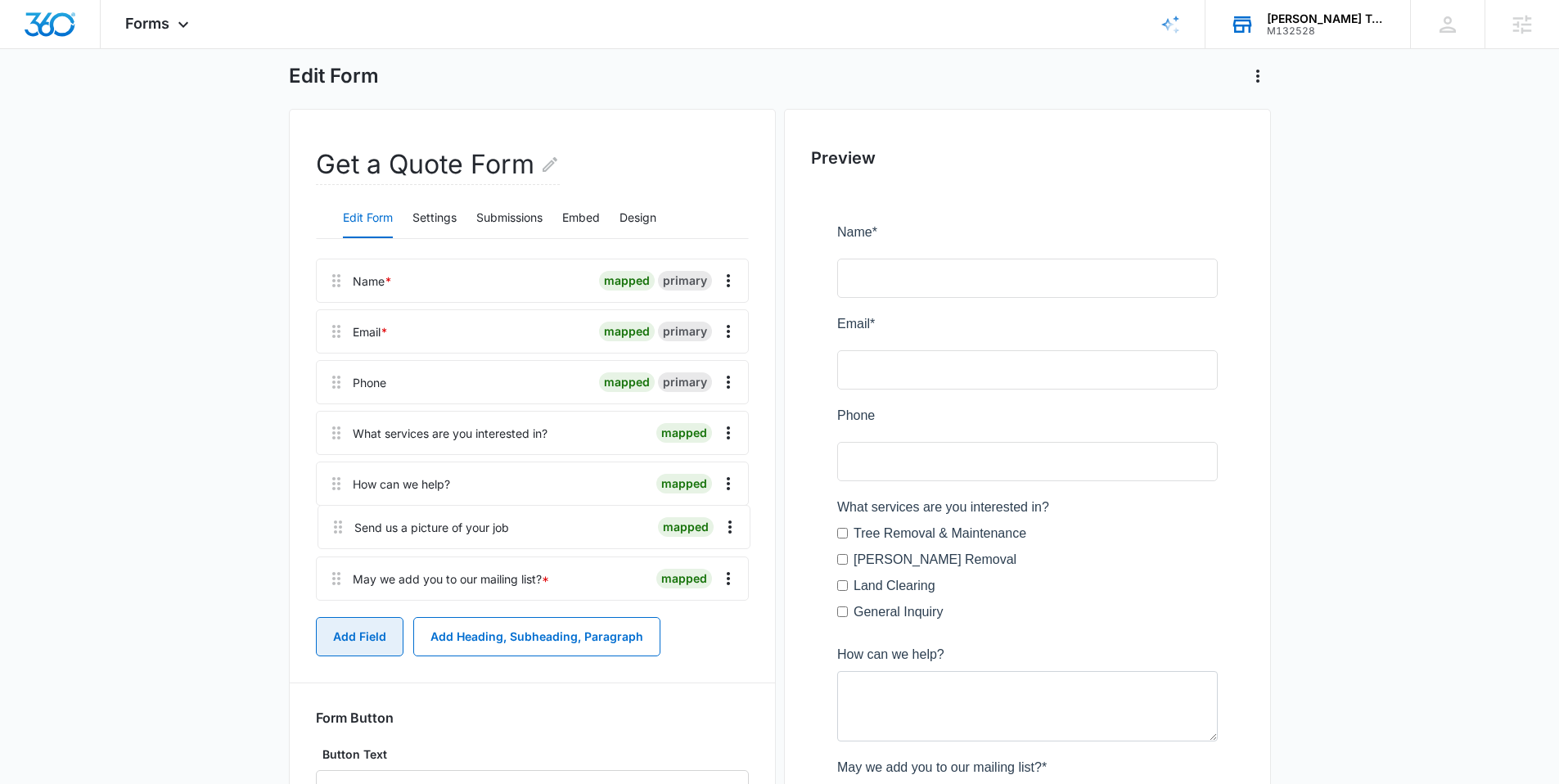
drag, startPoint x: 336, startPoint y: 583, endPoint x: 333, endPoint y: 506, distance: 77.1
click at [333, 506] on div "Name * mapped primary Email * mapped primary Phone mapped primary What services…" at bounding box center [532, 432] width 433 height 349
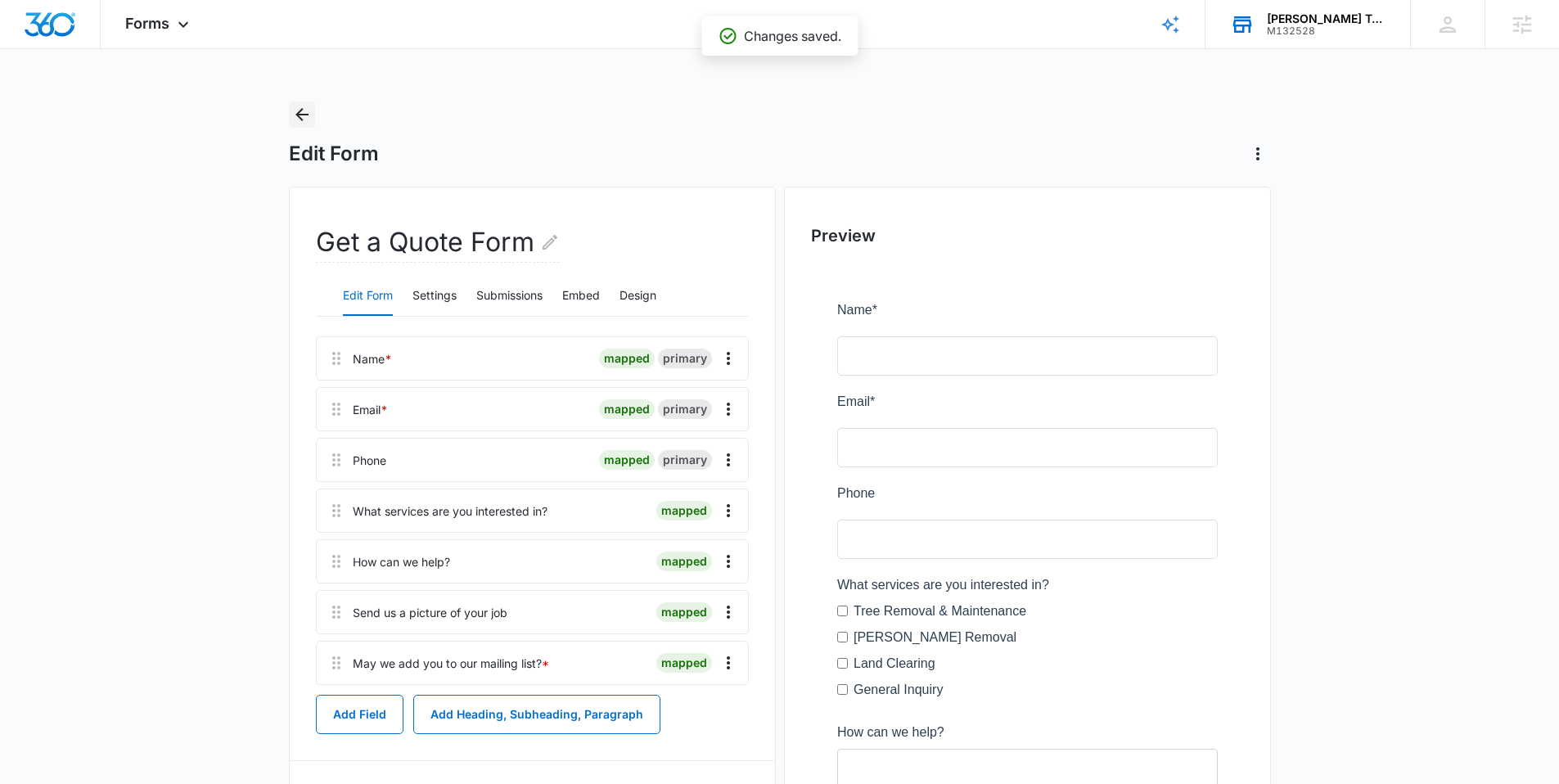
click at [307, 116] on icon "Back" at bounding box center [301, 114] width 19 height 19
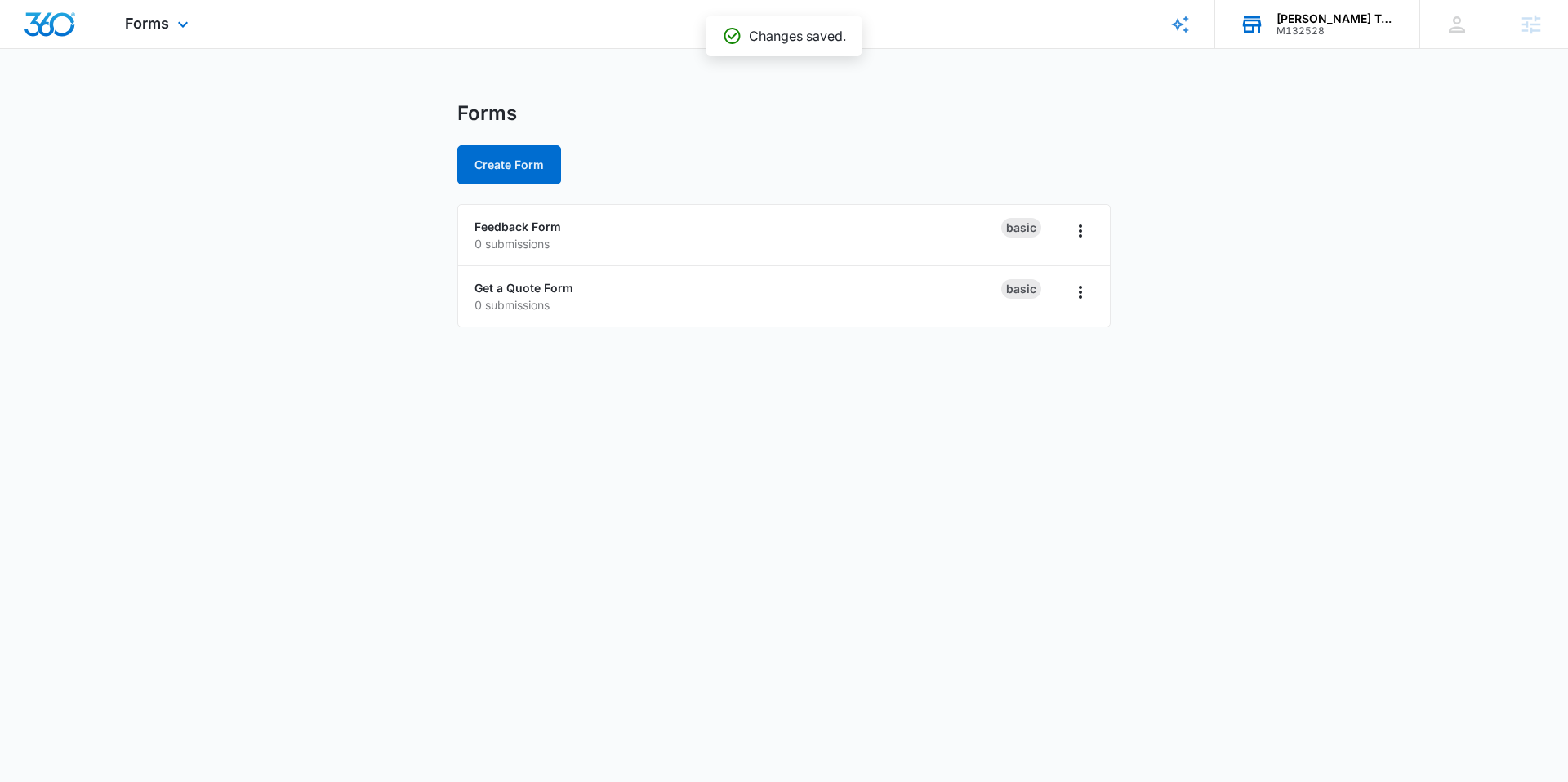
click at [45, 26] on img "Dashboard" at bounding box center [50, 24] width 52 height 24
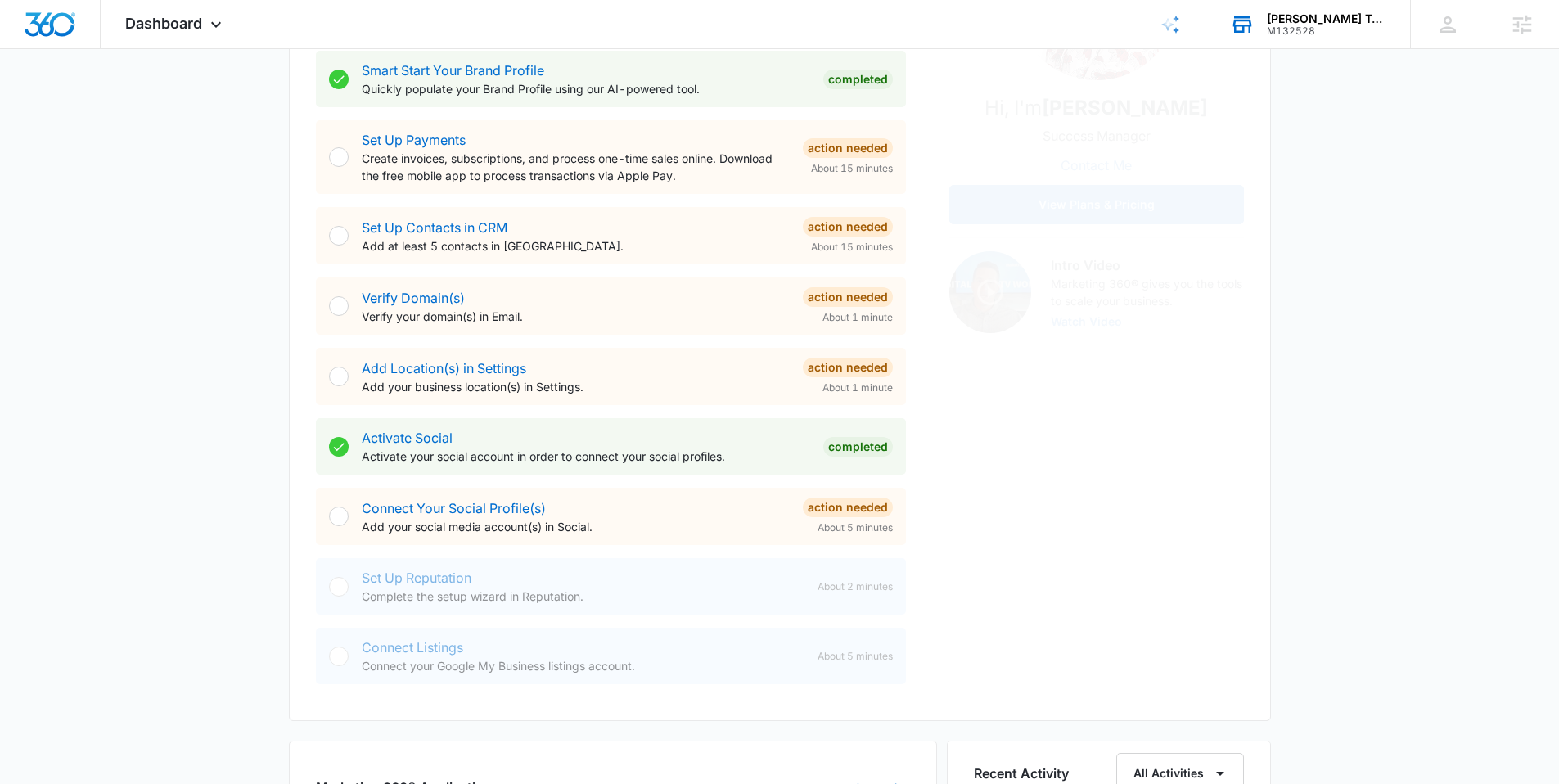
scroll to position [505, 0]
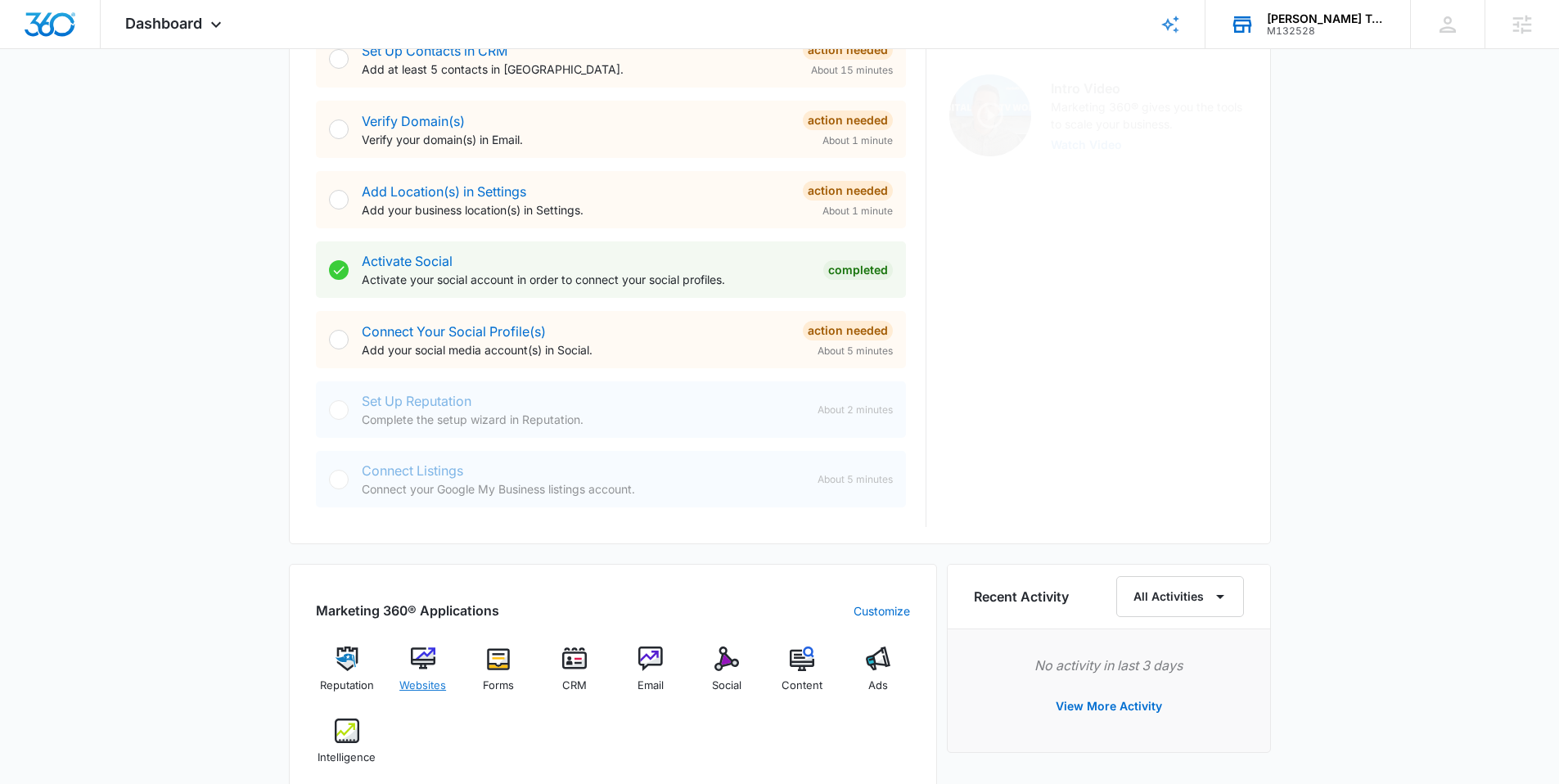
click at [417, 587] on img at bounding box center [423, 658] width 24 height 24
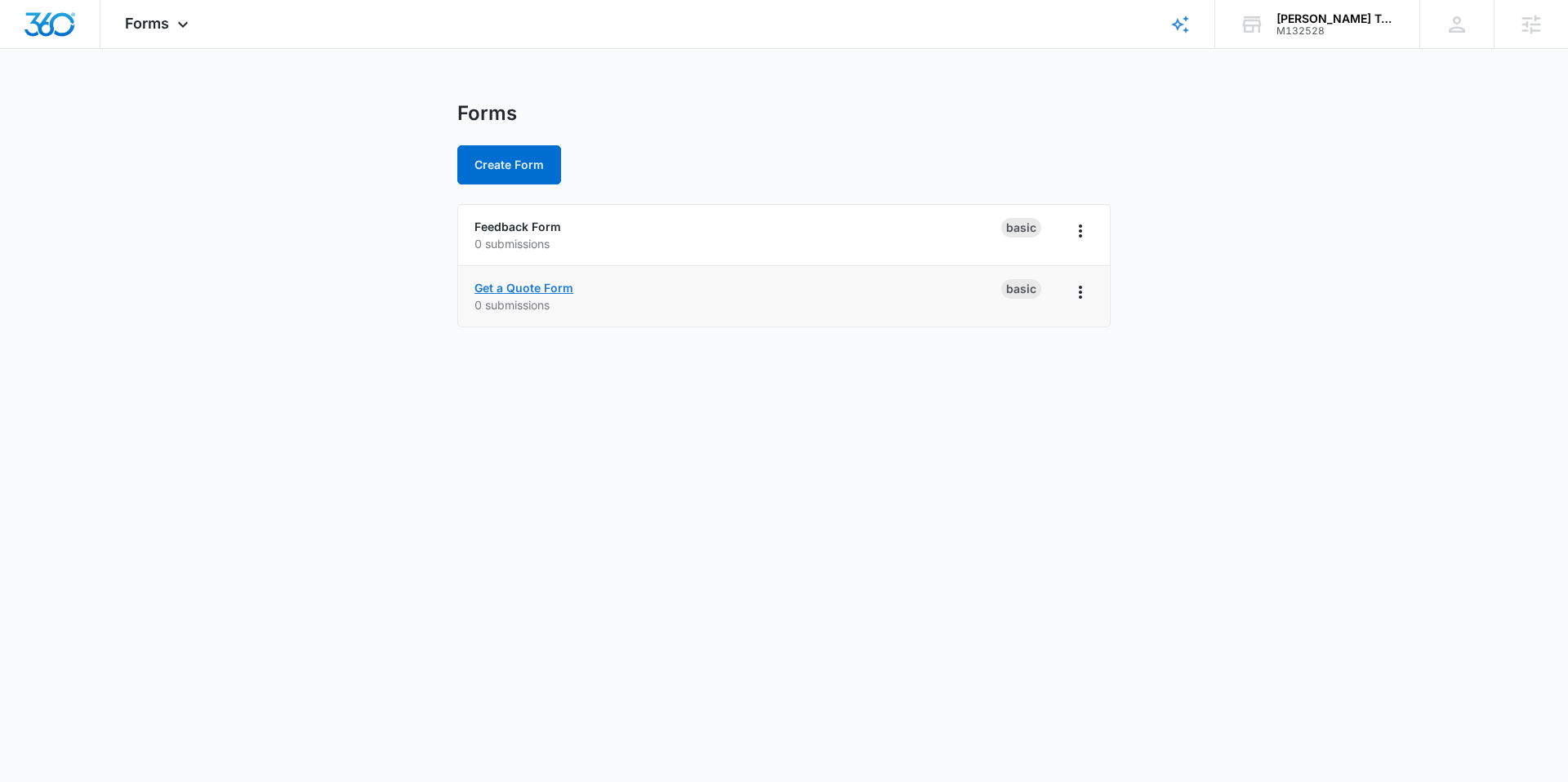
click at [537, 289] on link "Get a Quote Form" at bounding box center [523, 288] width 99 height 13
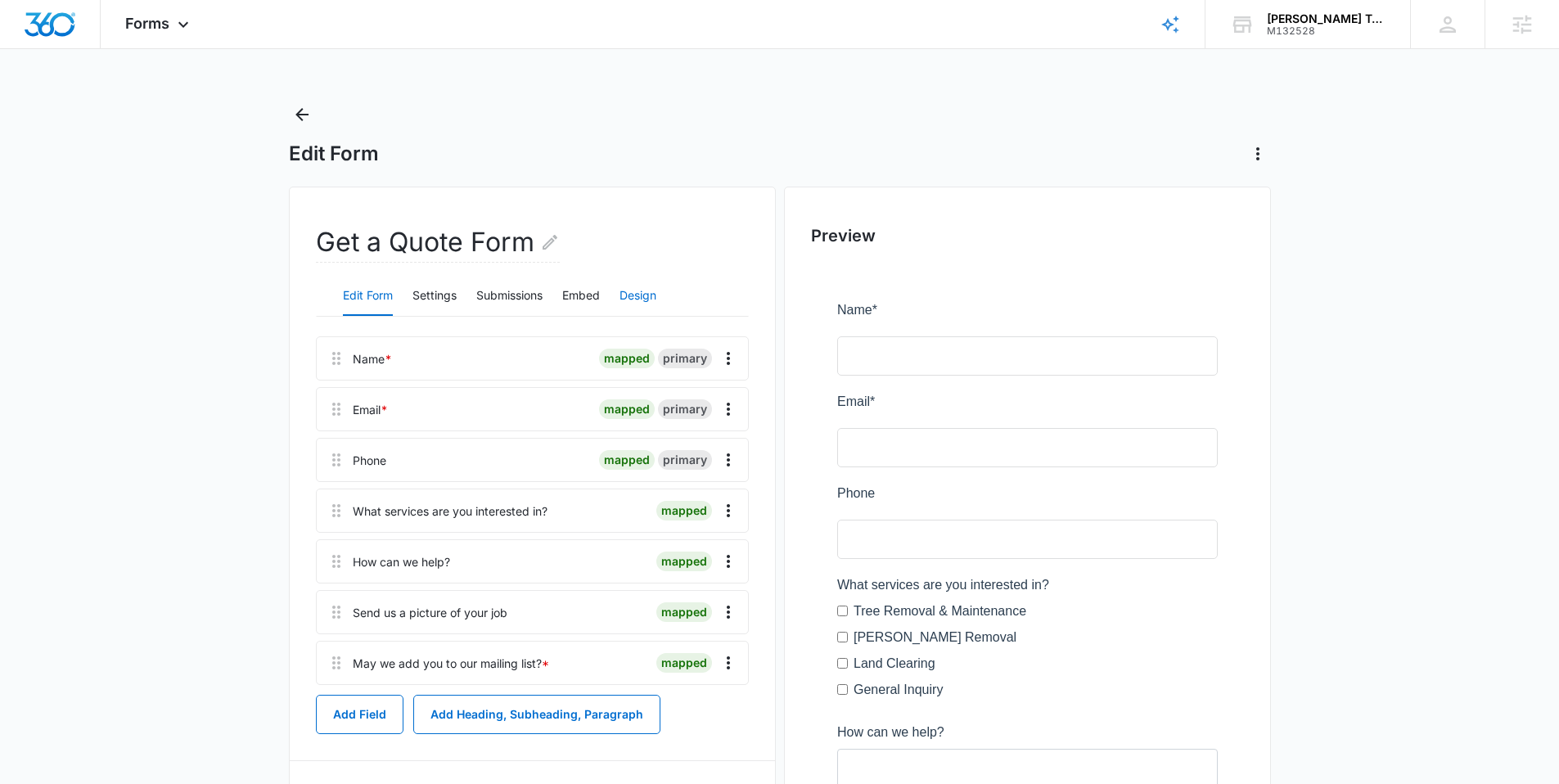
click at [644, 293] on button "Design" at bounding box center [638, 296] width 37 height 40
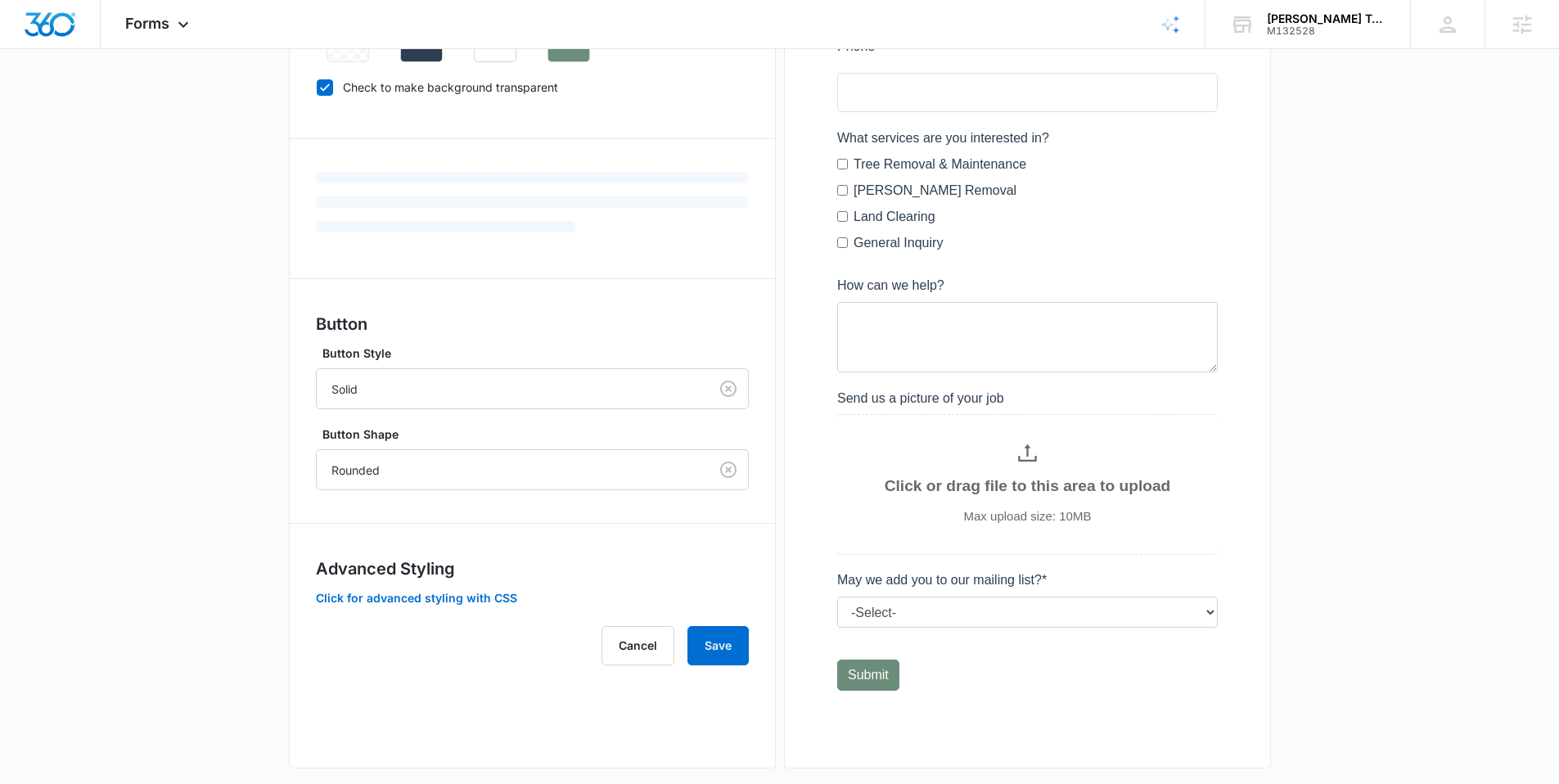
scroll to position [464, 0]
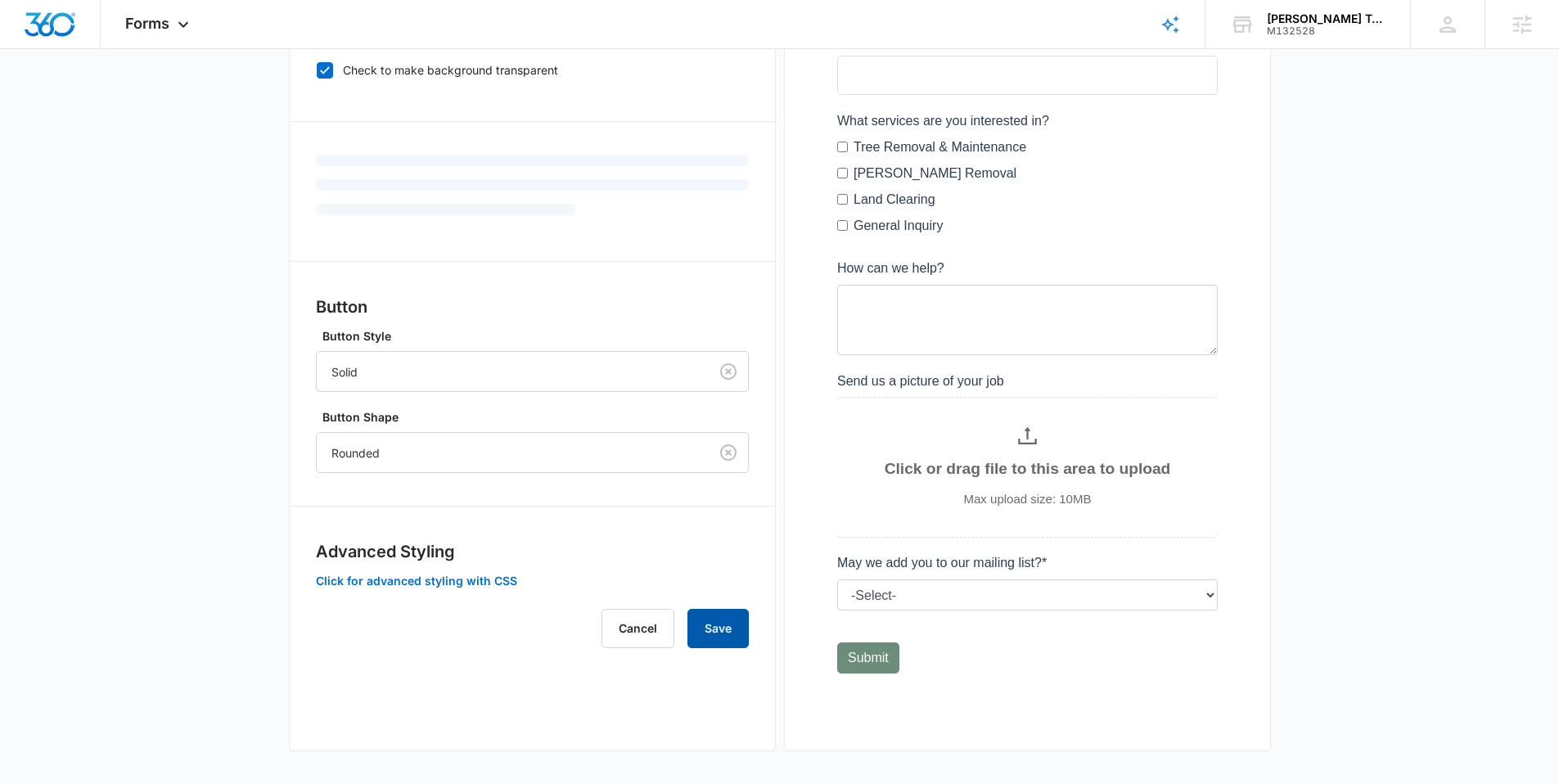
click at [690, 617] on button "Save" at bounding box center [717, 628] width 62 height 40
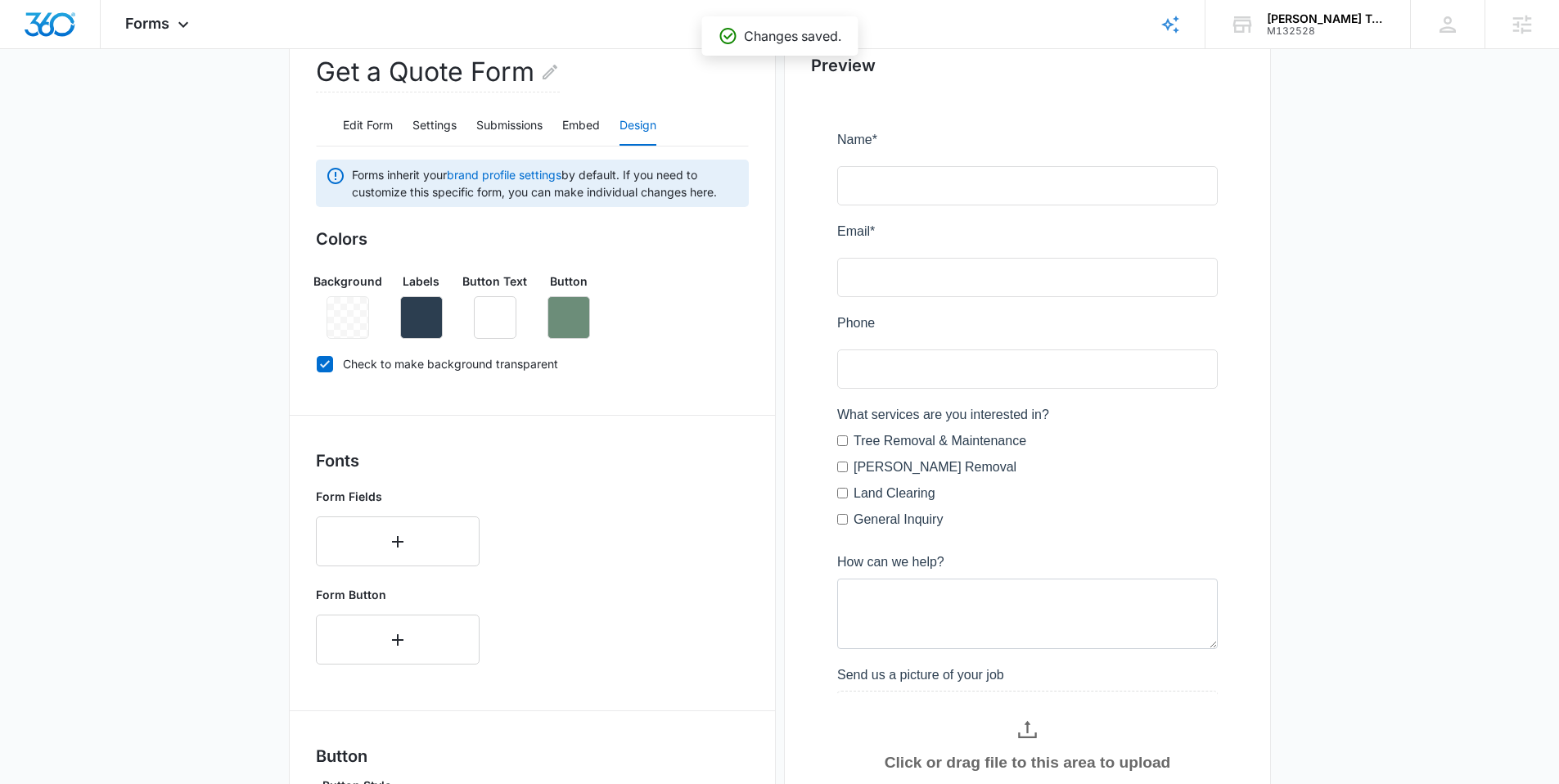
scroll to position [143, 0]
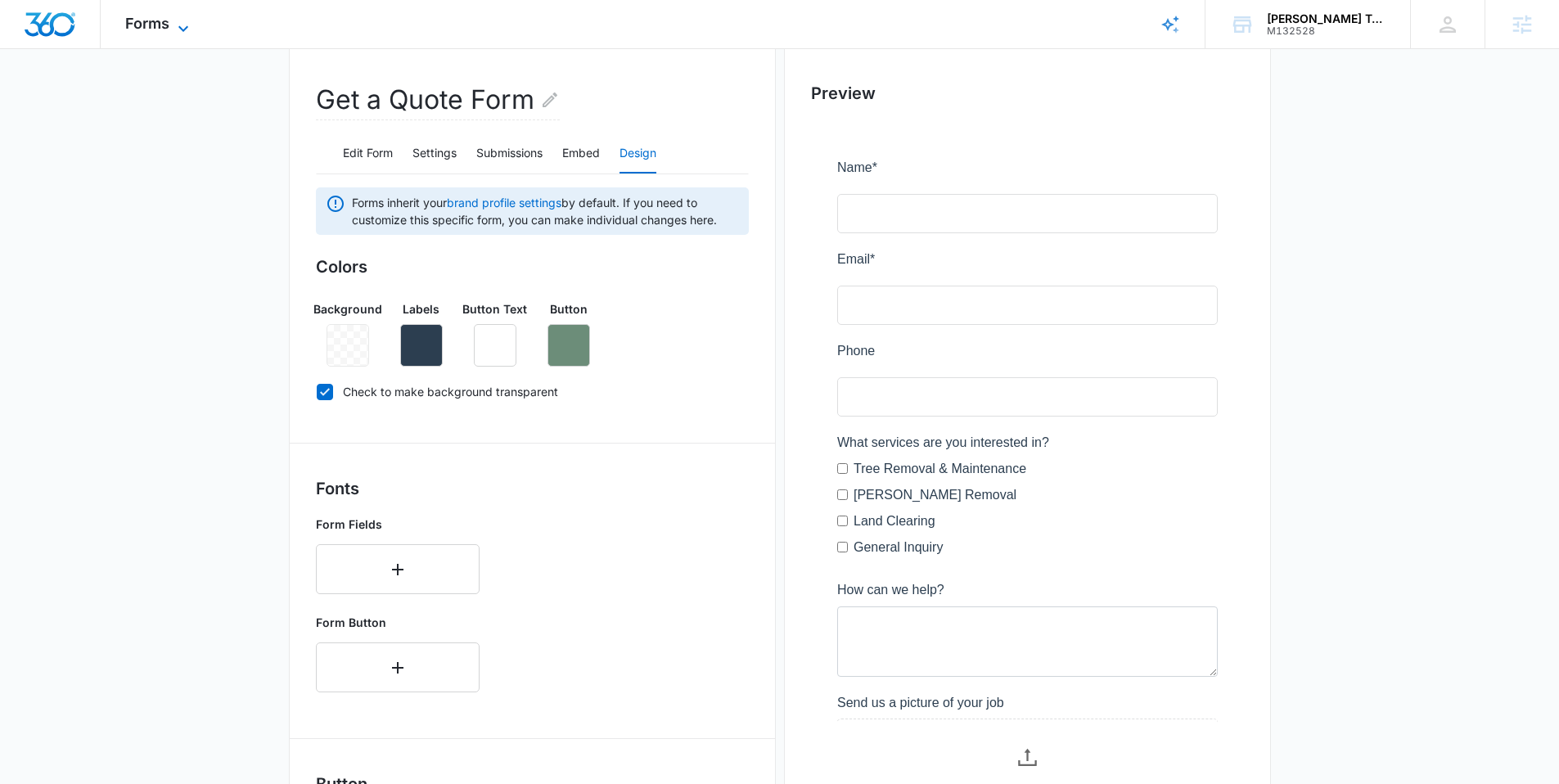
click at [163, 21] on span "Forms" at bounding box center [147, 23] width 44 height 17
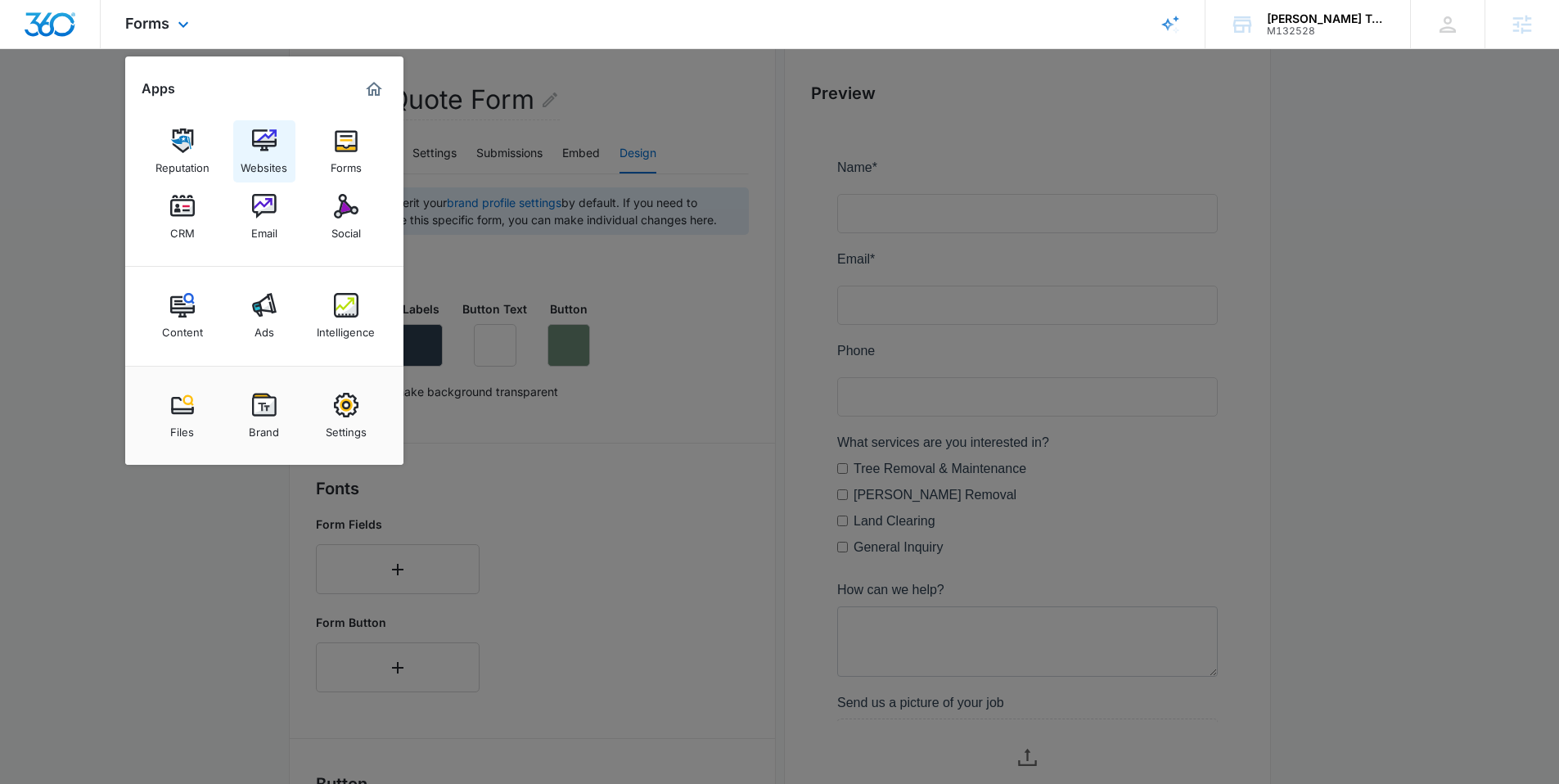
click at [260, 138] on img at bounding box center [264, 140] width 24 height 24
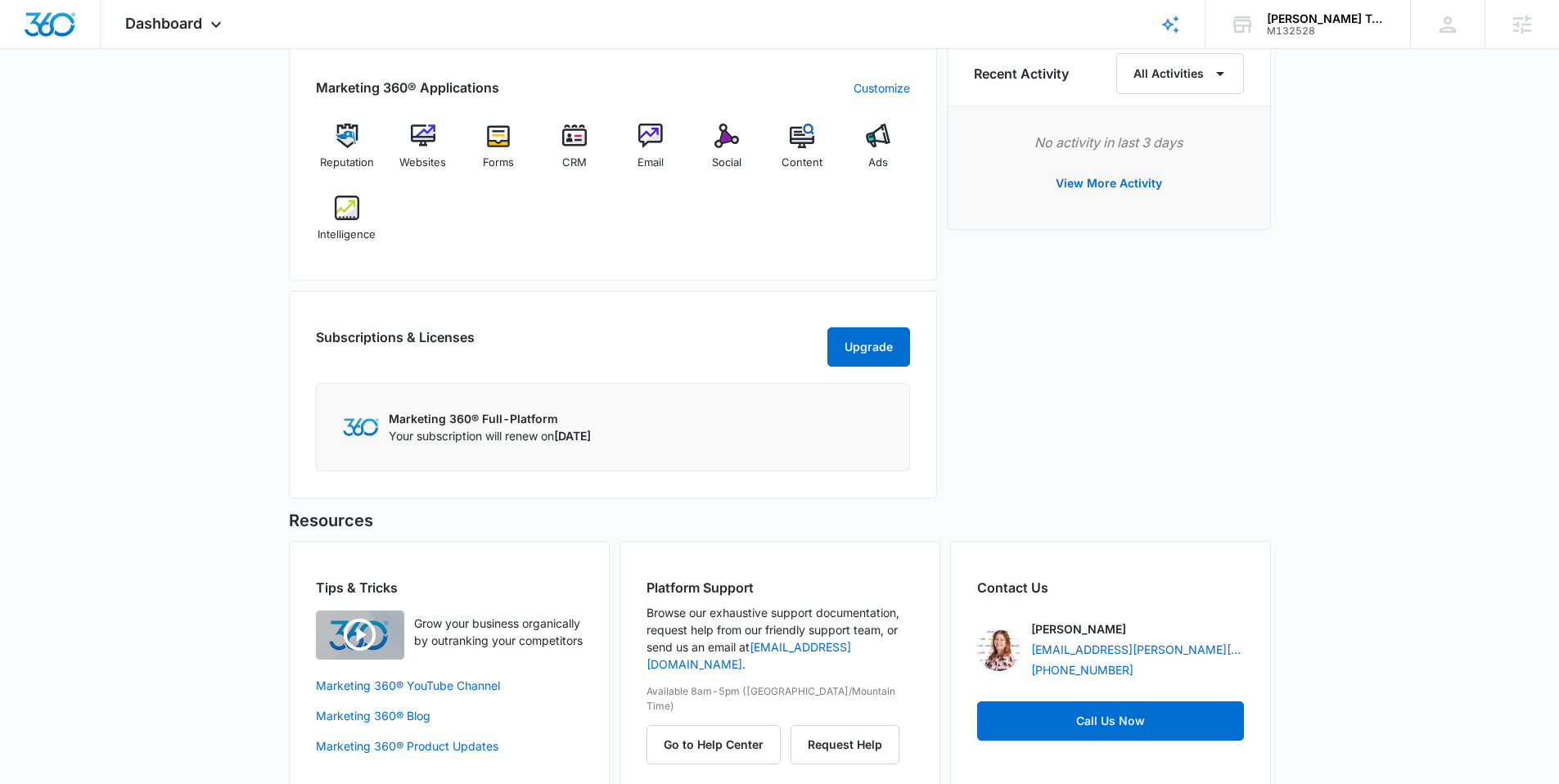
scroll to position [1055, 0]
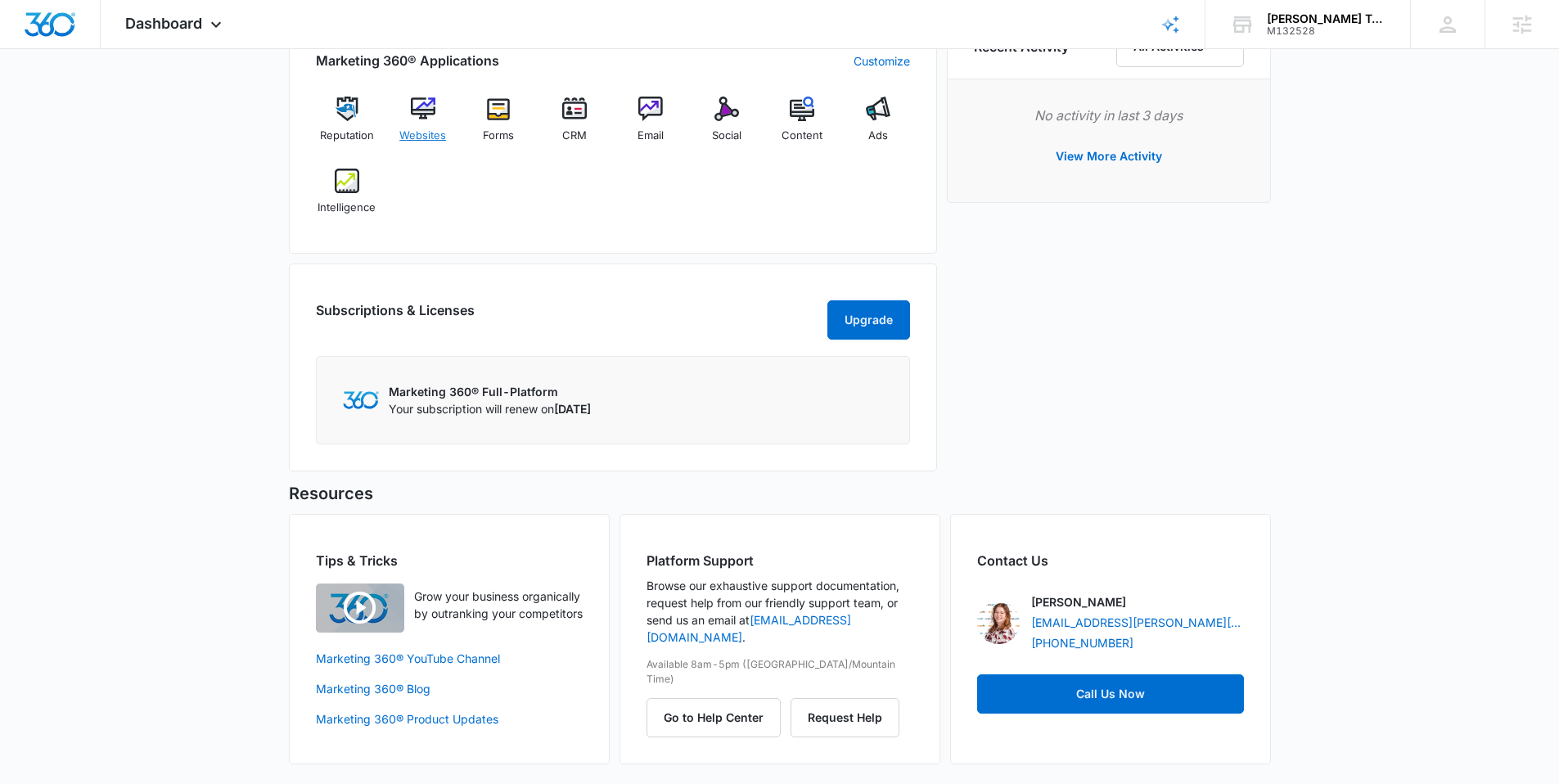
click at [433, 113] on img at bounding box center [423, 108] width 24 height 24
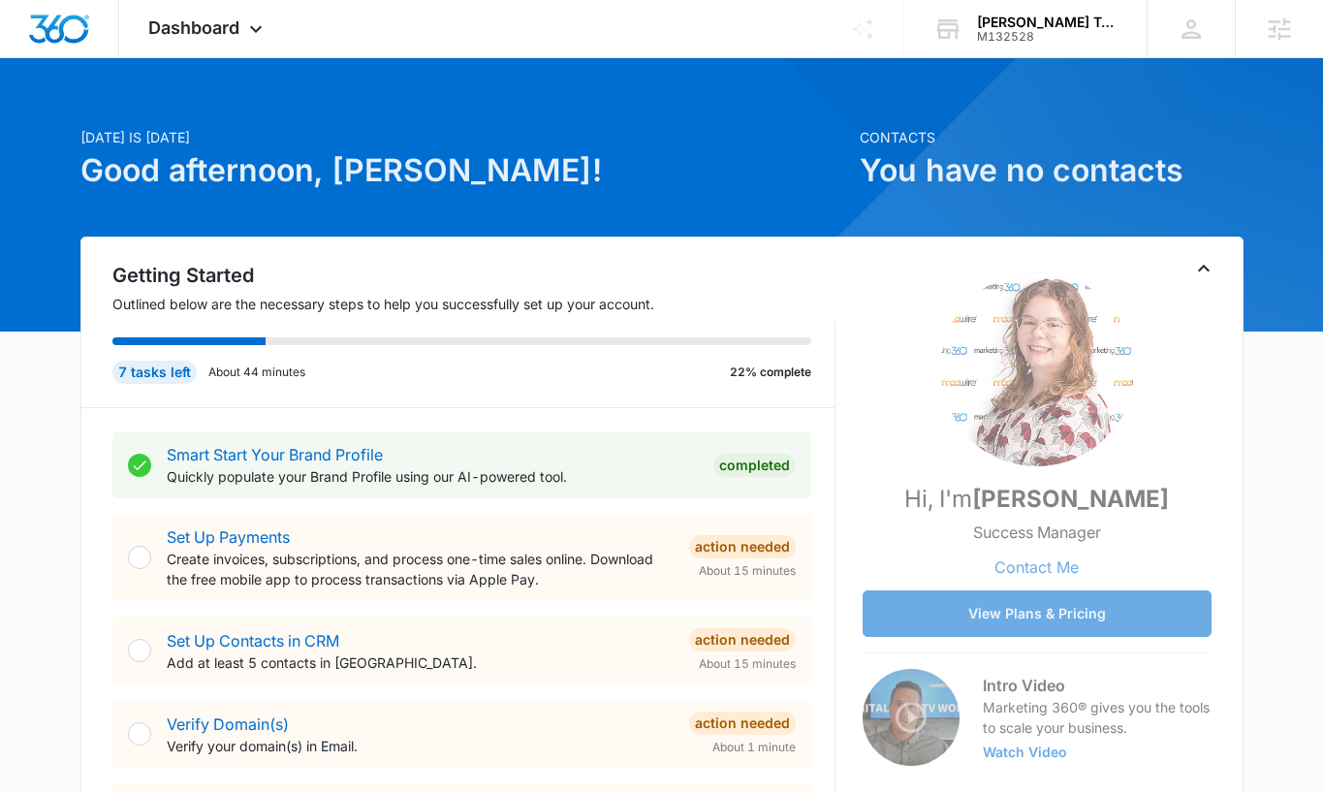
scroll to position [20, 0]
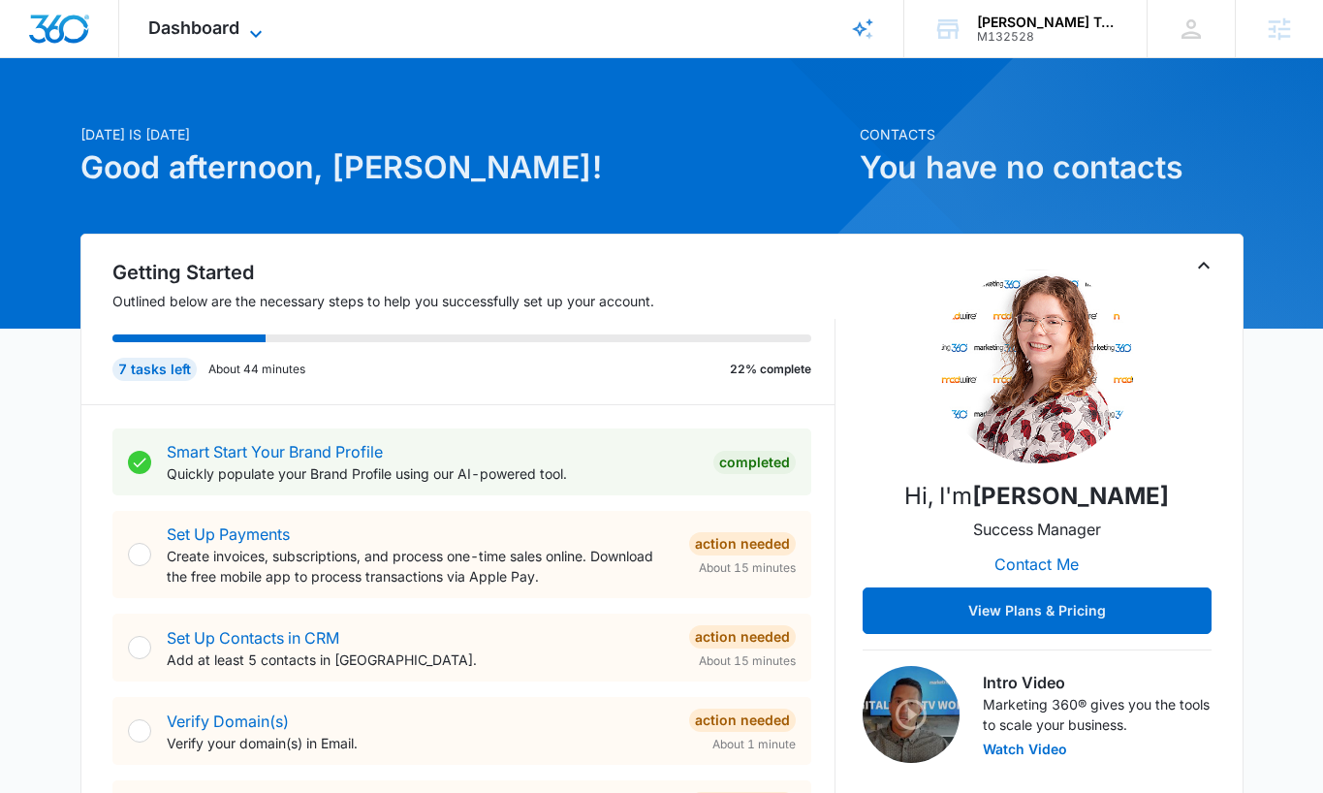
click at [258, 37] on icon at bounding box center [255, 33] width 23 height 23
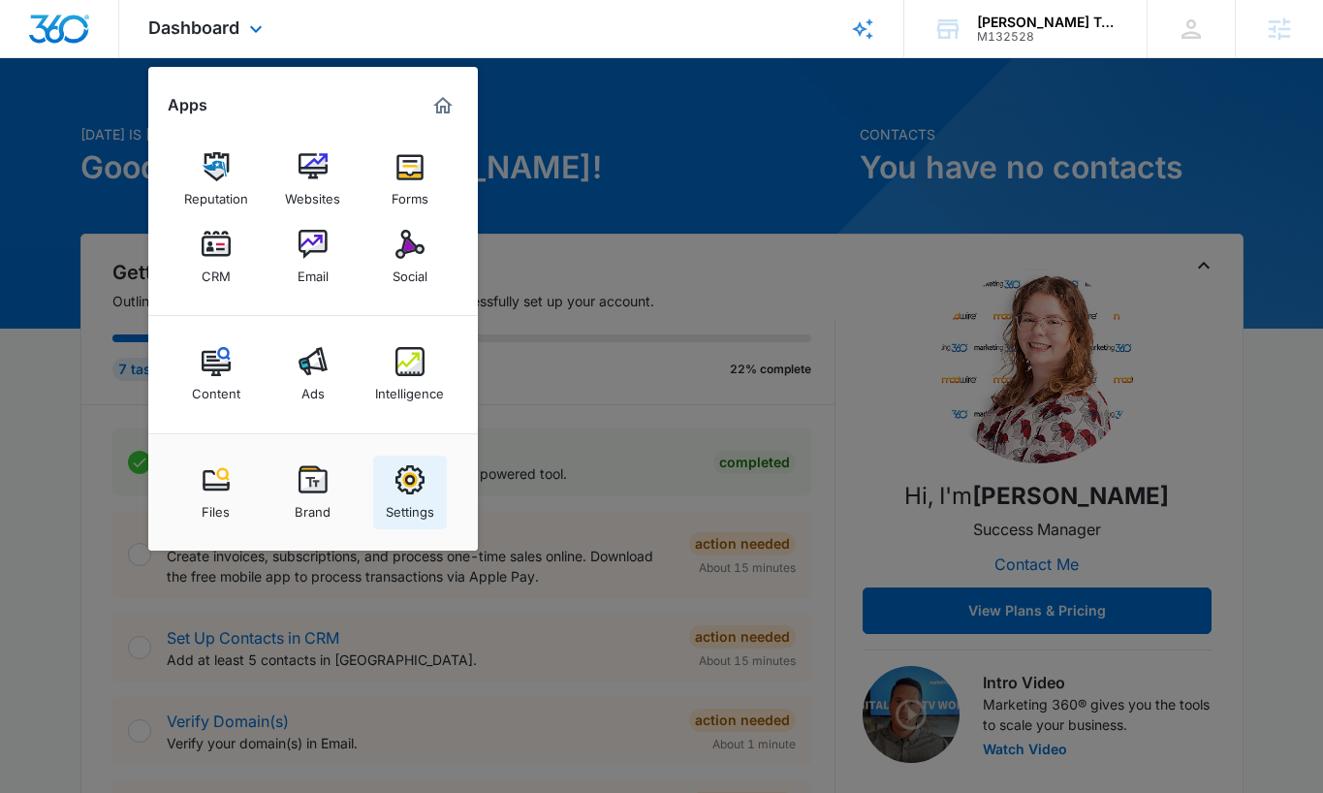
click at [422, 504] on div "Settings" at bounding box center [410, 506] width 48 height 25
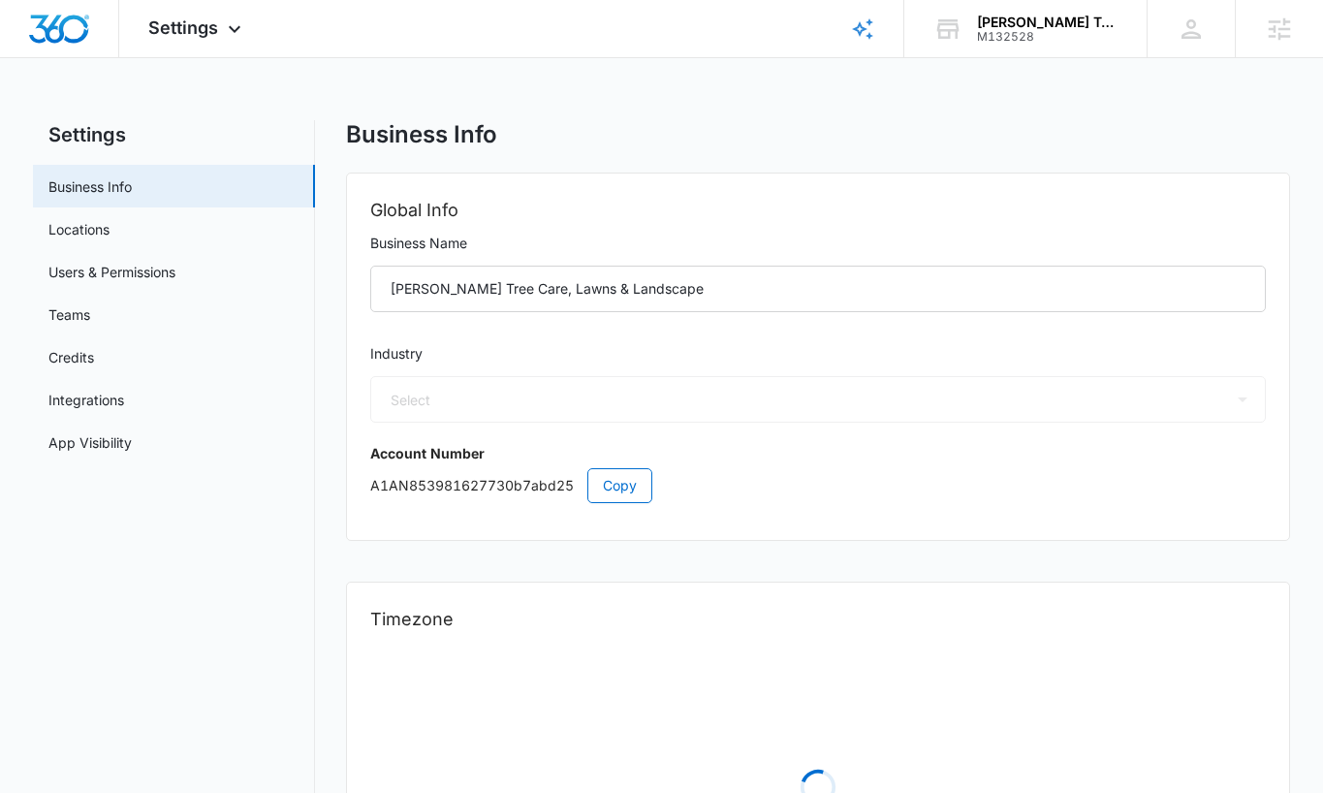
select select "39"
select select "US"
select select "America/New_York"
click at [175, 277] on link "Users & Permissions" at bounding box center [111, 272] width 127 height 20
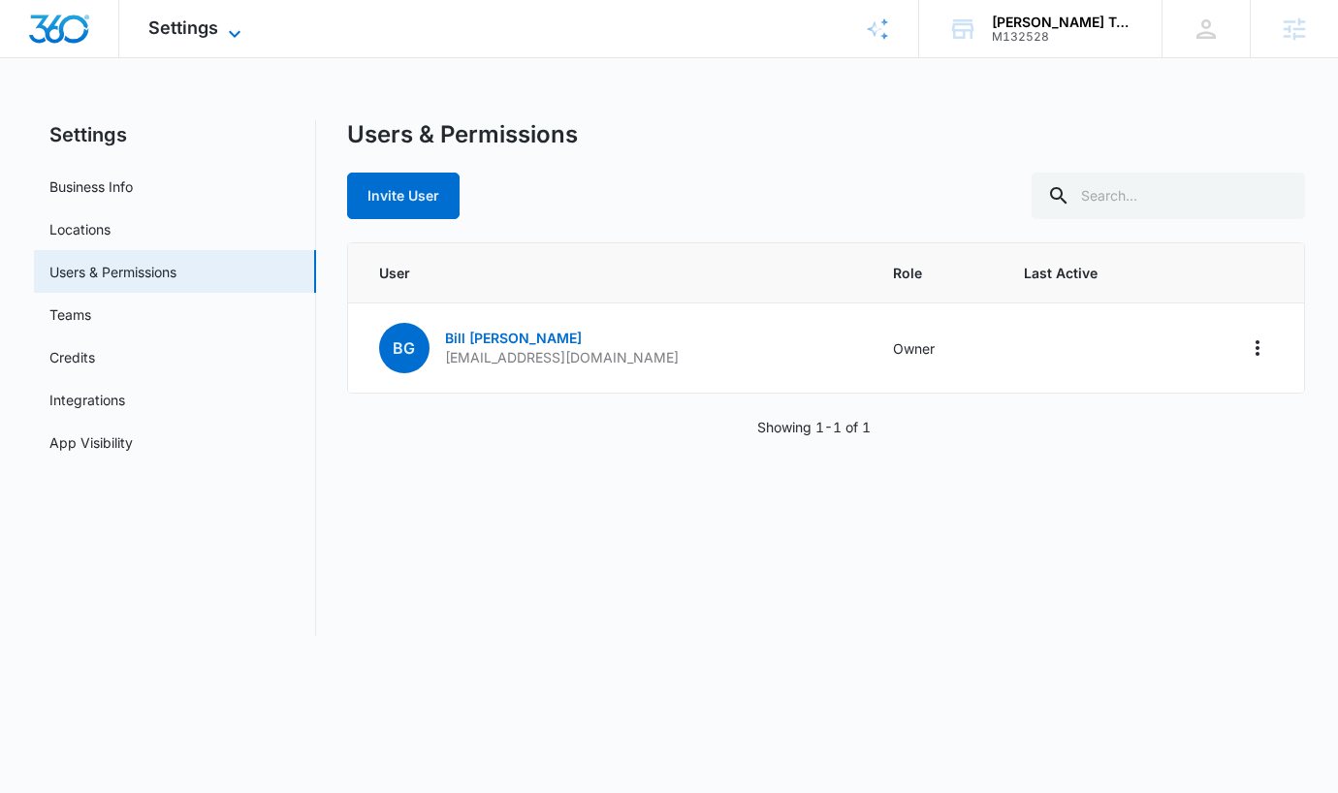
drag, startPoint x: 239, startPoint y: 27, endPoint x: 268, endPoint y: 309, distance: 283.6
click at [239, 28] on icon at bounding box center [234, 28] width 23 height 23
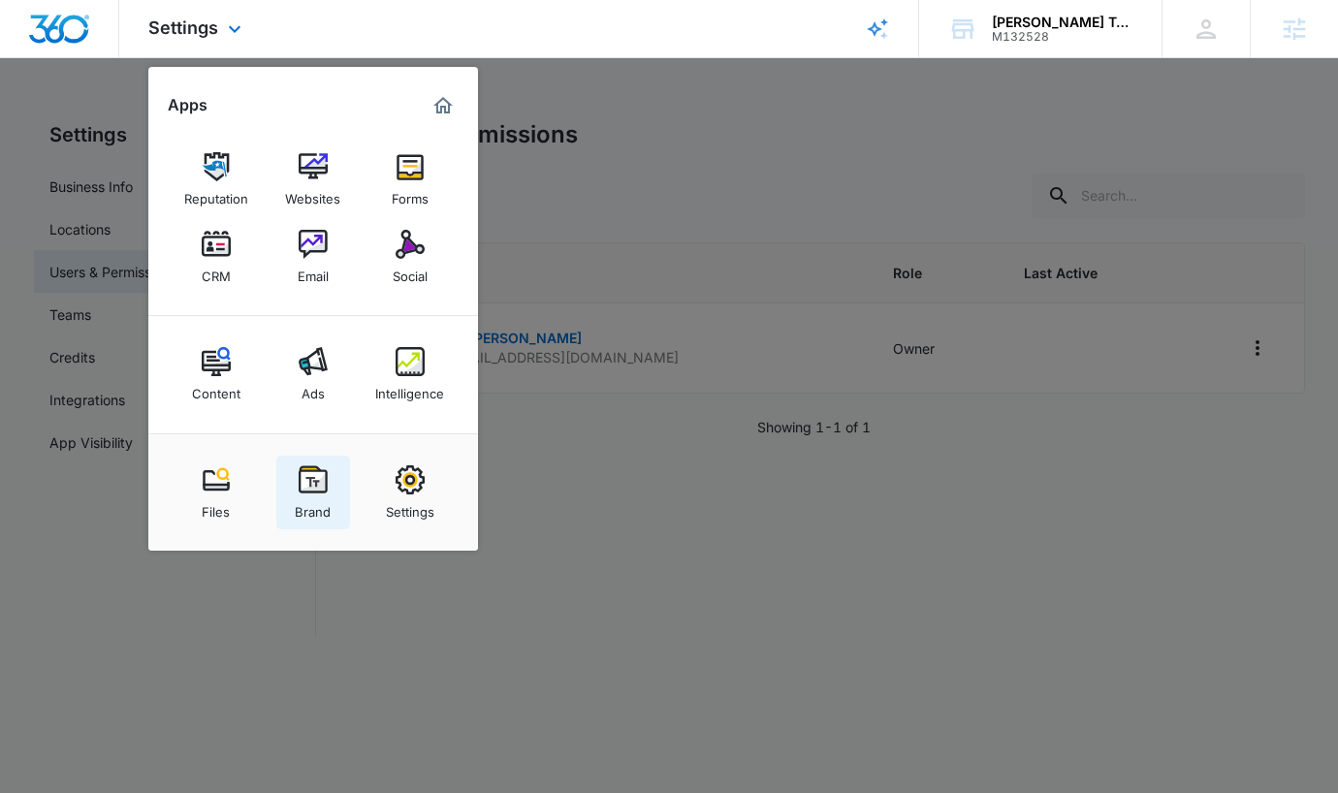
click at [315, 497] on div "Brand" at bounding box center [313, 506] width 36 height 25
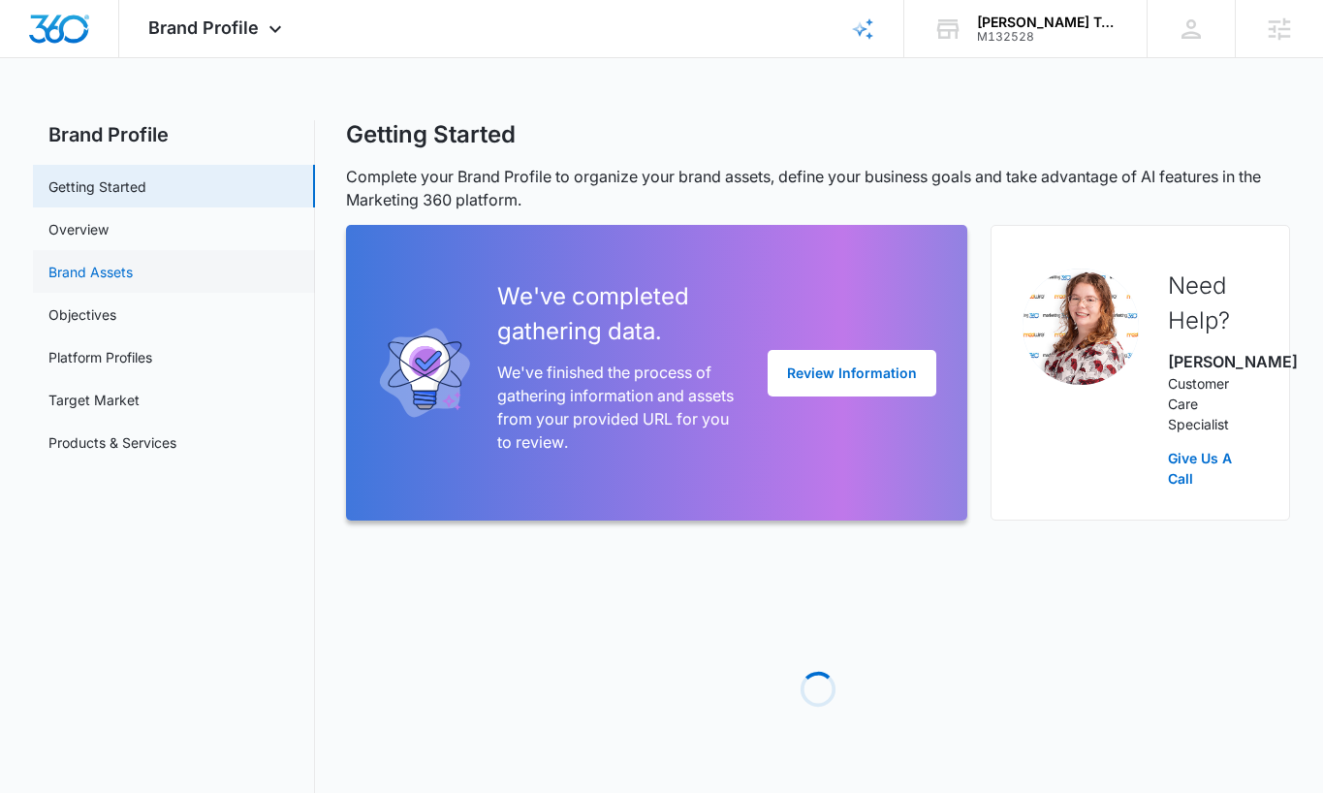
click at [133, 272] on link "Brand Assets" at bounding box center [90, 272] width 84 height 20
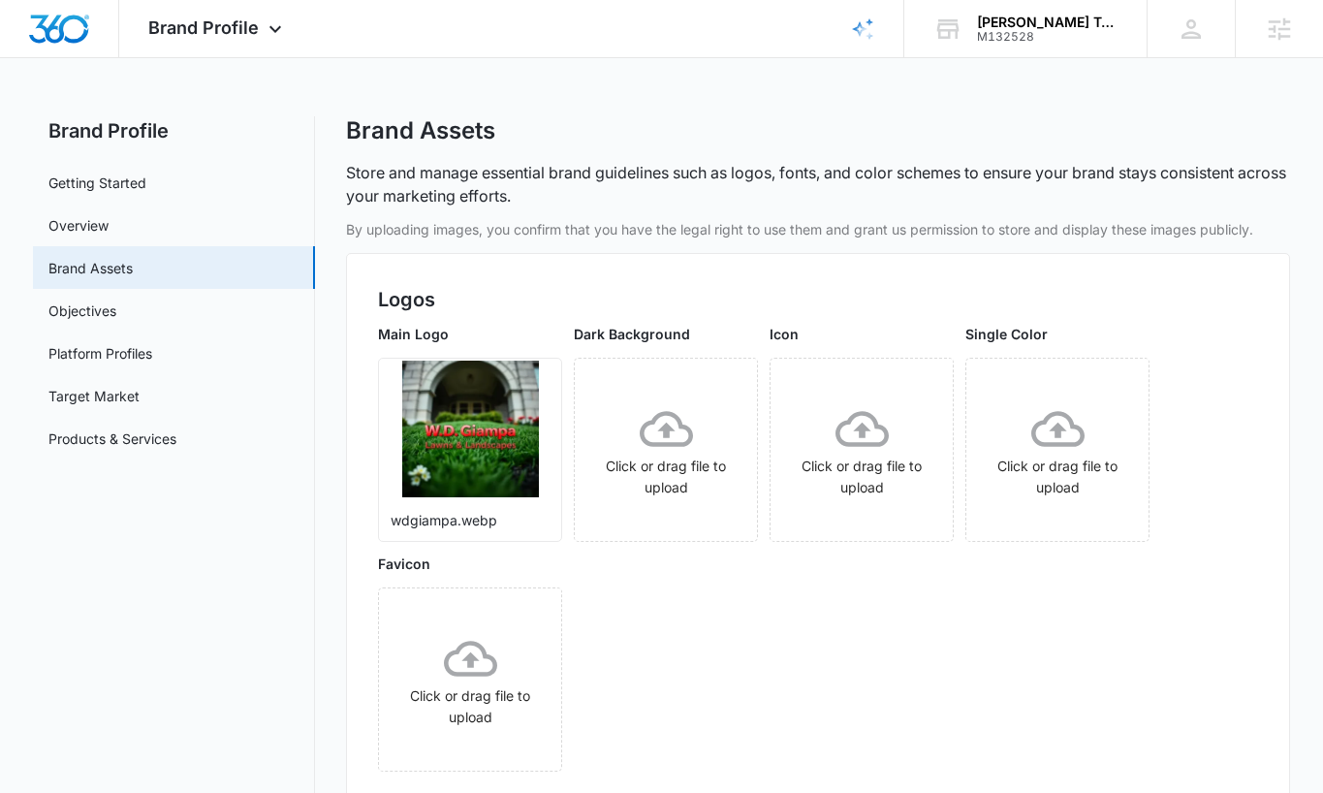
scroll to position [13, 0]
